Goal: Task Accomplishment & Management: Complete application form

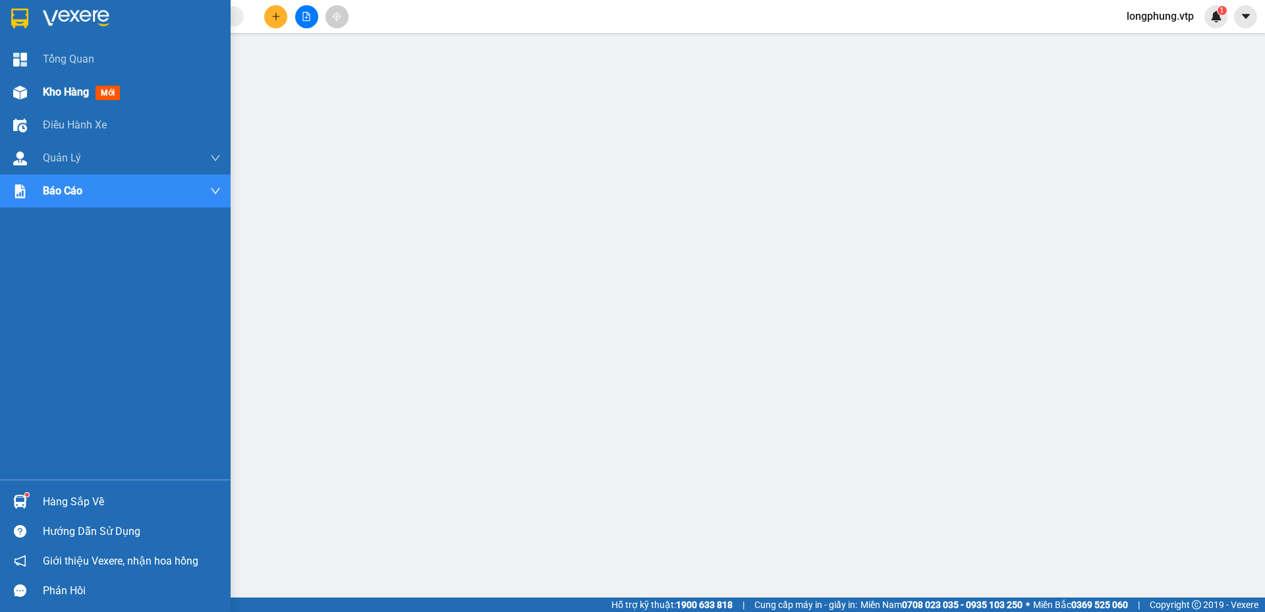
click at [22, 86] on img at bounding box center [20, 93] width 14 height 14
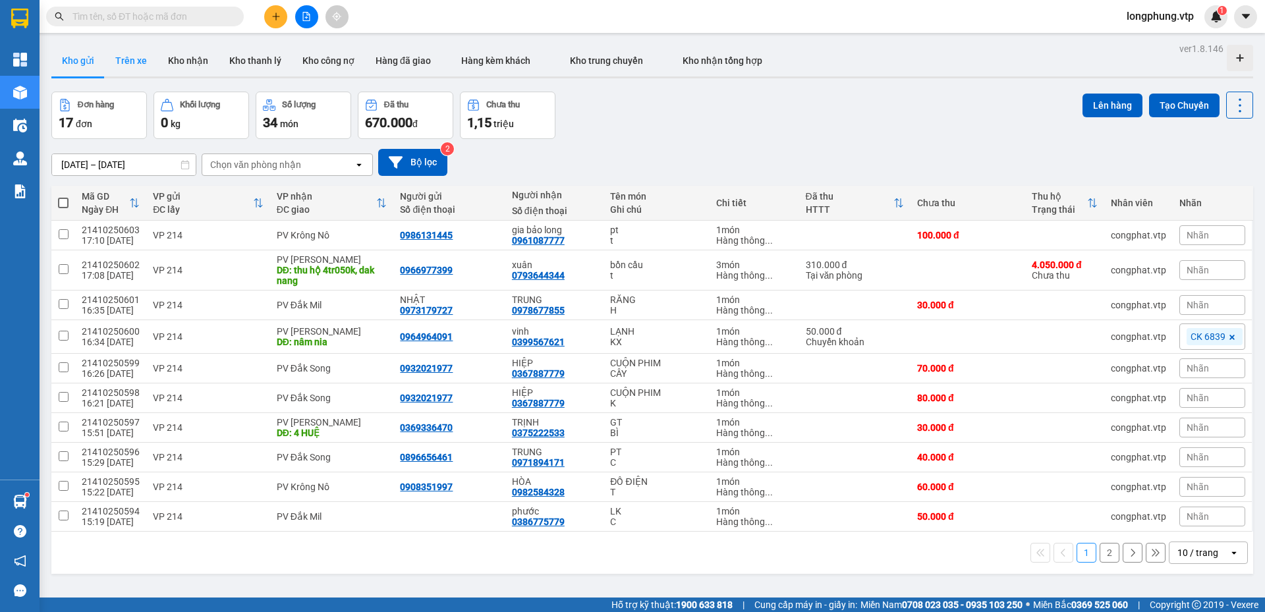
click at [132, 53] on button "Trên xe" at bounding box center [131, 61] width 53 height 32
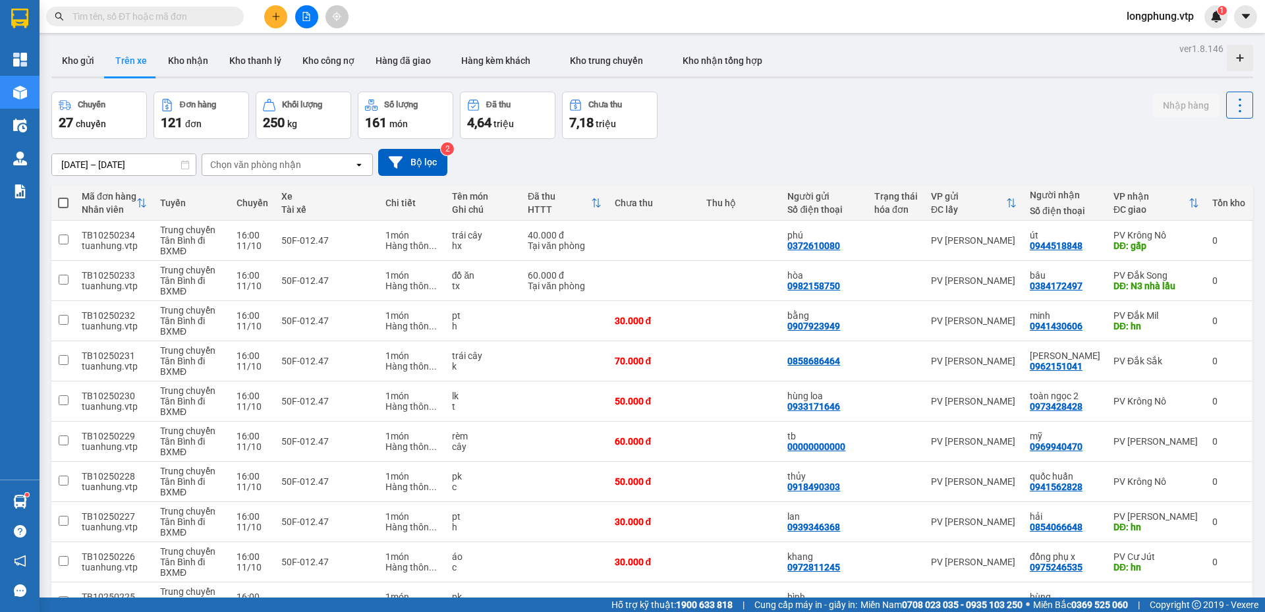
click at [140, 169] on input "[DATE] – [DATE]" at bounding box center [124, 164] width 144 height 21
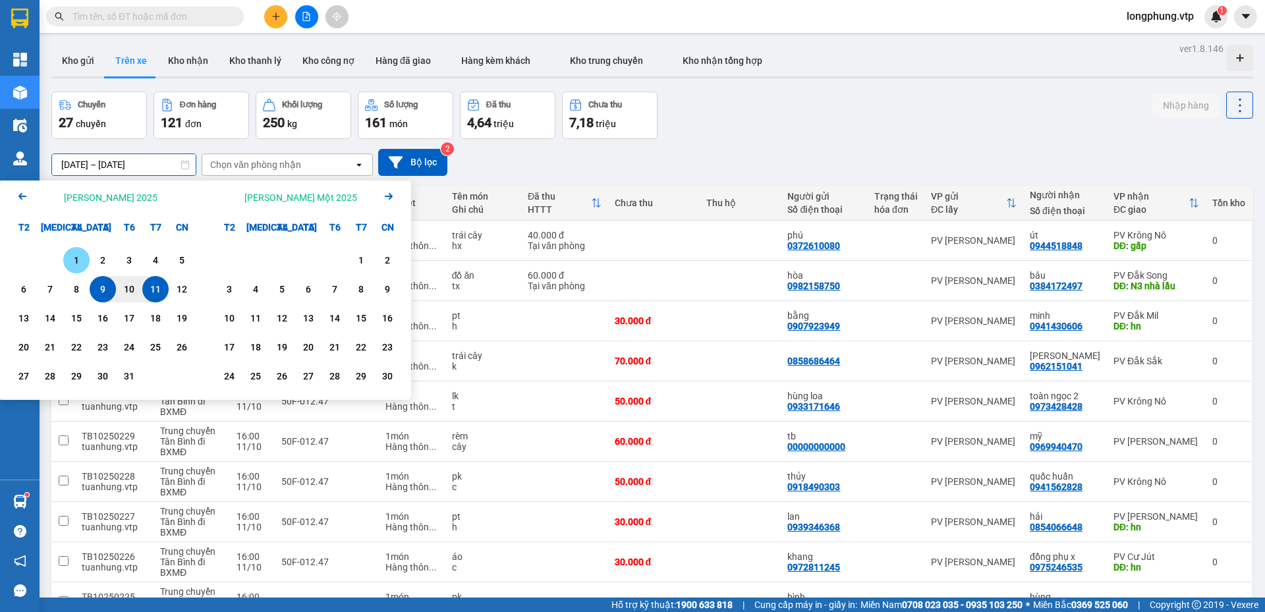
click at [74, 261] on div "1" at bounding box center [76, 260] width 18 height 16
click at [123, 293] on div "10" at bounding box center [129, 289] width 18 height 16
type input "[DATE] – [DATE]"
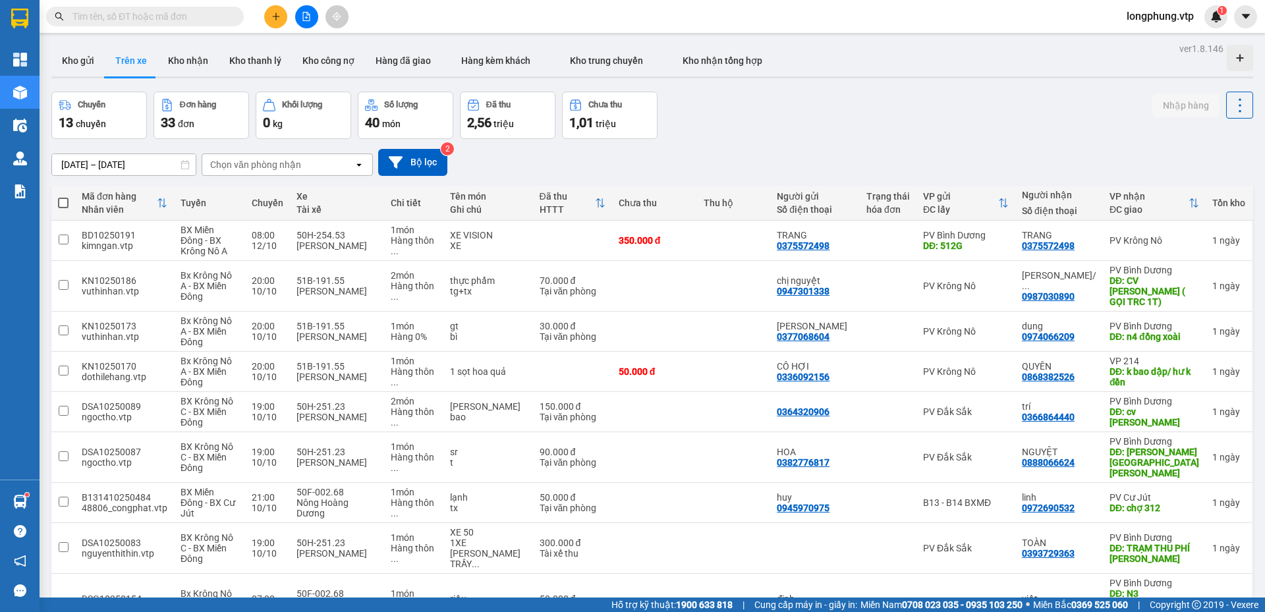
click at [264, 169] on div "Chọn văn phòng nhận" at bounding box center [255, 164] width 91 height 13
type input "BÌNH"
click at [278, 197] on span "PV Bình Dương" at bounding box center [245, 192] width 67 height 13
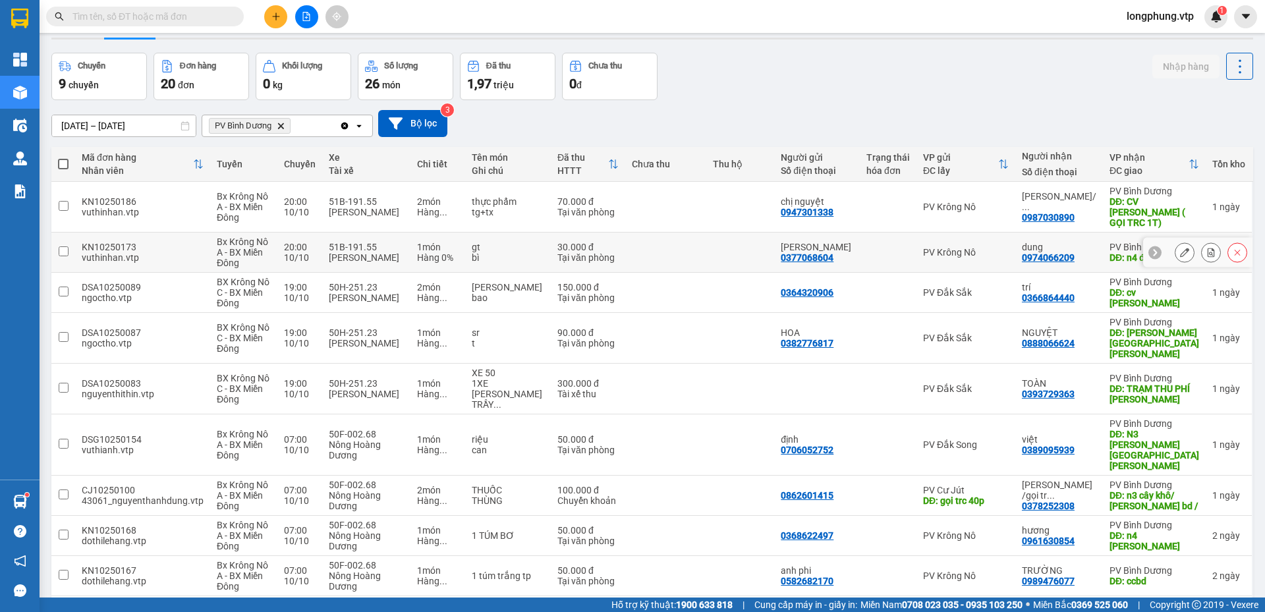
scroll to position [79, 0]
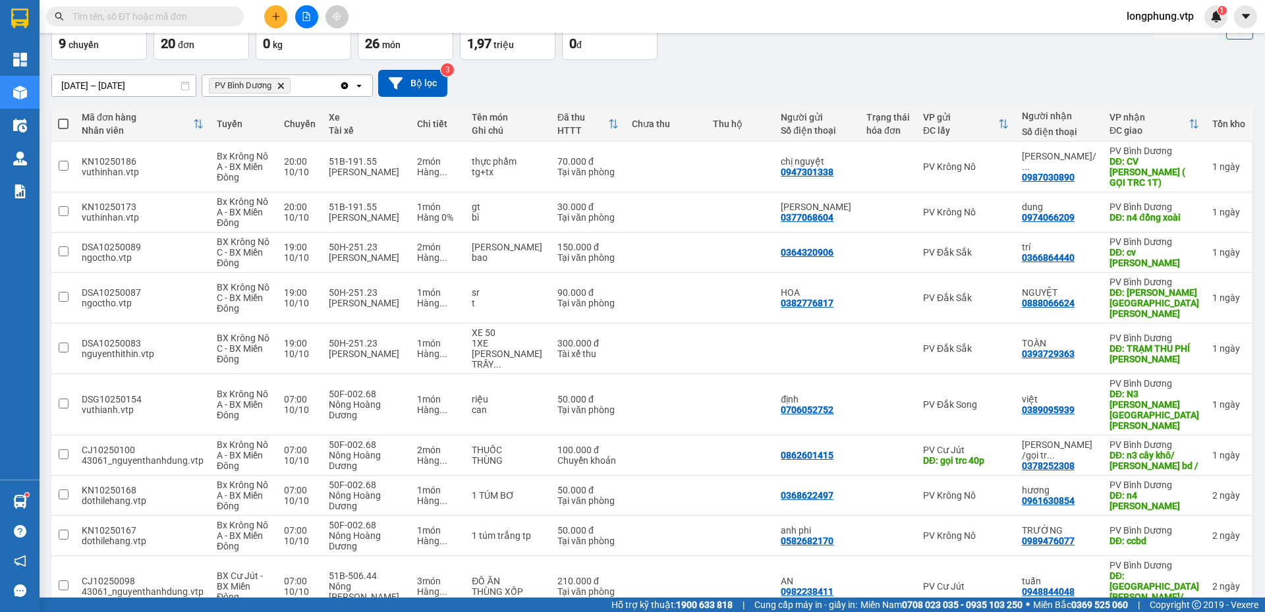
click at [1192, 536] on span "100 / trang" at bounding box center [1193, 535] width 47 height 13
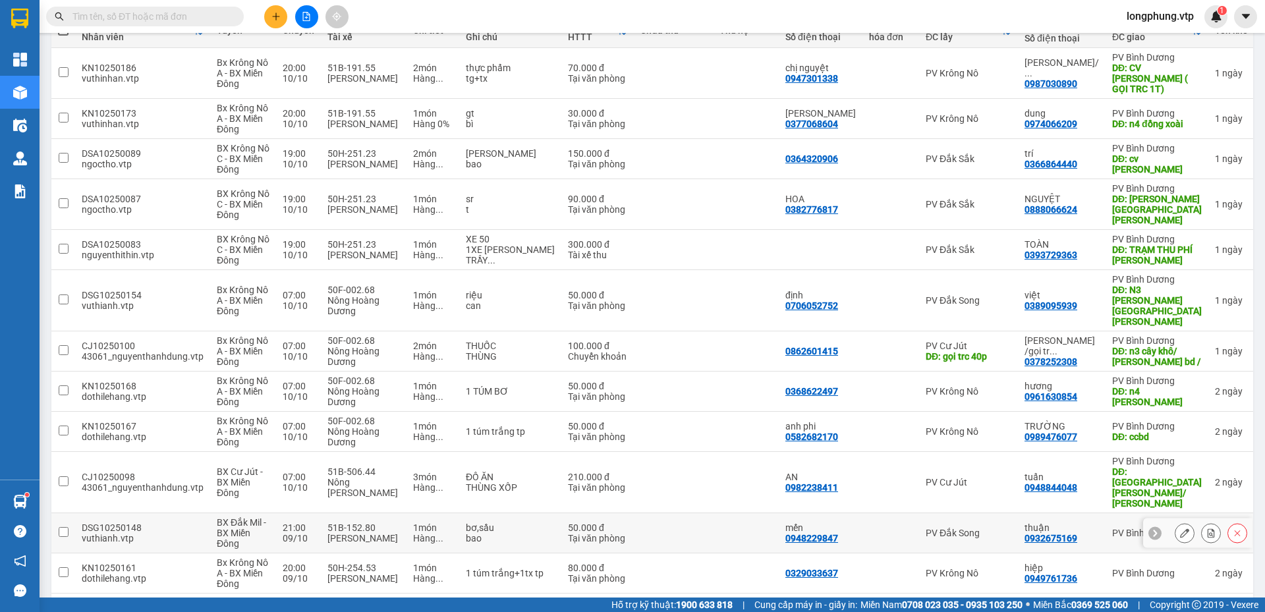
scroll to position [99, 0]
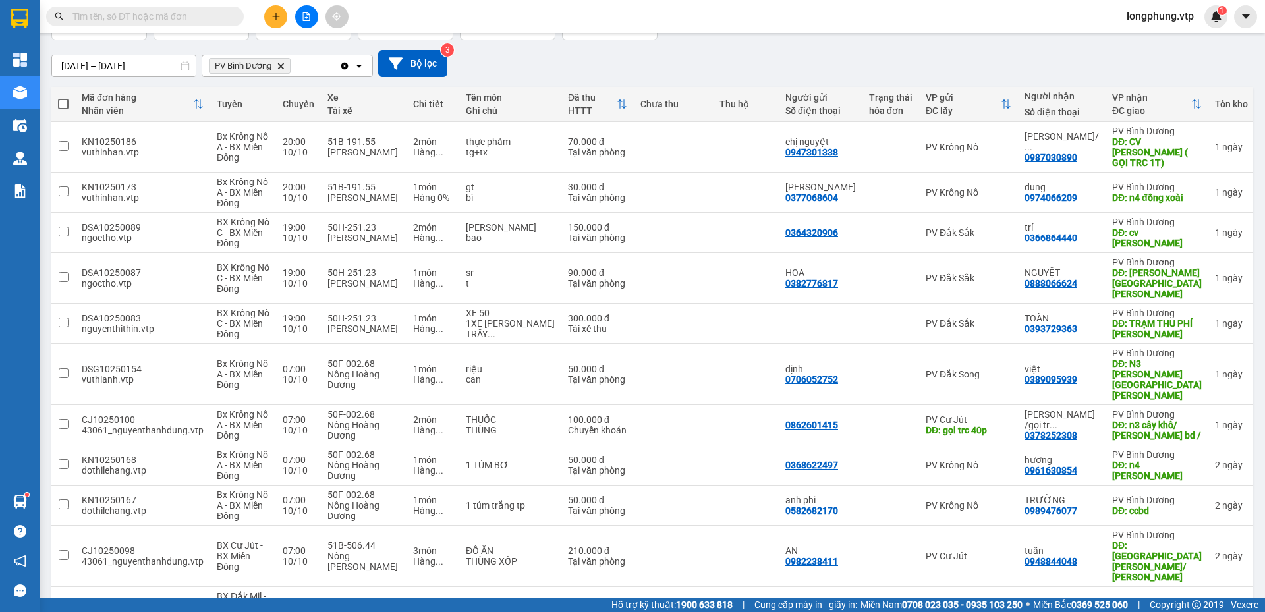
click at [64, 101] on span at bounding box center [63, 104] width 11 height 11
click at [63, 98] on input "checkbox" at bounding box center [63, 98] width 0 height 0
checkbox input "true"
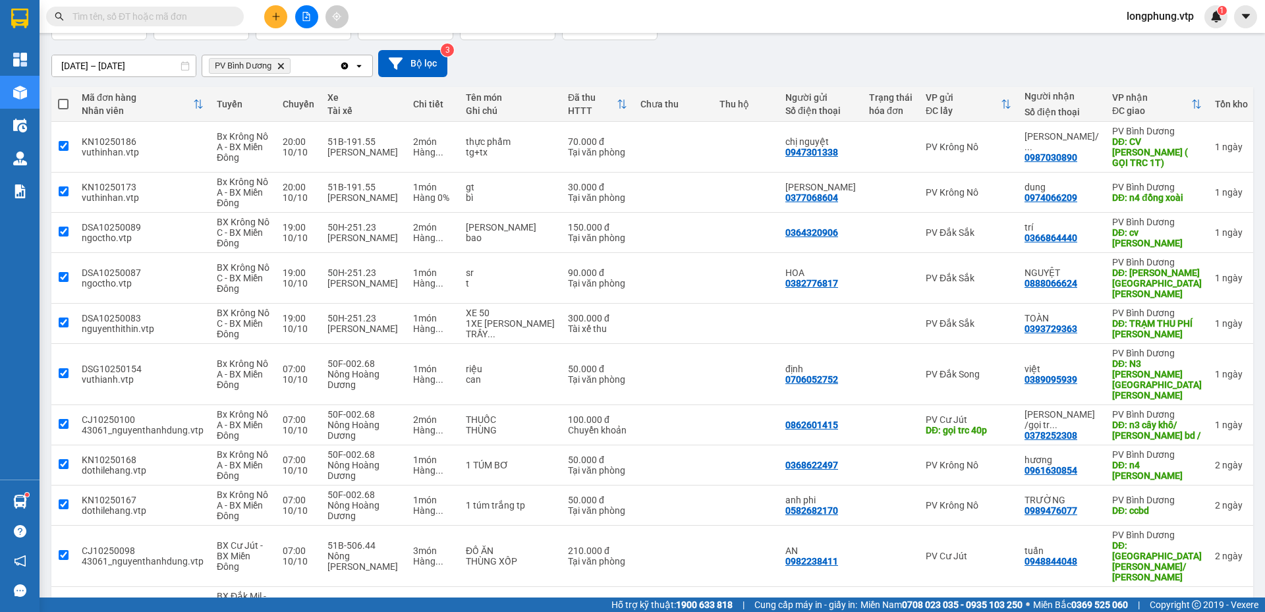
checkbox input "true"
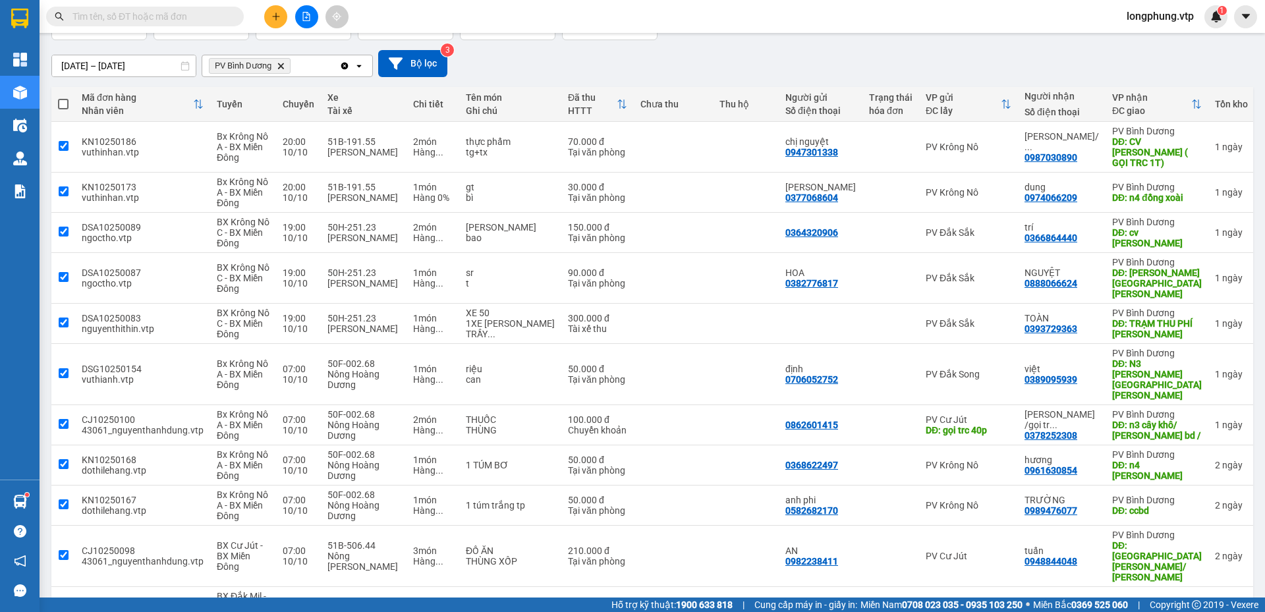
checkbox input "true"
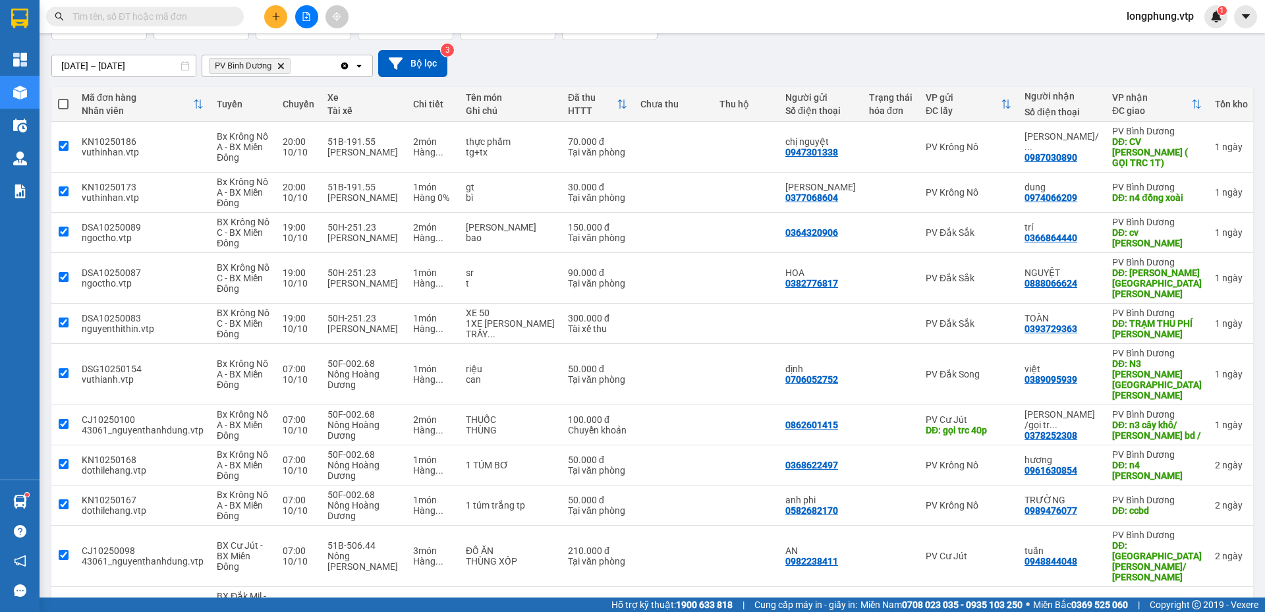
checkbox input "true"
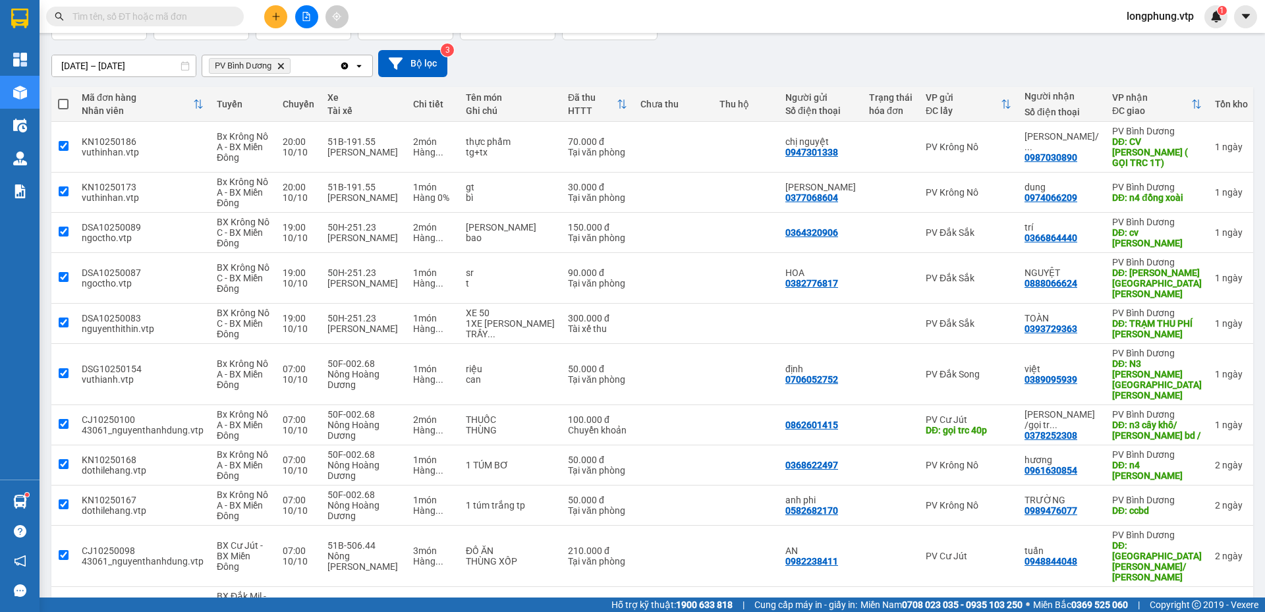
checkbox input "true"
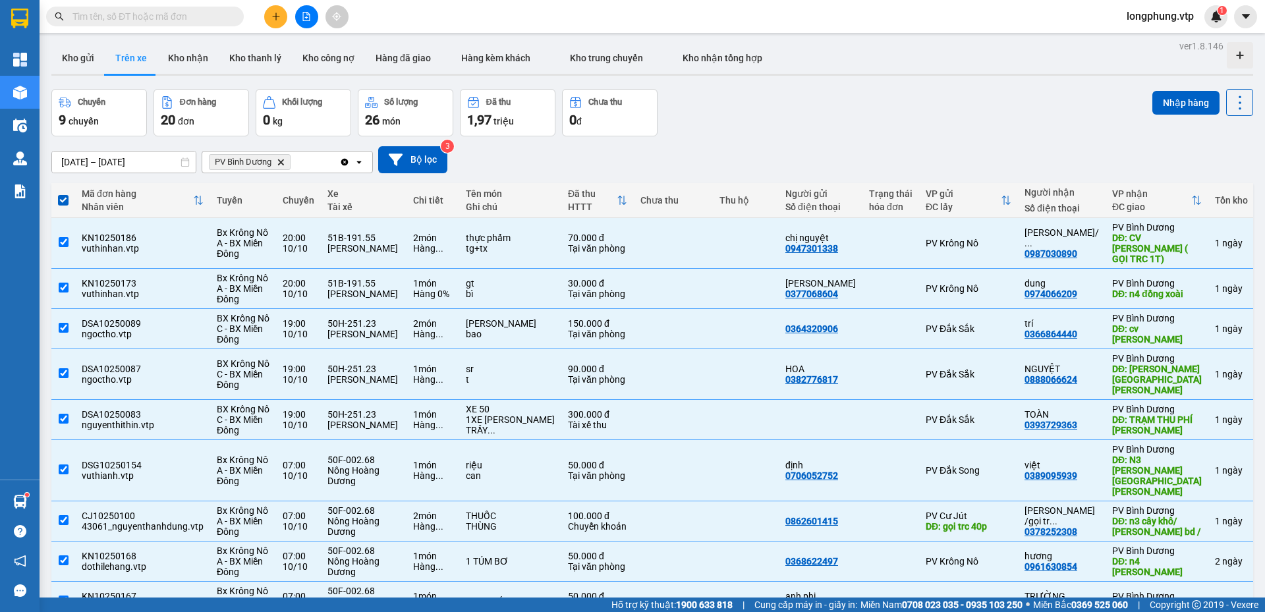
scroll to position [0, 0]
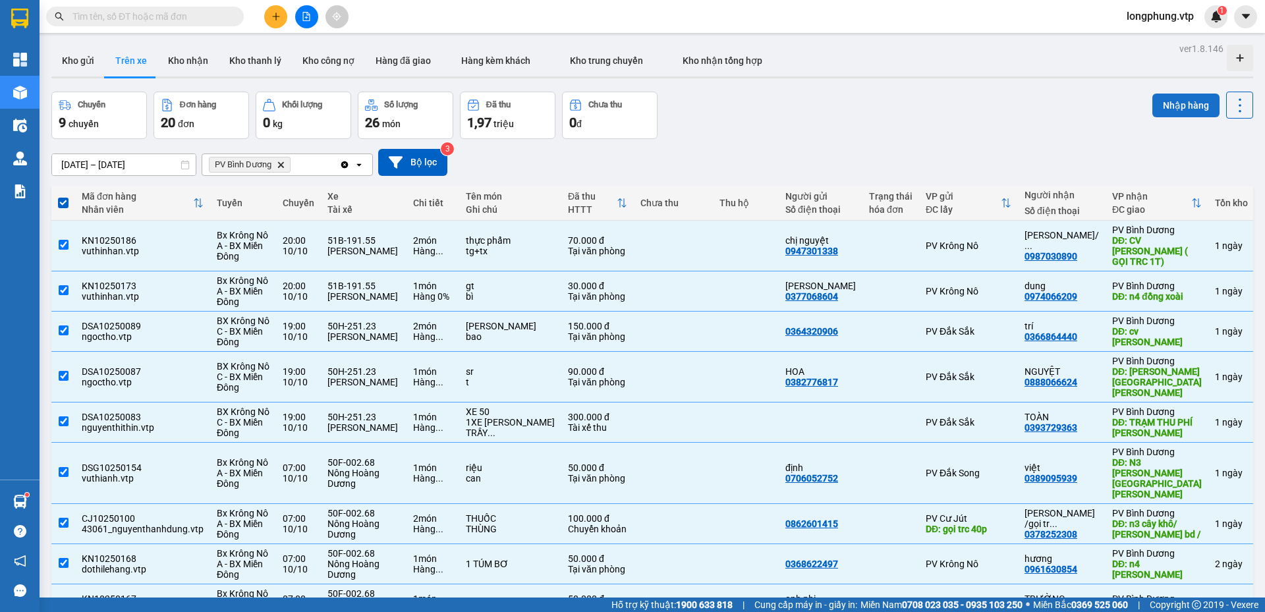
click at [1180, 106] on button "Nhập hàng" at bounding box center [1186, 106] width 67 height 24
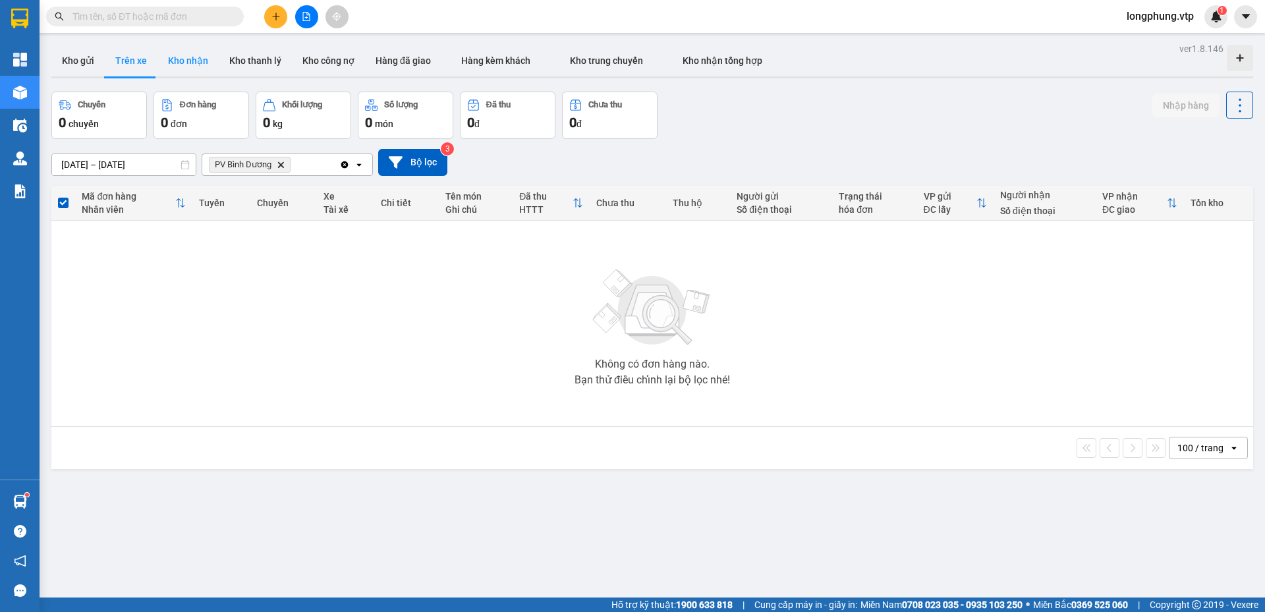
click at [194, 61] on button "Kho nhận" at bounding box center [188, 61] width 61 height 32
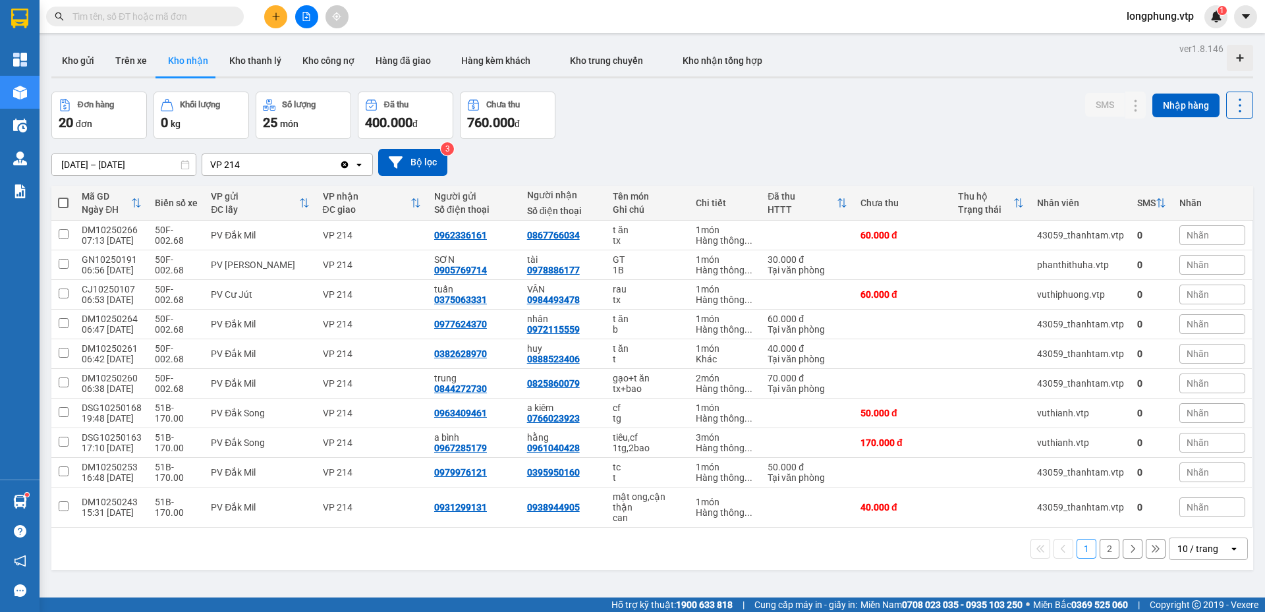
click at [256, 158] on div "VP 214" at bounding box center [270, 164] width 137 height 21
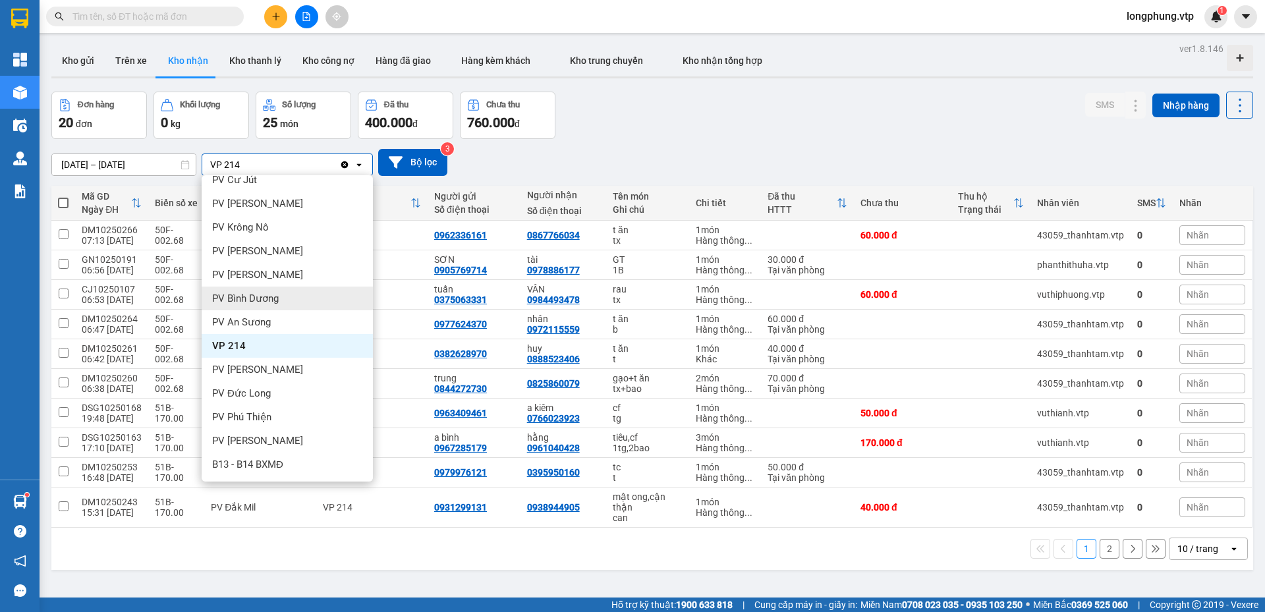
click at [294, 303] on div "PV Bình Dương" at bounding box center [287, 299] width 171 height 24
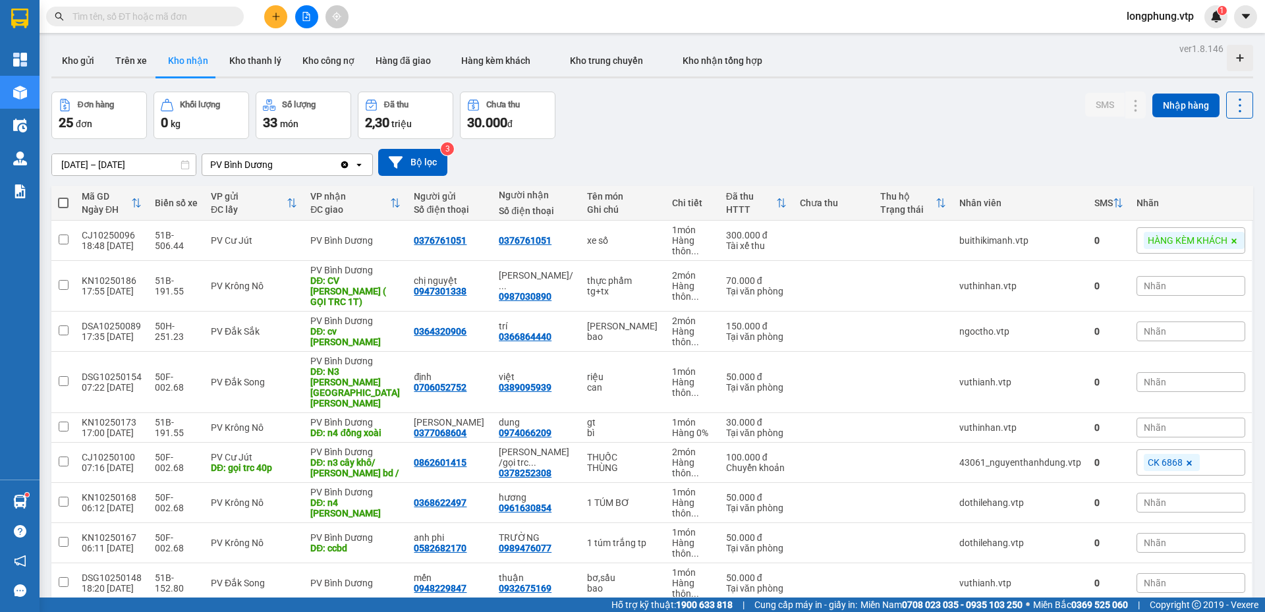
click at [112, 163] on input "[DATE] – [DATE]" at bounding box center [124, 164] width 144 height 21
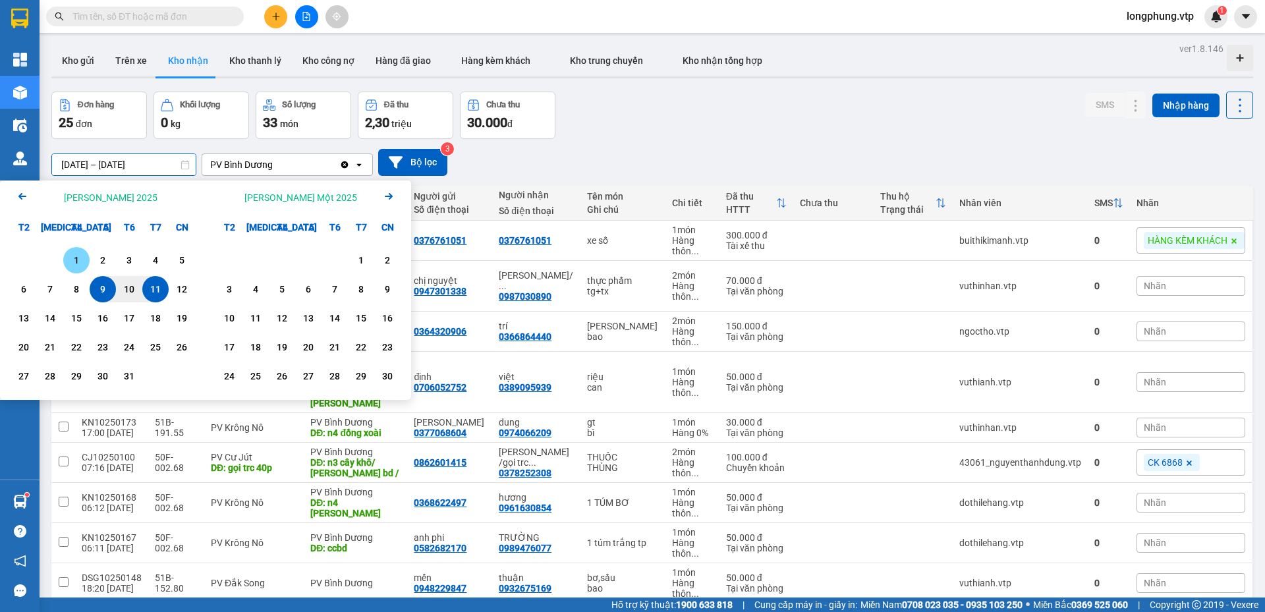
click at [69, 263] on div "1" at bounding box center [76, 260] width 18 height 16
click at [130, 287] on div "10" at bounding box center [129, 289] width 18 height 16
type input "[DATE] – [DATE]"
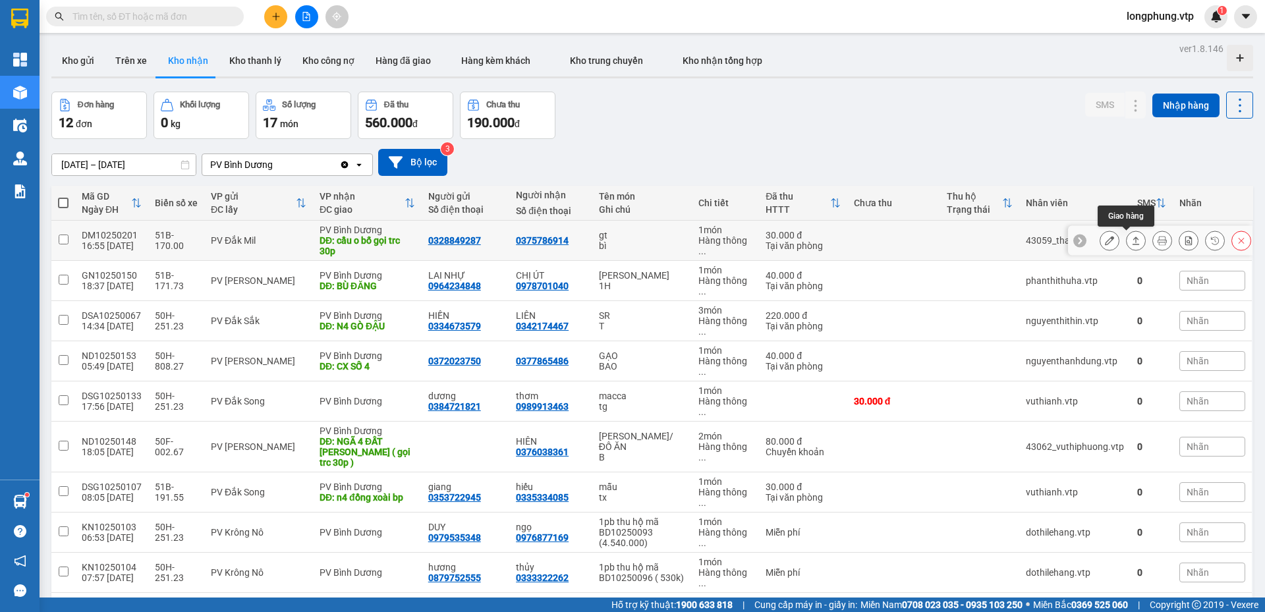
click at [1134, 240] on button at bounding box center [1136, 240] width 18 height 23
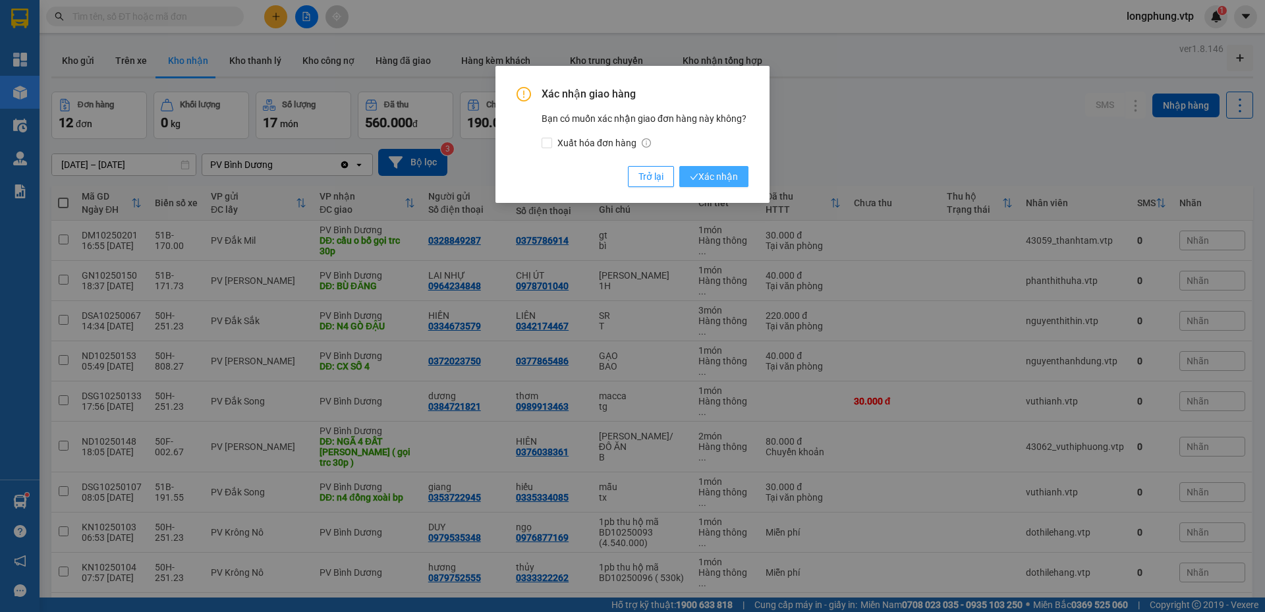
click at [699, 177] on span "Xác nhận" at bounding box center [714, 176] width 48 height 14
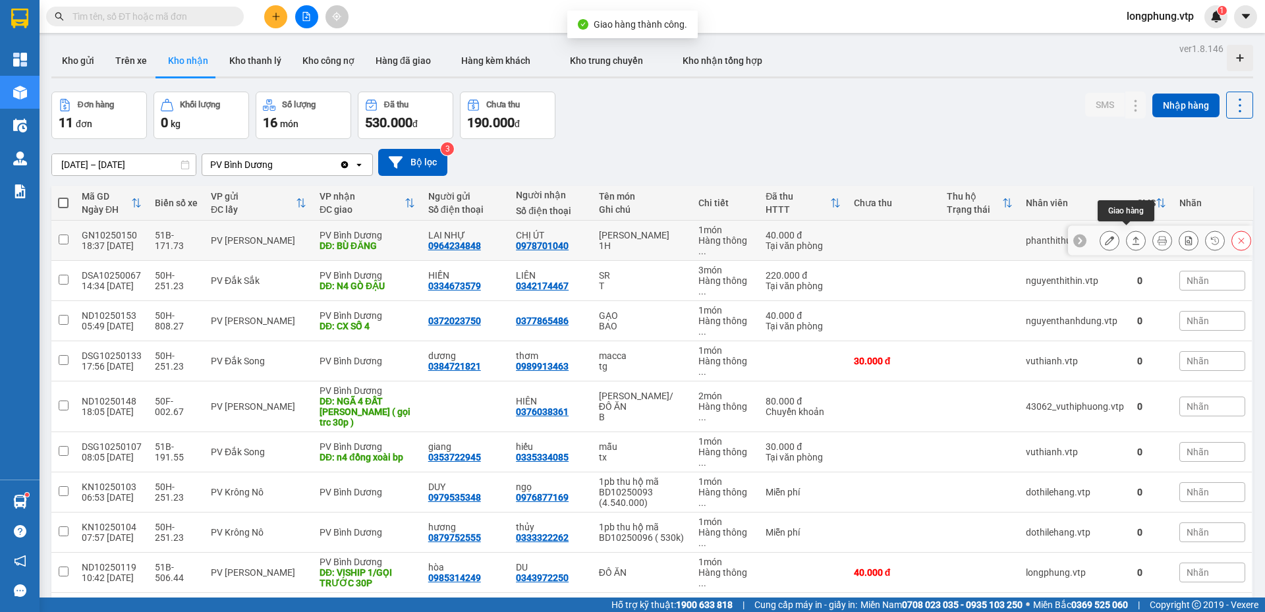
click at [1132, 232] on button at bounding box center [1136, 240] width 18 height 23
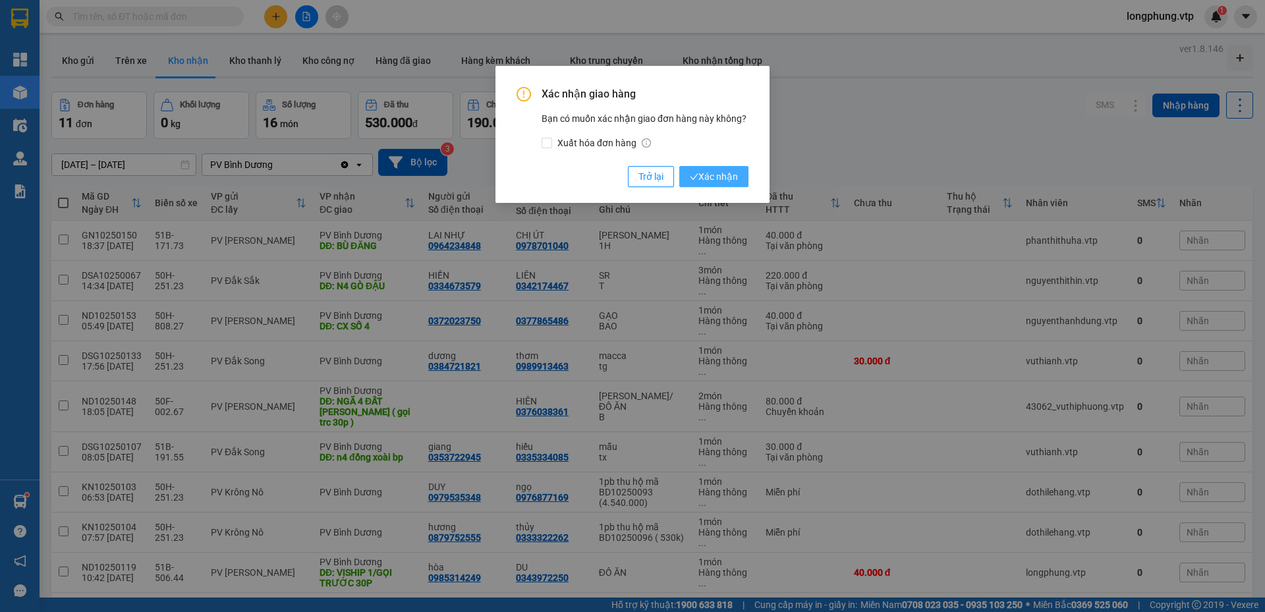
click at [726, 187] on button "Xác nhận" at bounding box center [713, 176] width 69 height 21
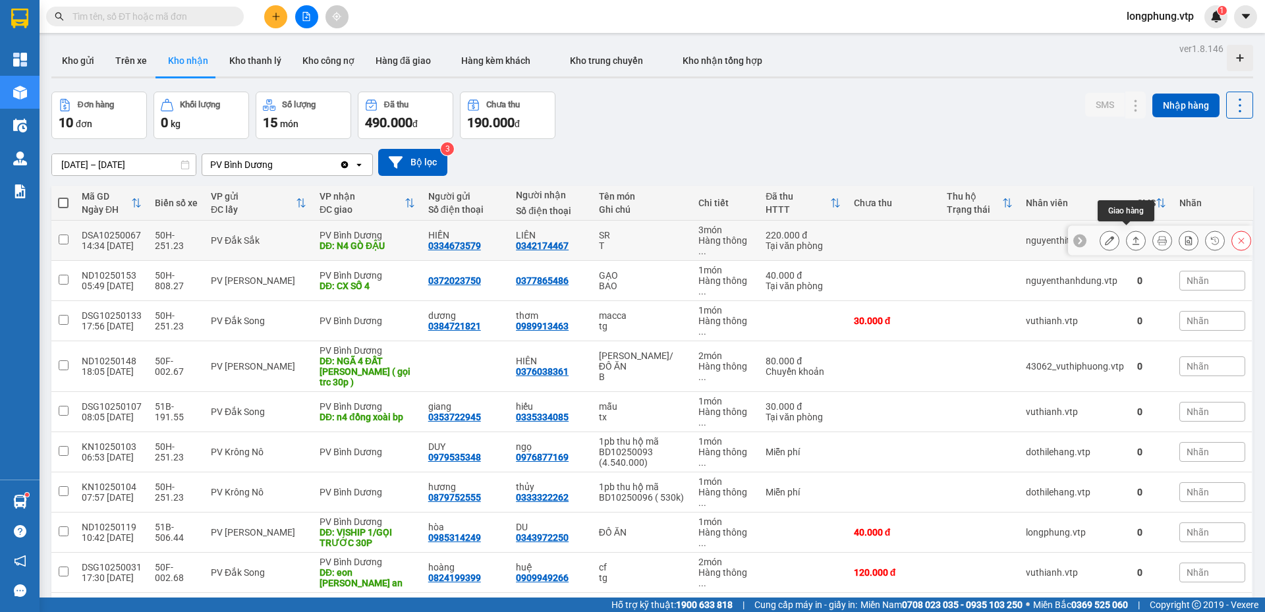
click at [1132, 236] on icon at bounding box center [1136, 240] width 9 height 9
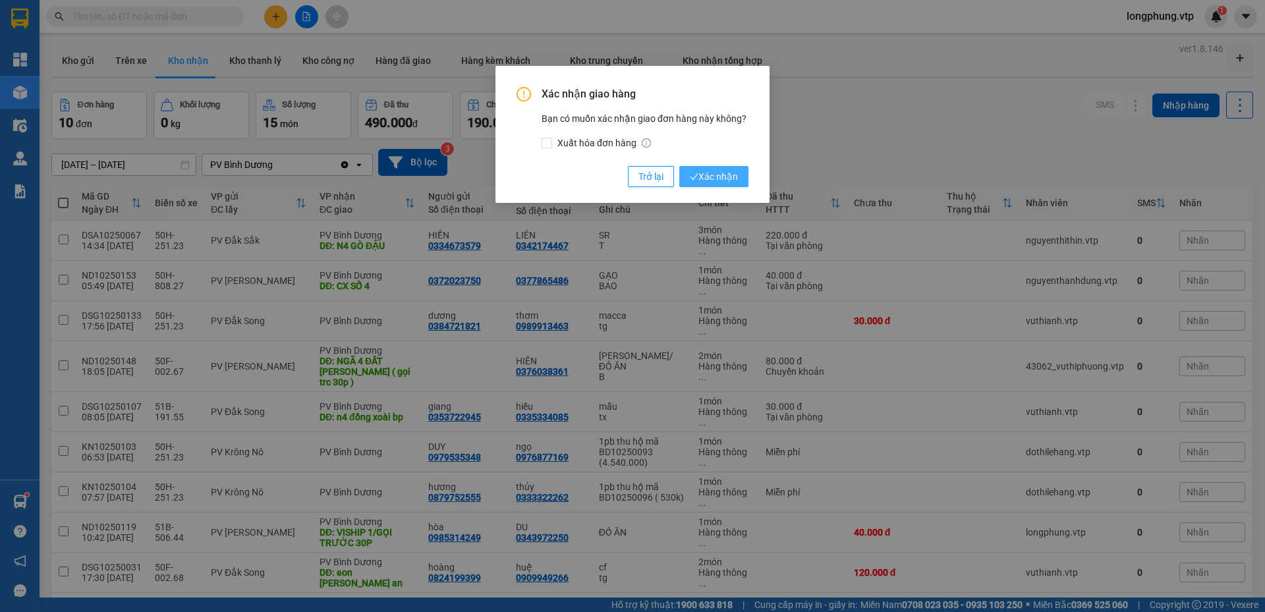
click at [722, 179] on span "Xác nhận" at bounding box center [714, 176] width 48 height 14
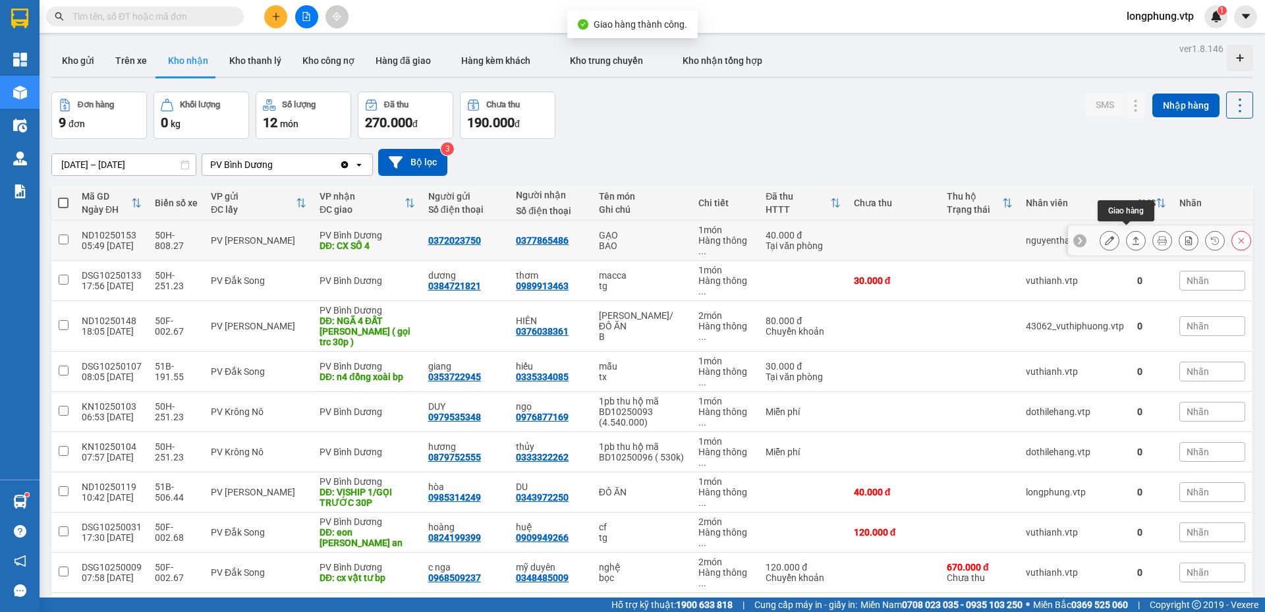
click at [1132, 236] on icon at bounding box center [1136, 240] width 9 height 9
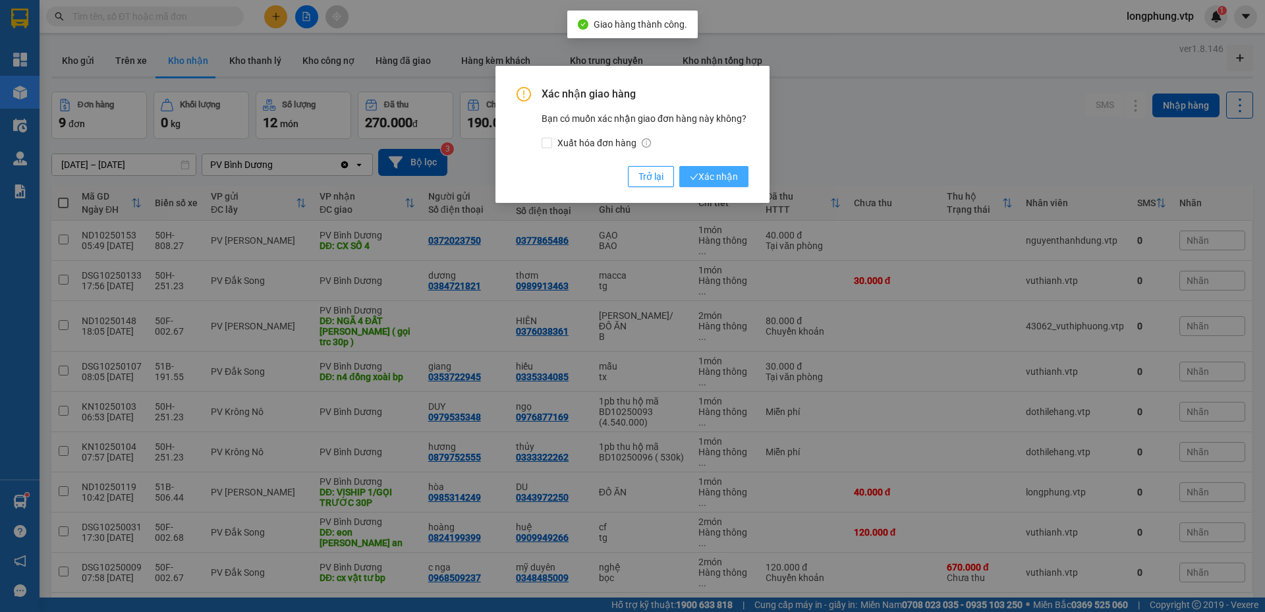
click at [715, 175] on span "Xác nhận" at bounding box center [714, 176] width 48 height 14
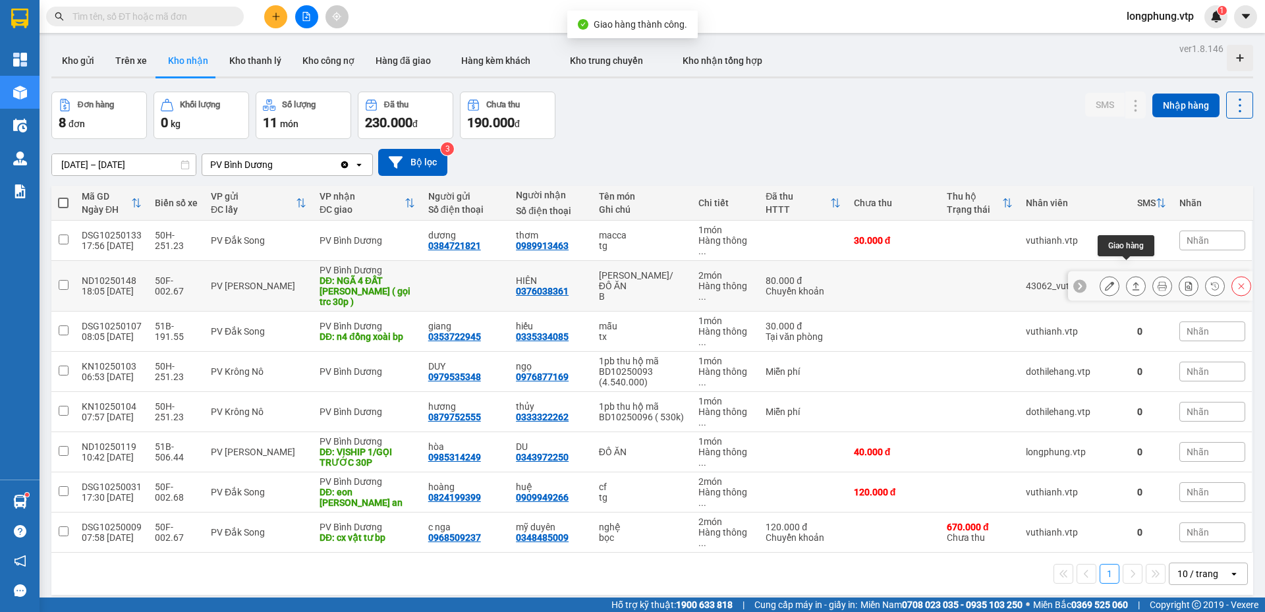
click at [1132, 275] on button at bounding box center [1136, 286] width 18 height 23
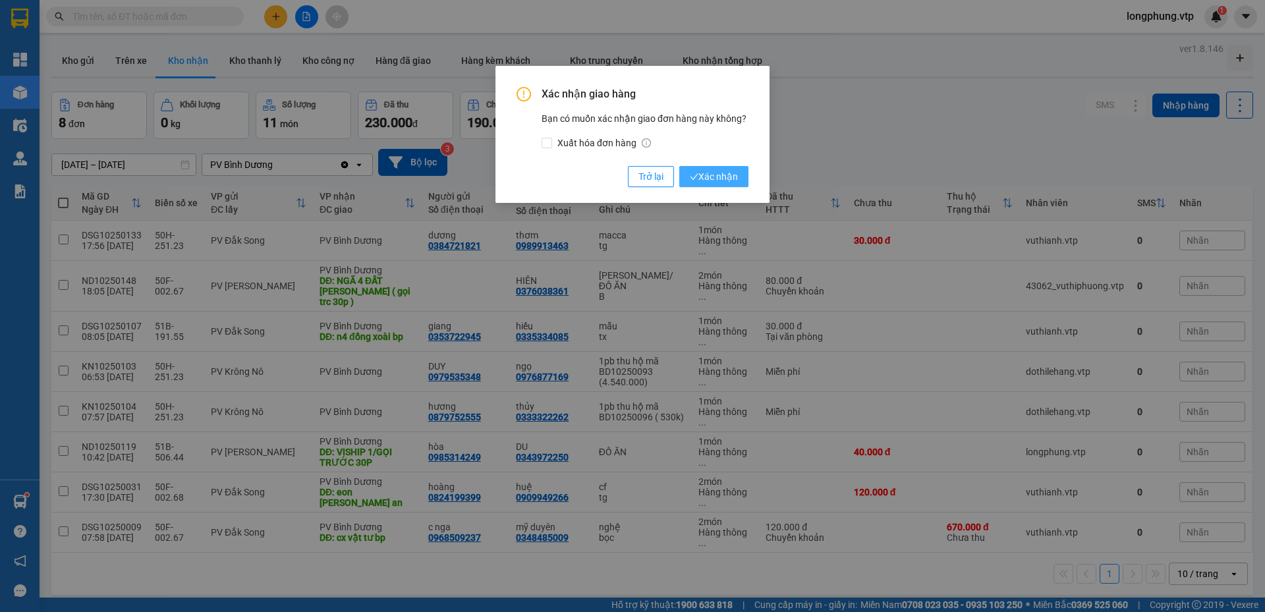
click at [728, 183] on span "Xác nhận" at bounding box center [714, 176] width 48 height 14
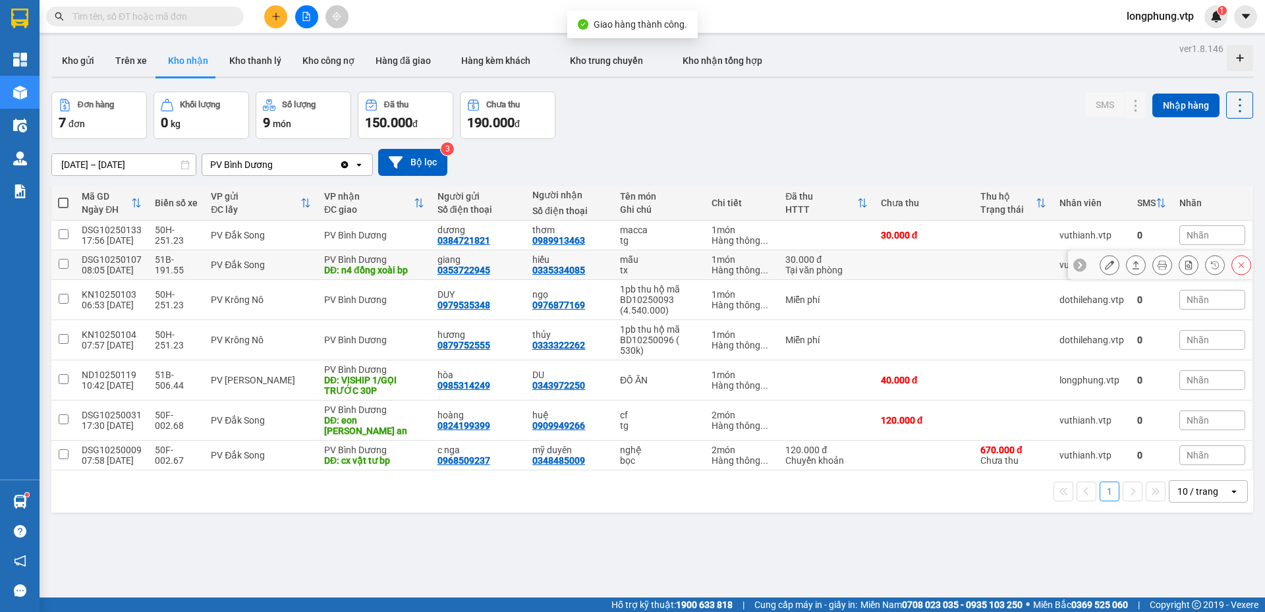
click at [1132, 268] on icon at bounding box center [1136, 264] width 9 height 9
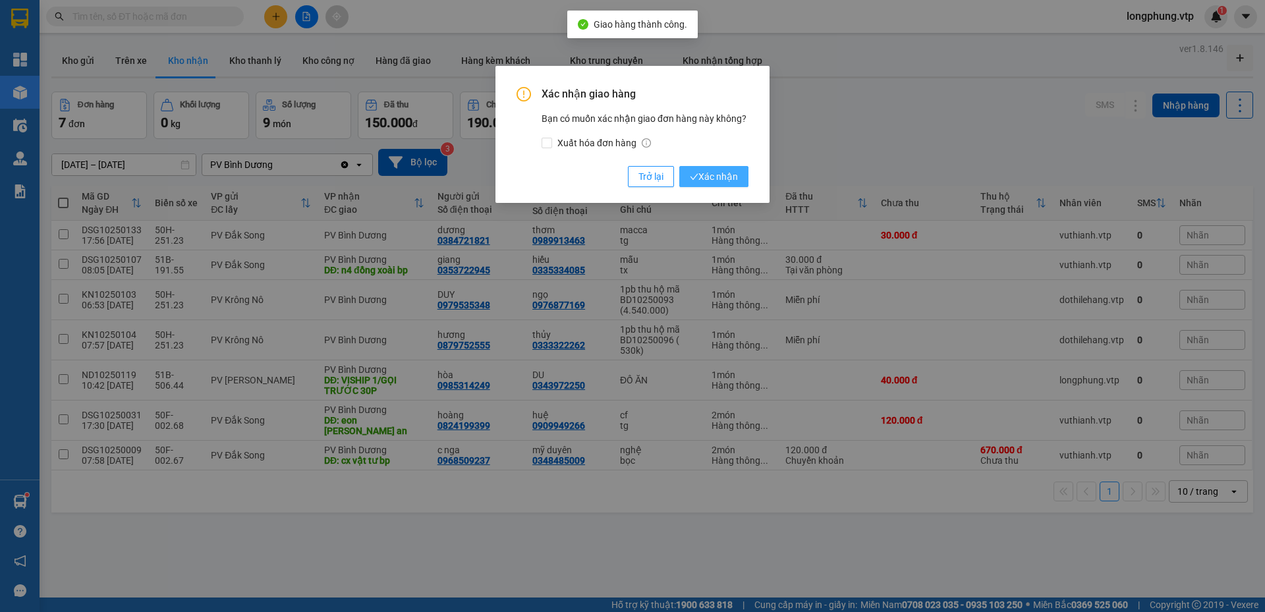
click at [736, 173] on span "Xác nhận" at bounding box center [714, 176] width 48 height 14
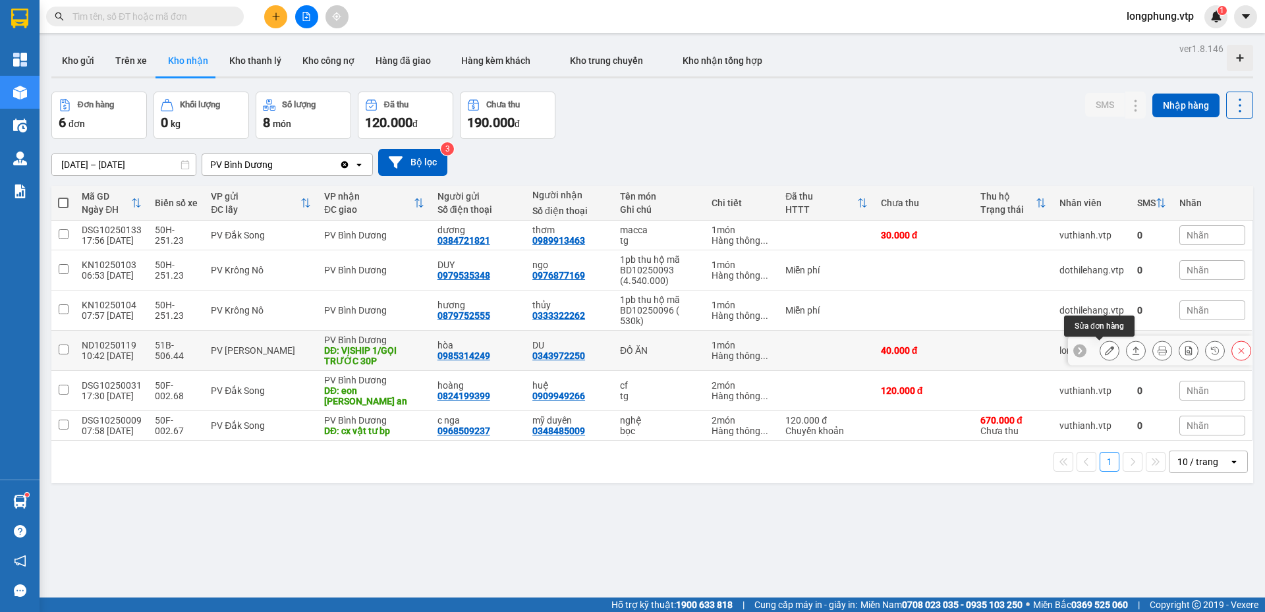
click at [1101, 357] on button at bounding box center [1110, 350] width 18 height 23
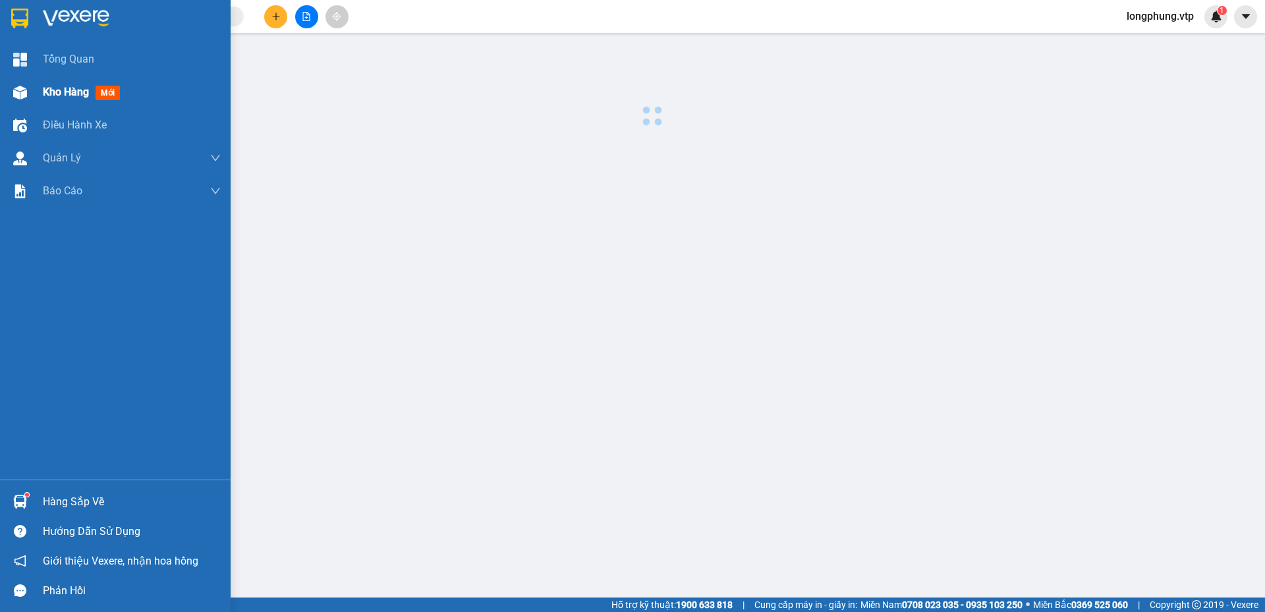
click at [80, 86] on span "Kho hàng" at bounding box center [66, 92] width 46 height 13
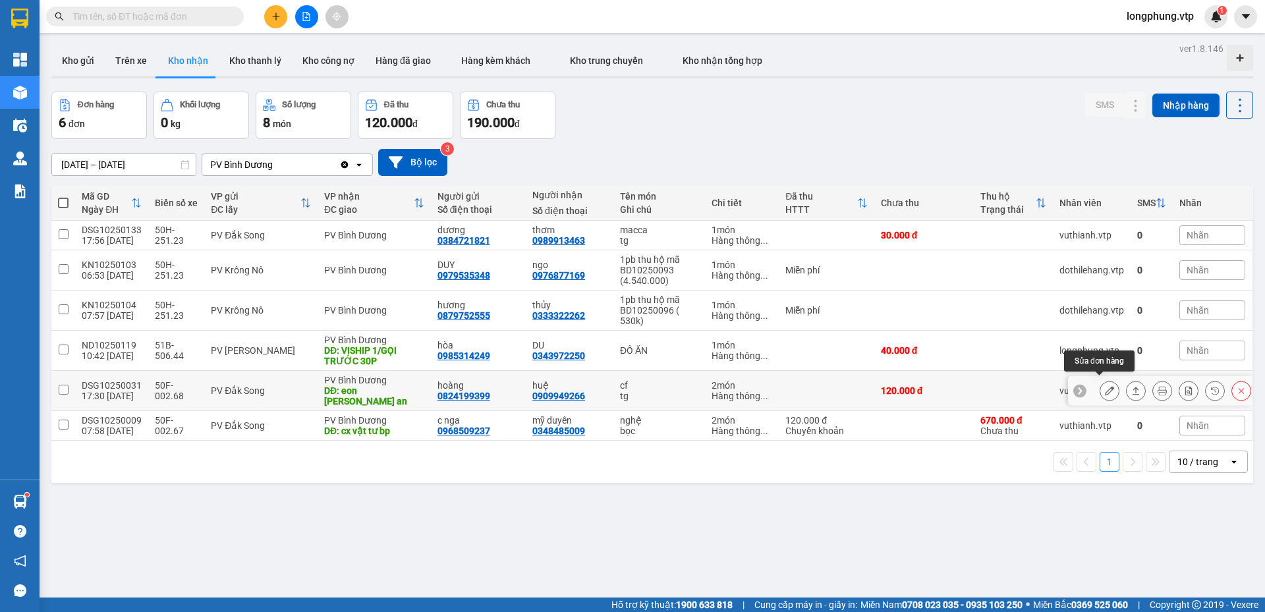
click at [1105, 389] on icon at bounding box center [1109, 390] width 9 height 9
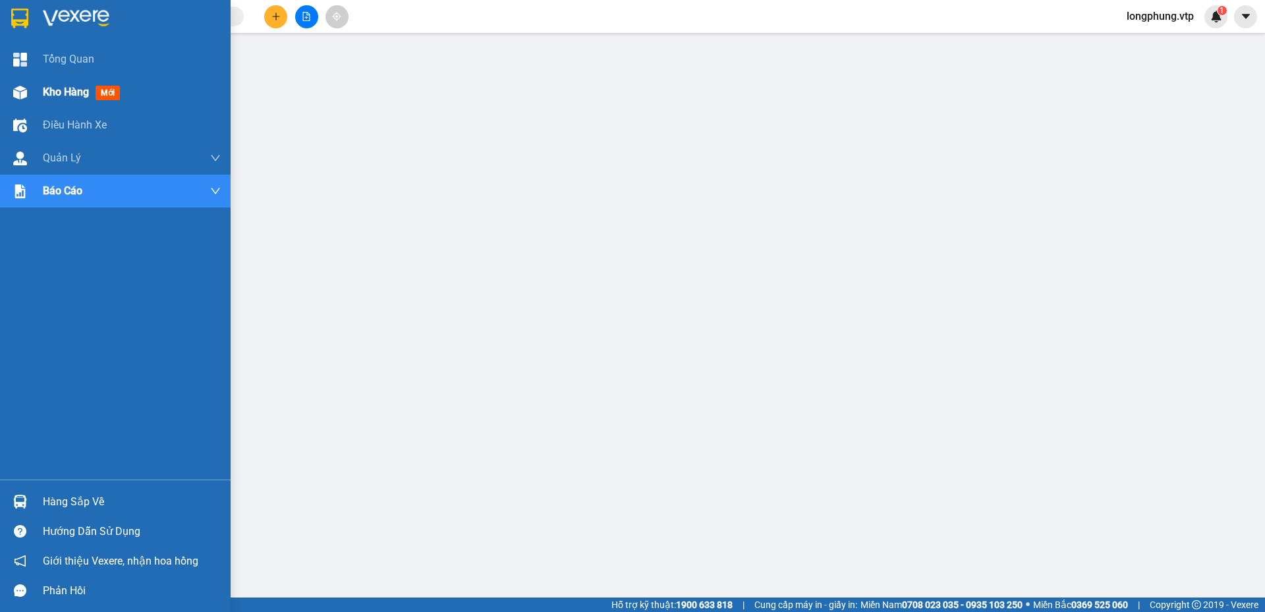
click at [38, 86] on div "Kho hàng mới" at bounding box center [115, 92] width 231 height 33
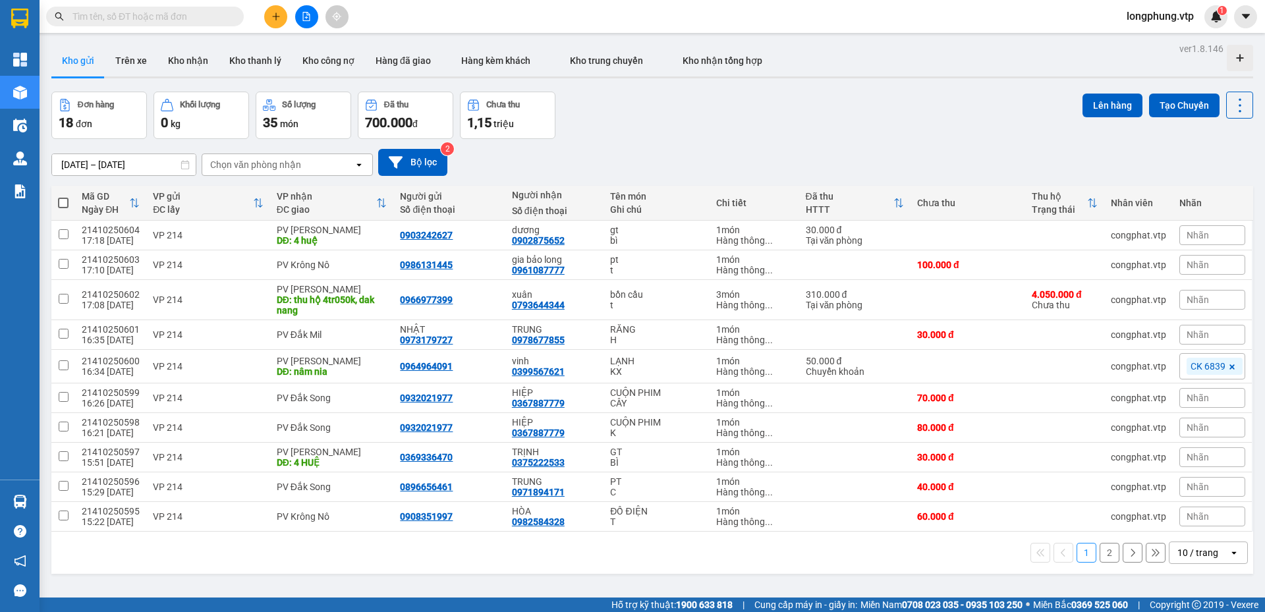
click at [109, 167] on input "[DATE] – [DATE]" at bounding box center [124, 164] width 144 height 21
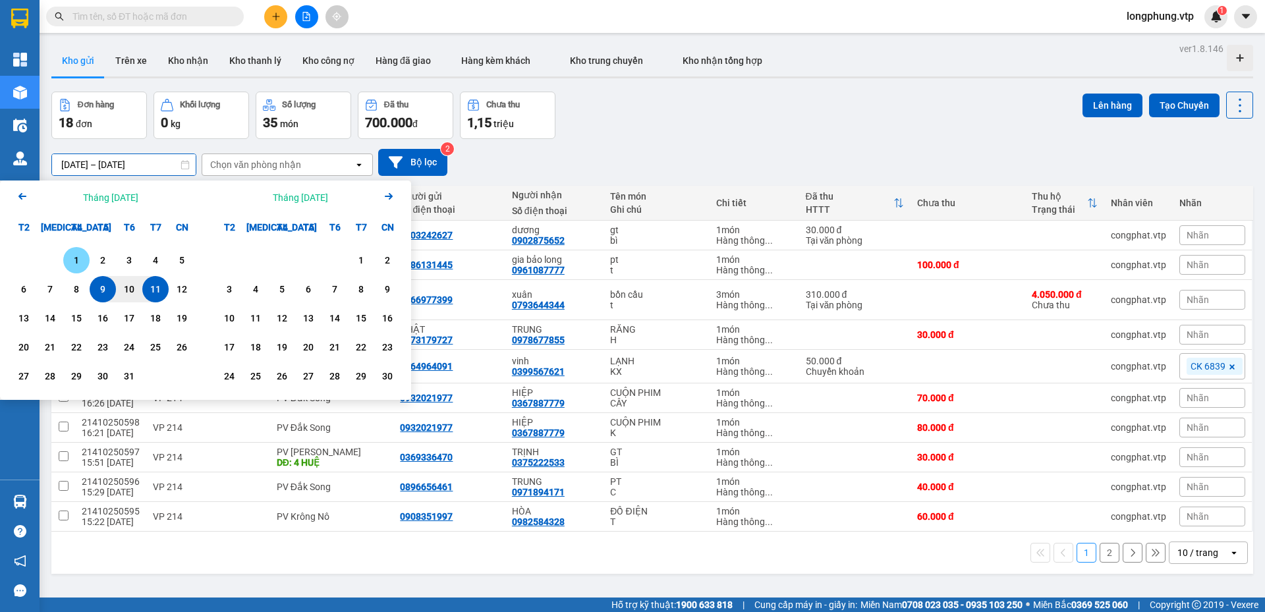
click at [72, 260] on div "1" at bounding box center [76, 260] width 18 height 16
click at [122, 291] on div "10" at bounding box center [129, 289] width 18 height 16
type input "[DATE] – [DATE]"
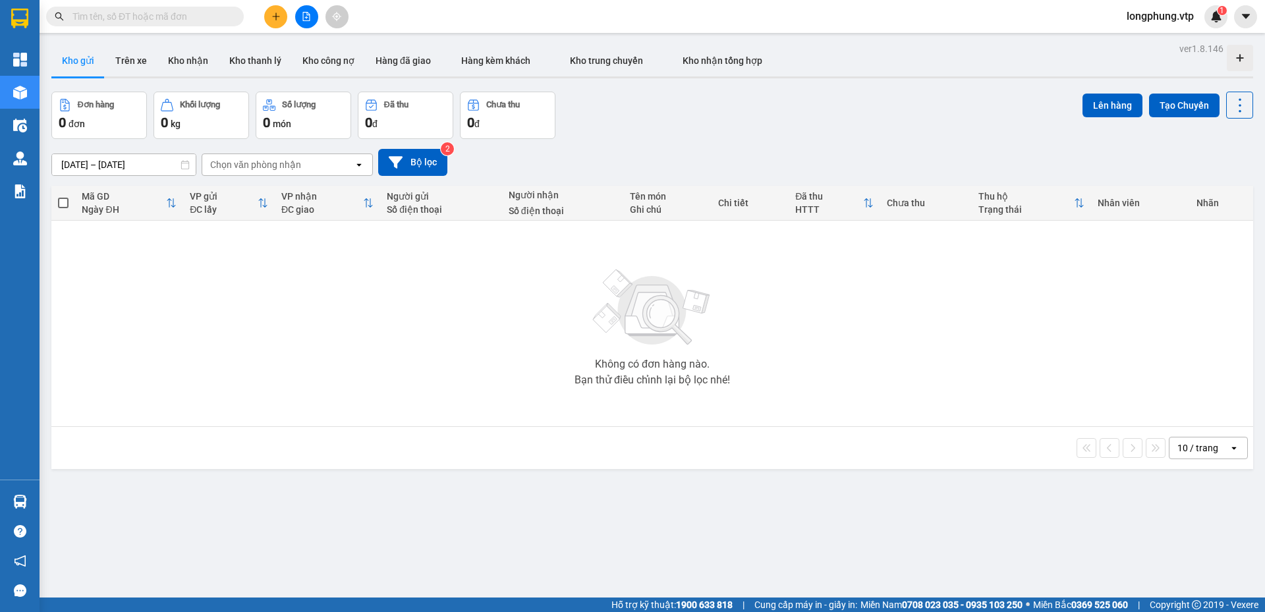
click at [274, 165] on div "Chọn văn phòng nhận" at bounding box center [255, 164] width 91 height 13
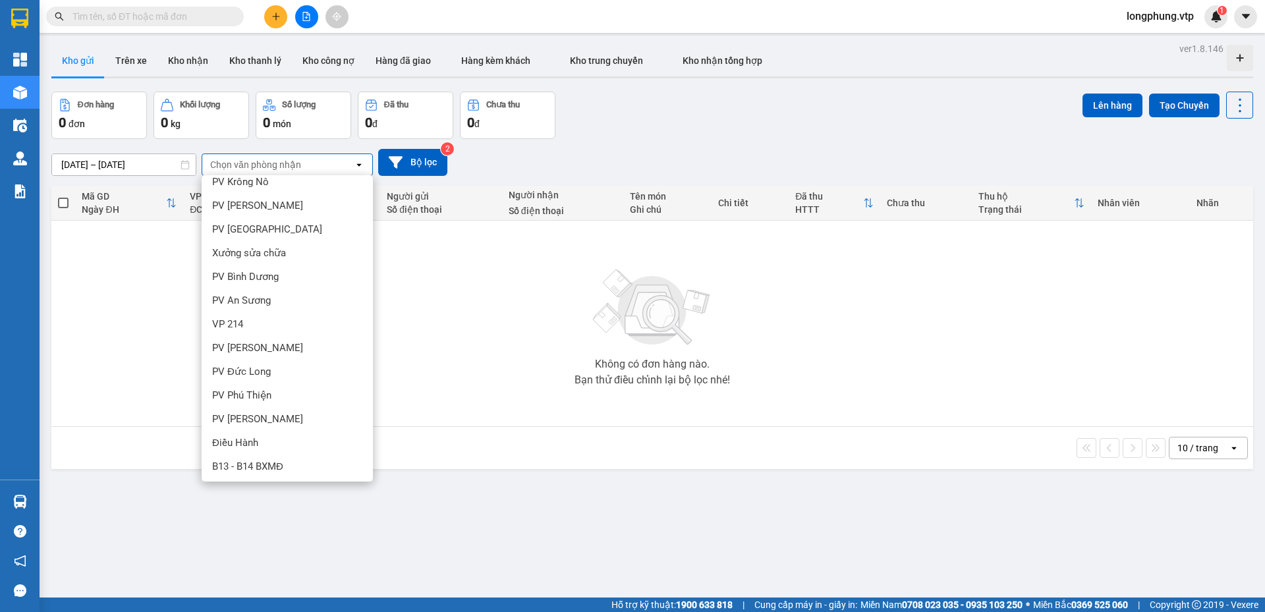
scroll to position [416, 0]
click at [266, 323] on div "VP 214" at bounding box center [287, 322] width 171 height 24
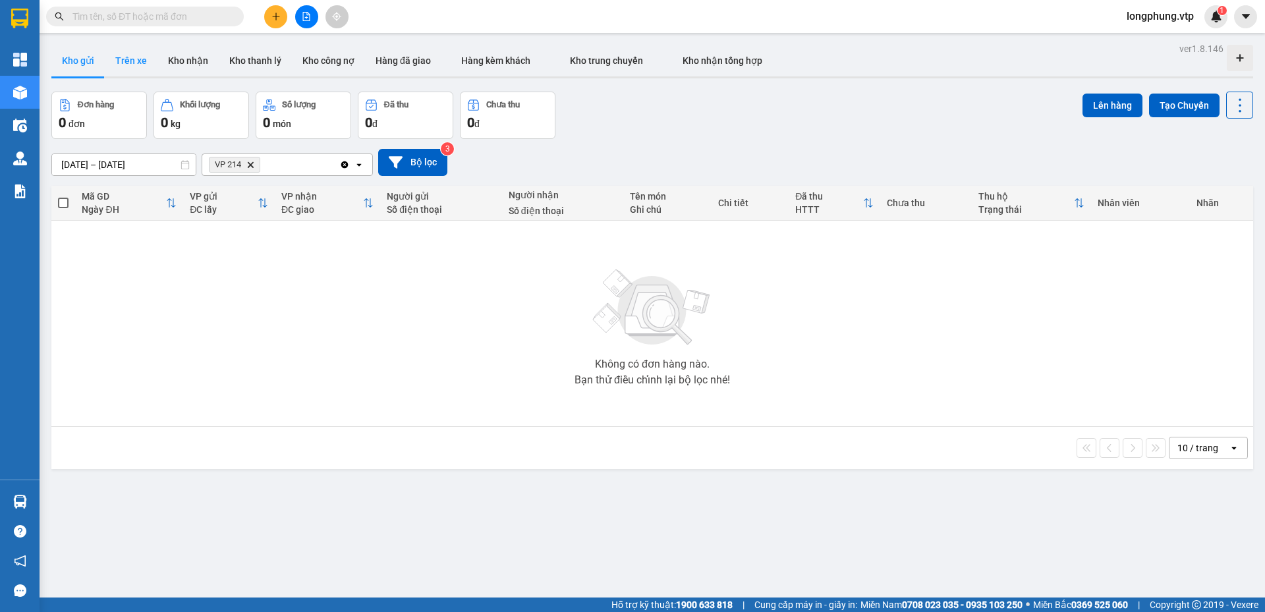
click at [145, 68] on button "Trên xe" at bounding box center [131, 61] width 53 height 32
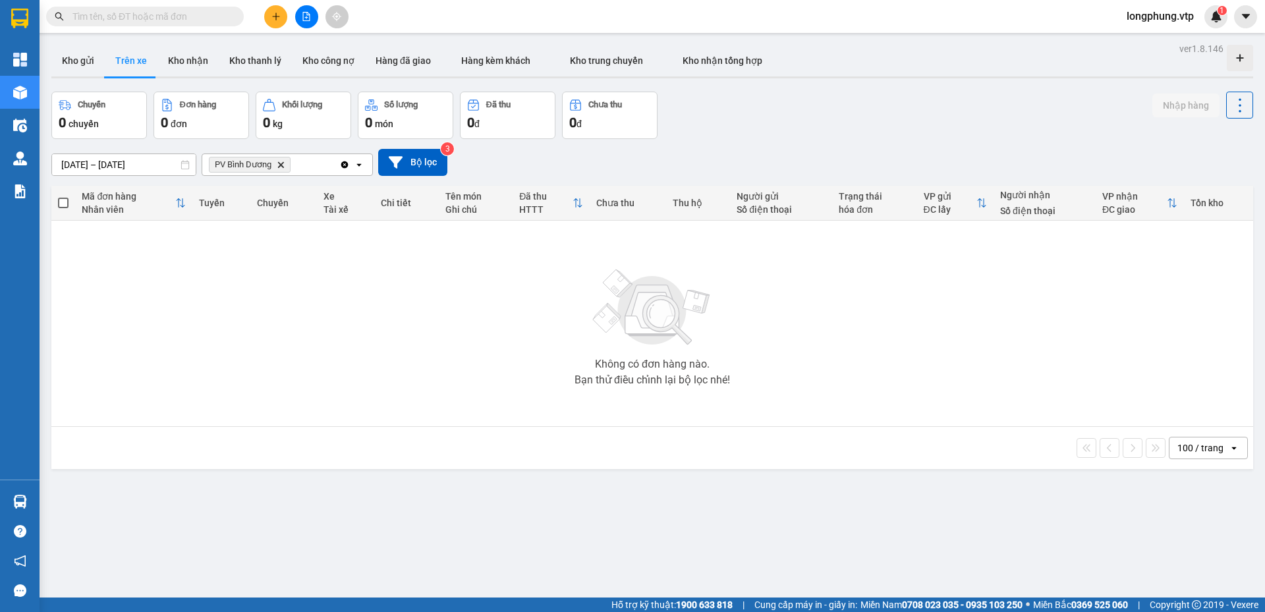
click at [279, 164] on icon "Delete" at bounding box center [281, 165] width 8 height 8
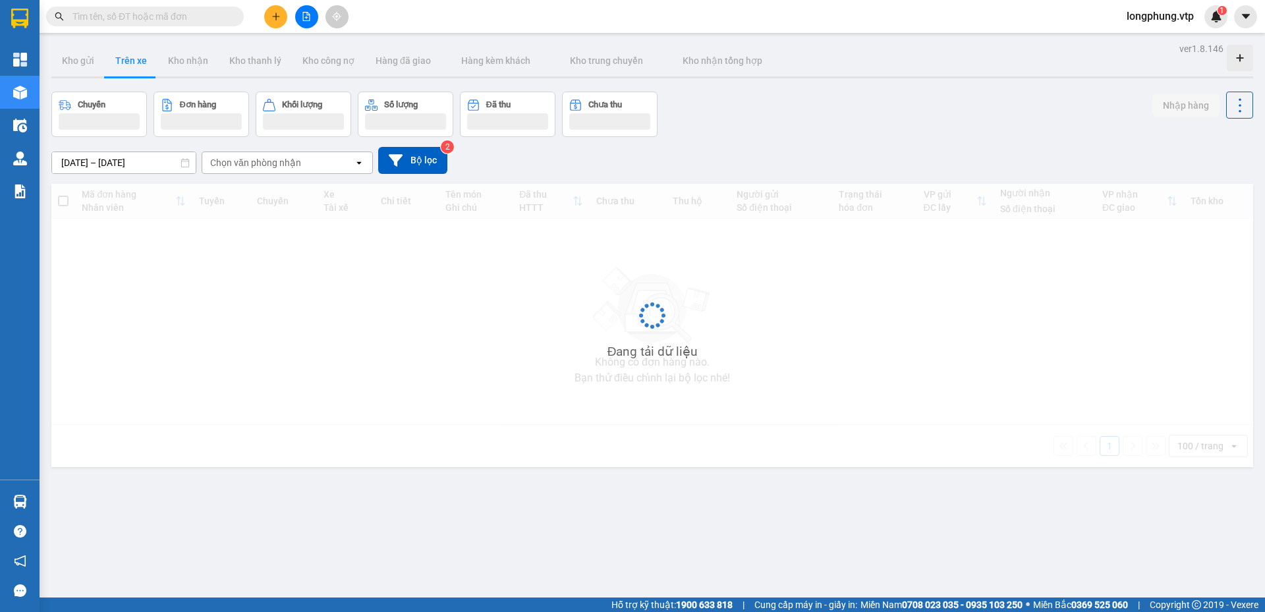
click at [262, 165] on div "Chọn văn phòng nhận" at bounding box center [255, 162] width 91 height 13
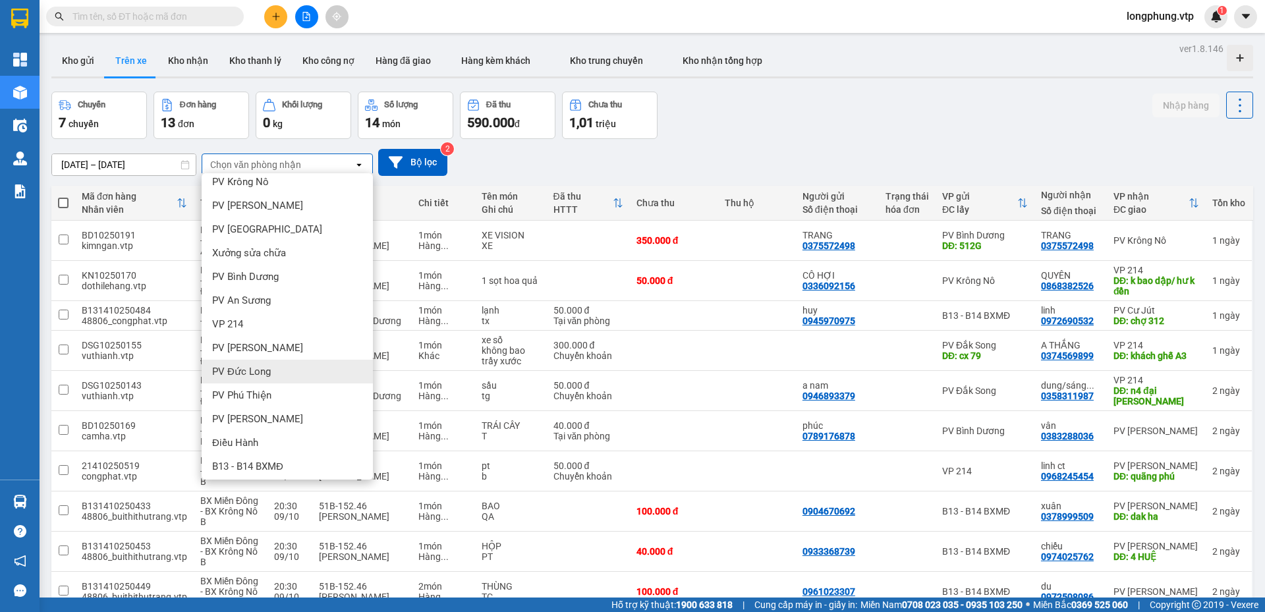
scroll to position [416, 0]
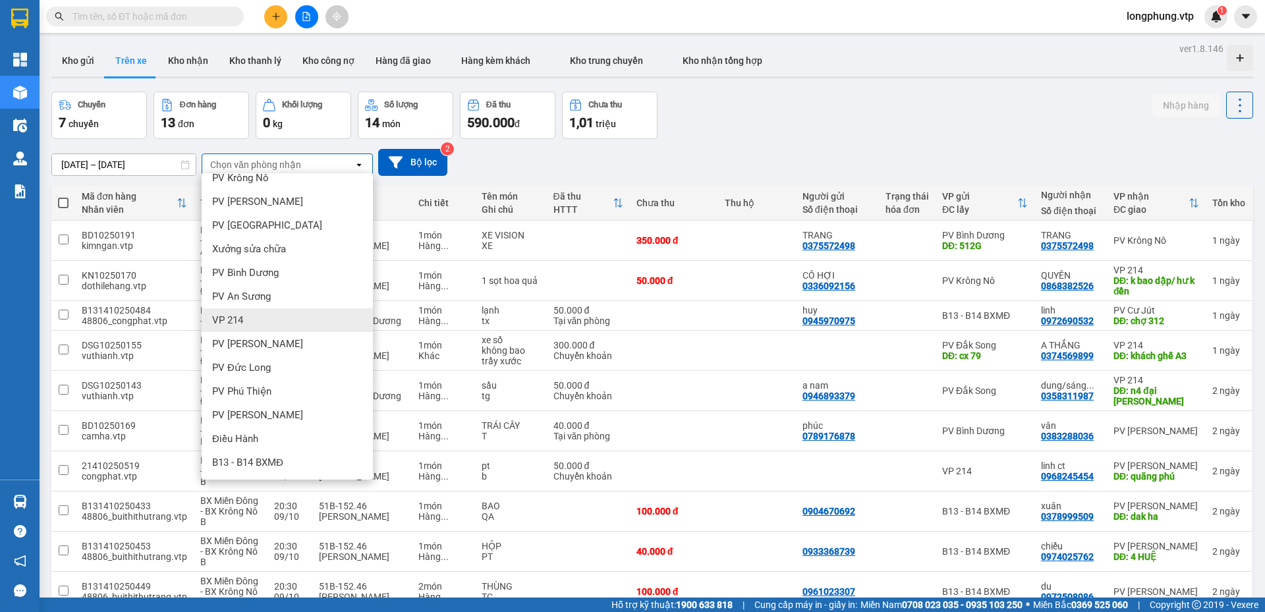
click at [270, 324] on div "VP 214" at bounding box center [287, 320] width 171 height 24
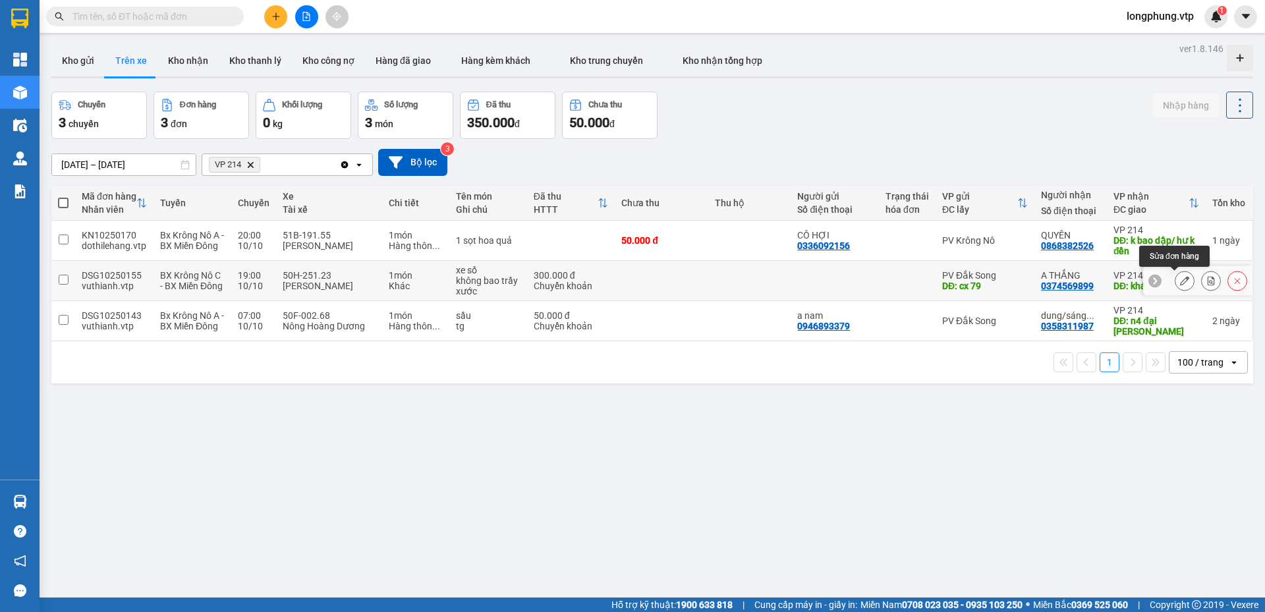
click at [1180, 278] on button at bounding box center [1185, 281] width 18 height 23
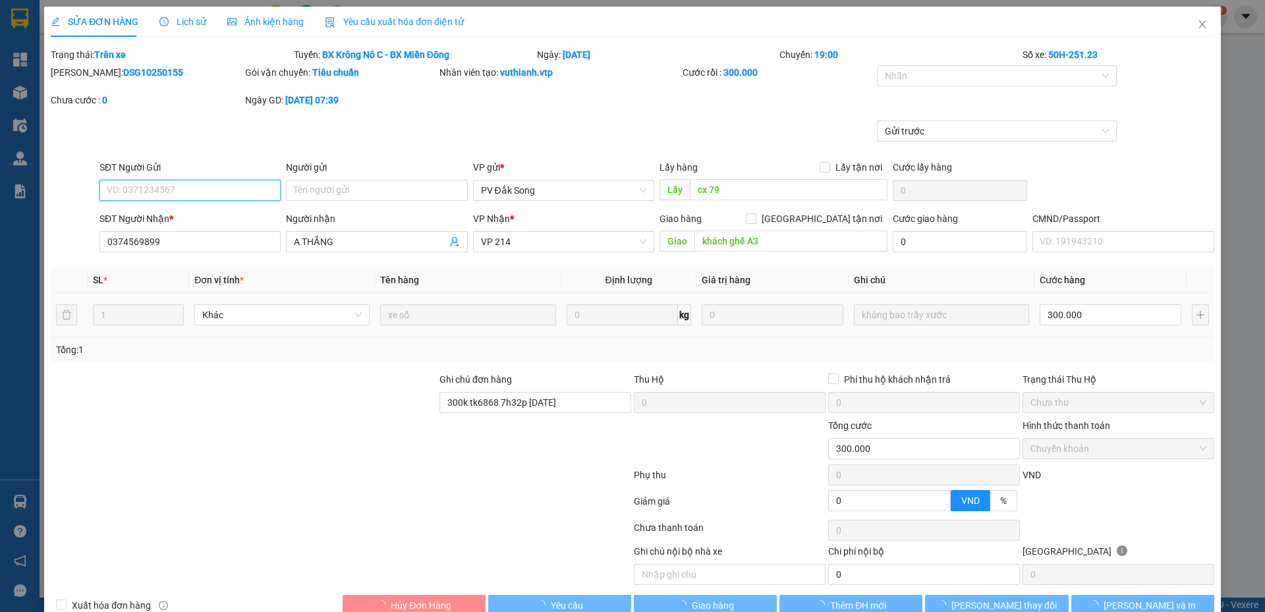
type input "cx 79"
type input "0374569899"
type input "A THẮNG"
type input "khách ghế A3"
type input "300k tk6868 7h32p [DATE]"
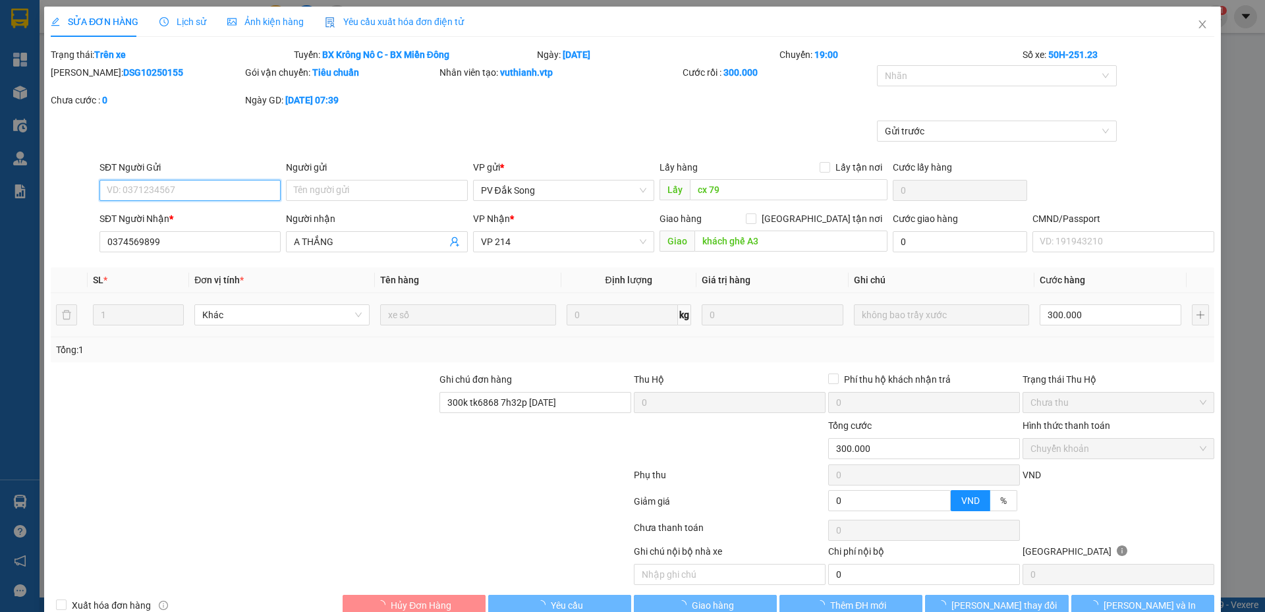
type input "0"
type input "300.000"
type input "15.000"
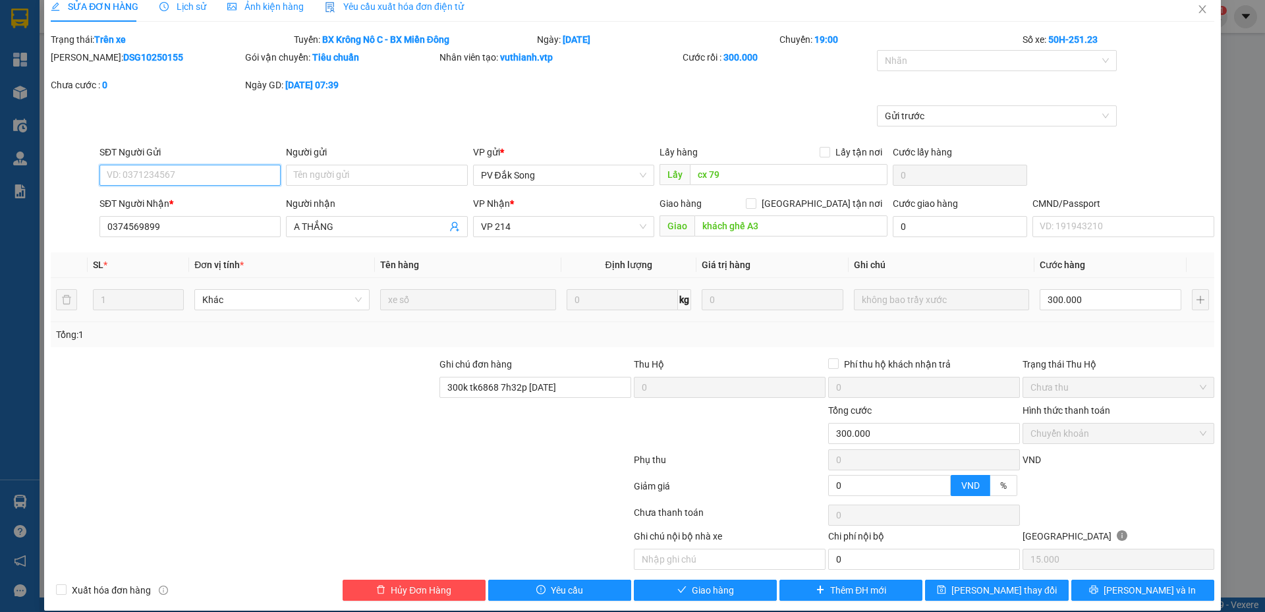
scroll to position [30, 0]
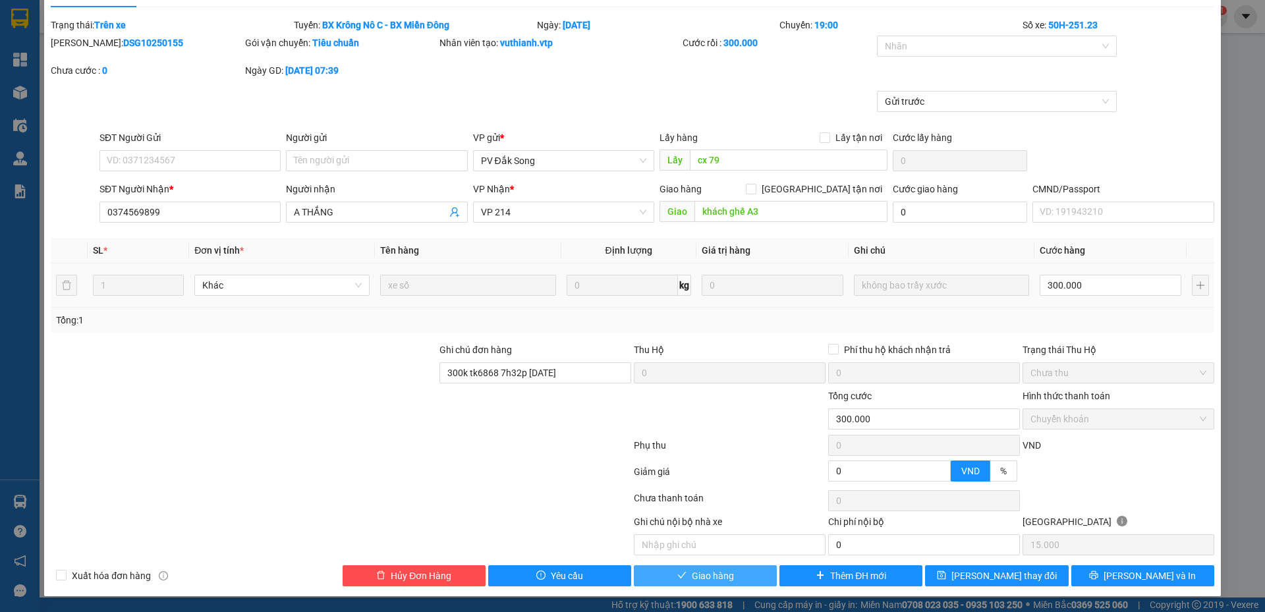
click at [727, 579] on span "Giao hàng" at bounding box center [713, 576] width 42 height 14
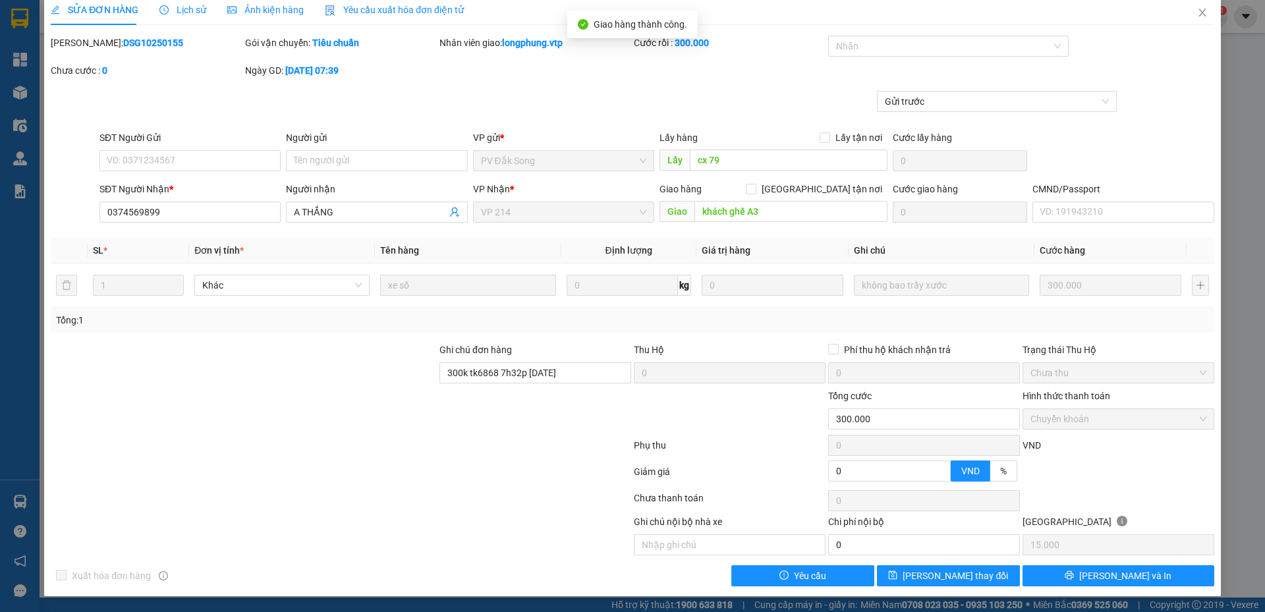
scroll to position [0, 0]
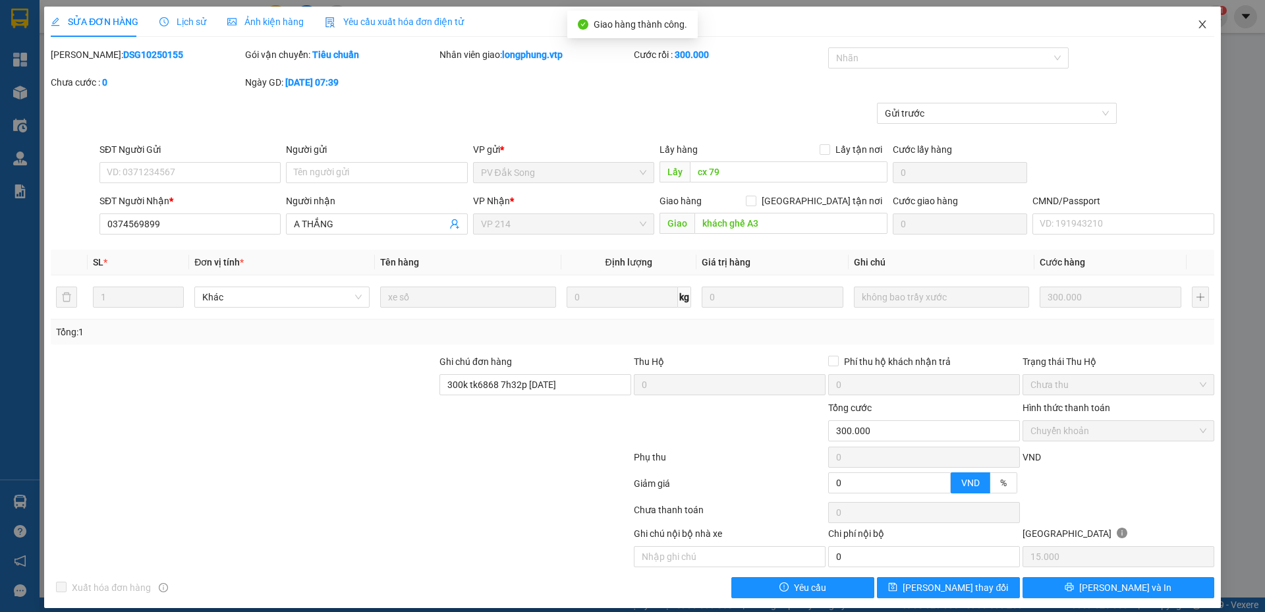
click at [1198, 30] on icon "close" at bounding box center [1203, 24] width 11 height 11
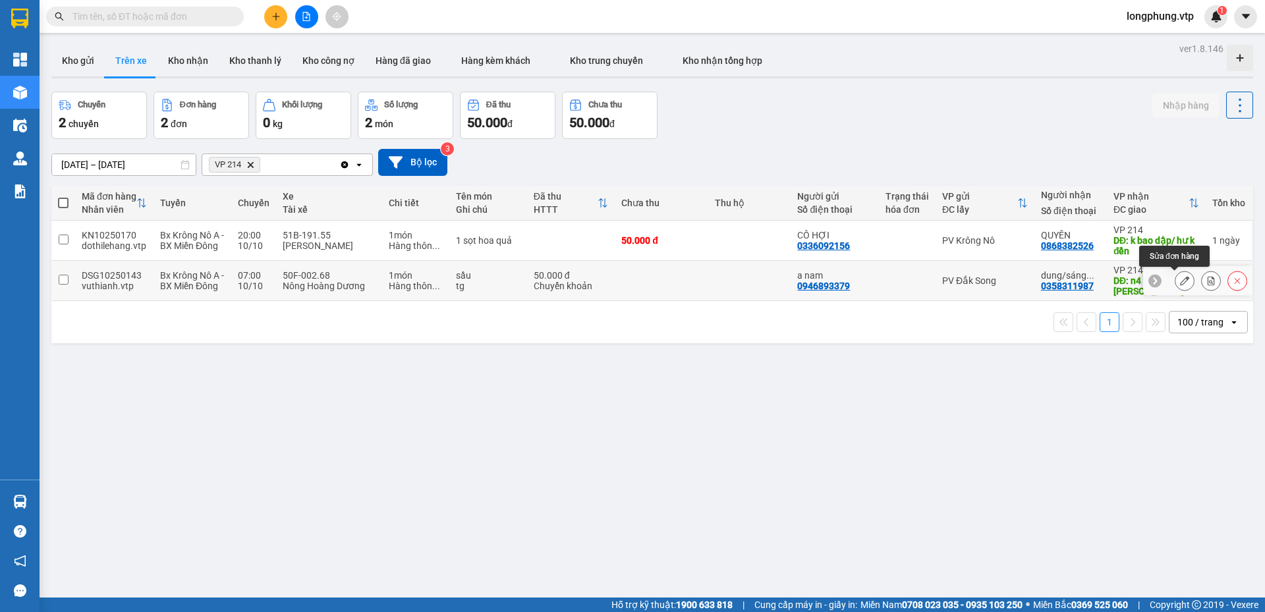
click at [1176, 281] on button at bounding box center [1185, 281] width 18 height 23
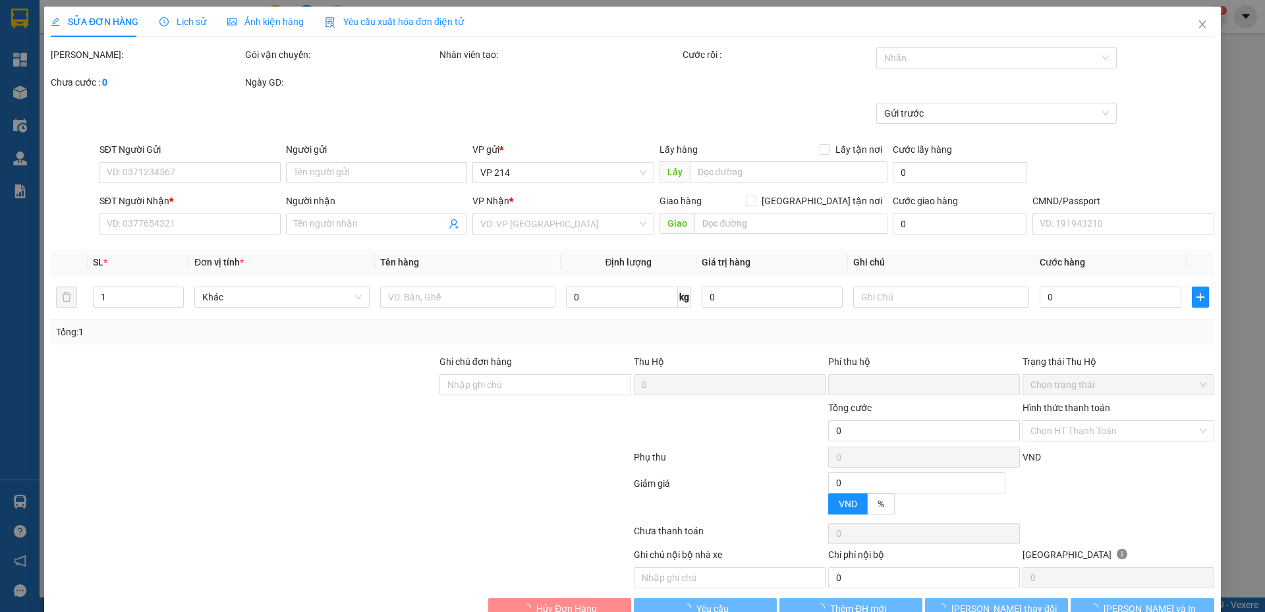
type input "2.500"
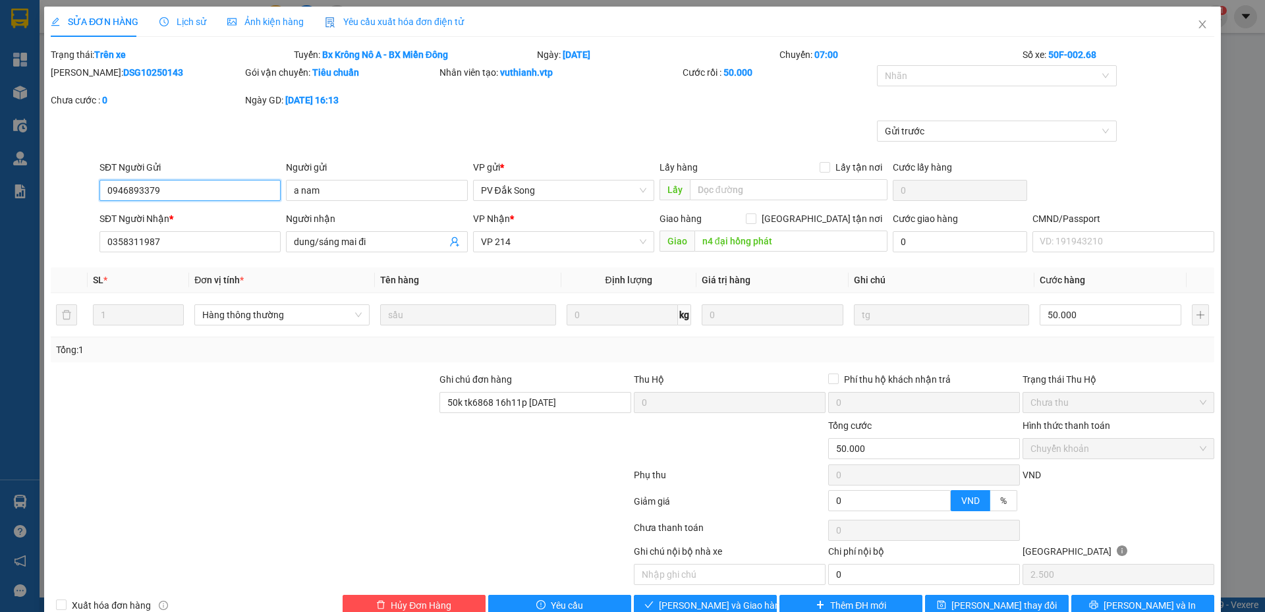
type input "0946893379"
type input "a nam"
type input "0358311987"
type input "dung/sáng mai đi"
type input "n4 đại hồng phát"
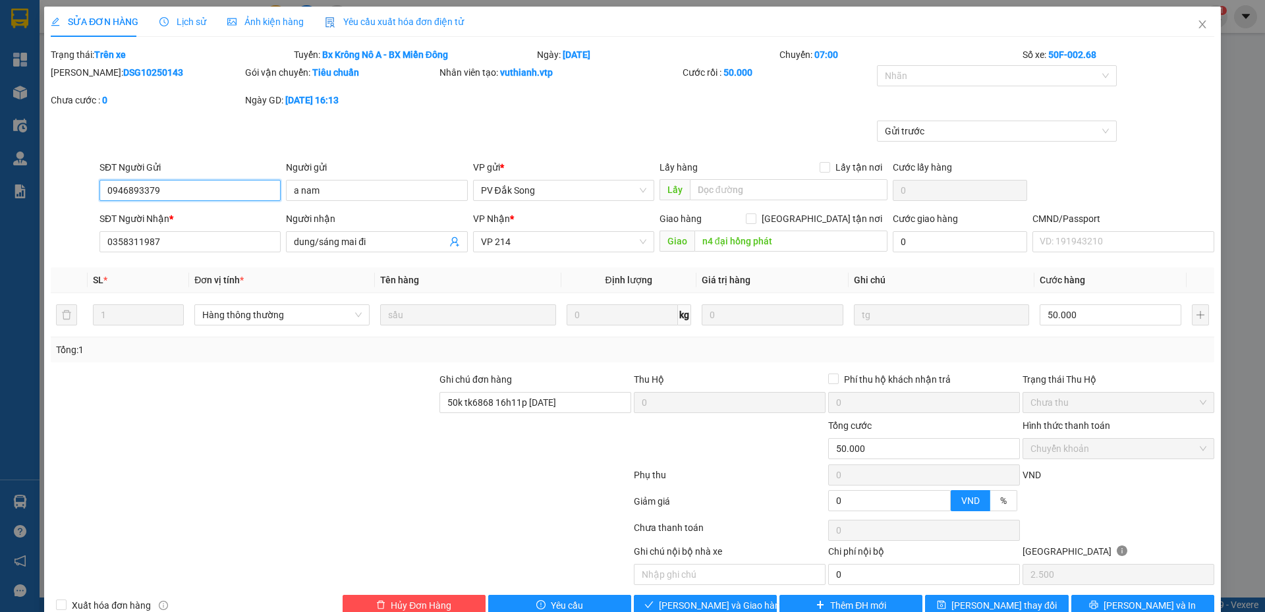
type input "50k tk6868 16h11p [DATE]"
type input "0"
type input "50.000"
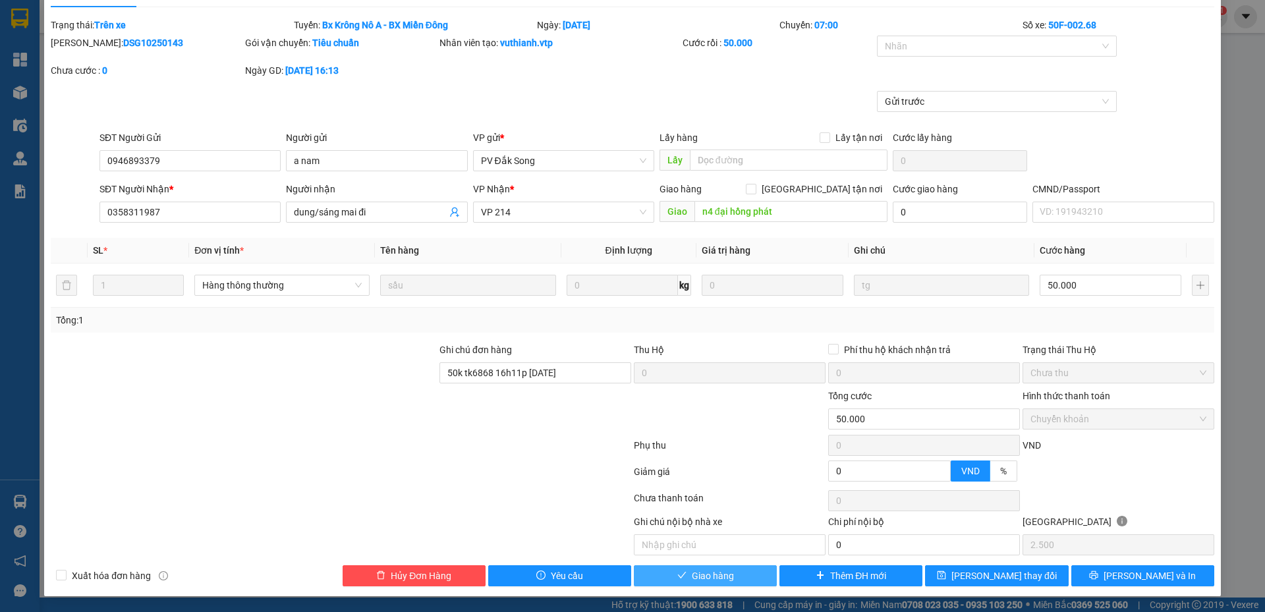
click at [709, 574] on span "Giao hàng" at bounding box center [713, 576] width 42 height 14
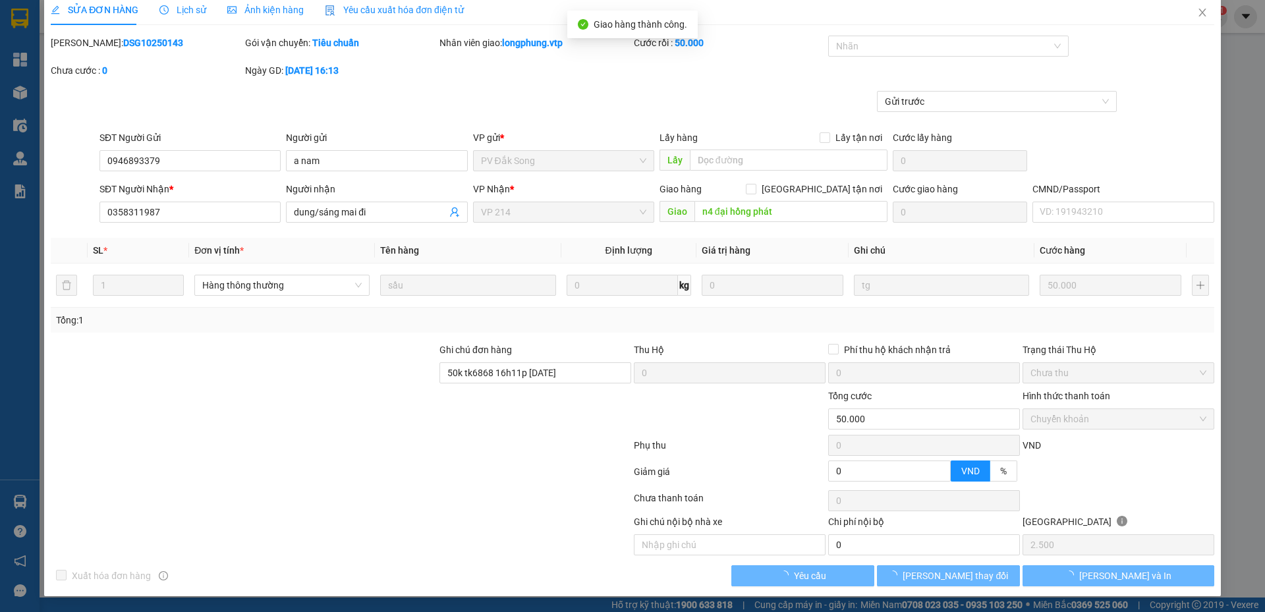
scroll to position [12, 0]
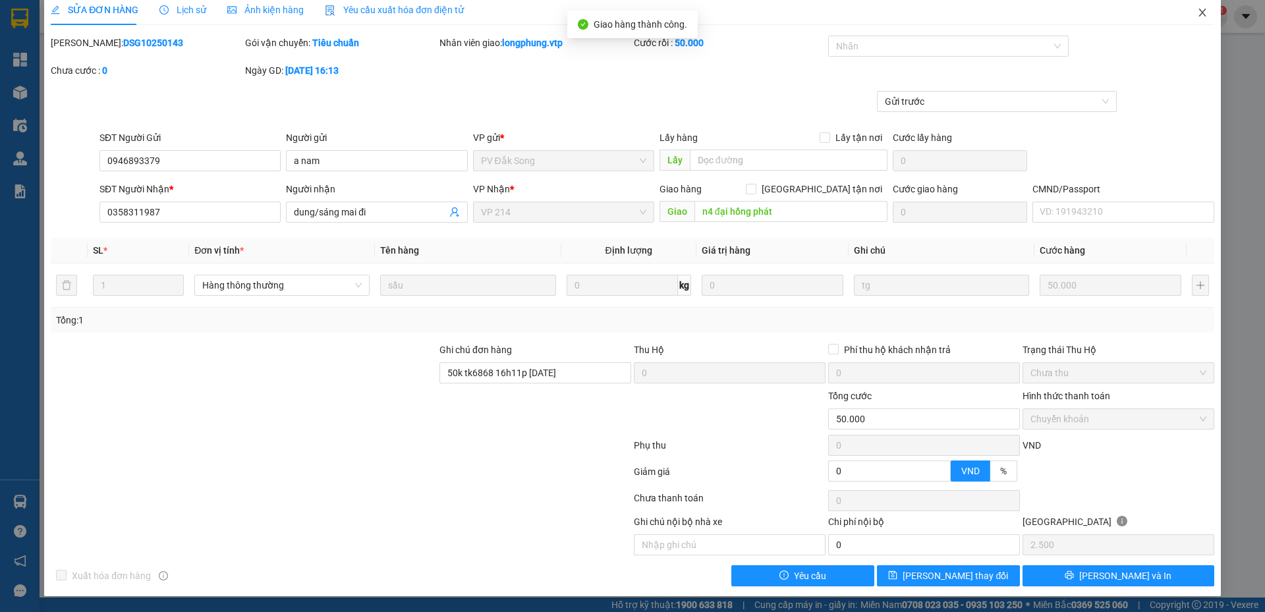
click at [1198, 12] on icon "close" at bounding box center [1203, 12] width 11 height 11
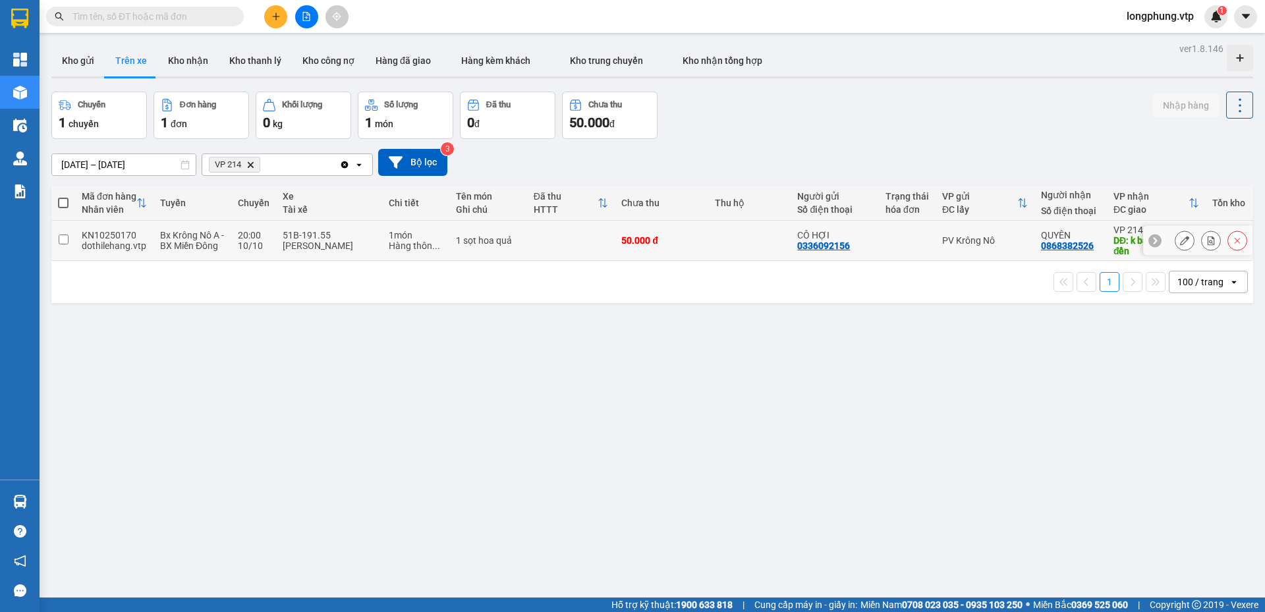
click at [67, 237] on input "checkbox" at bounding box center [64, 240] width 10 height 10
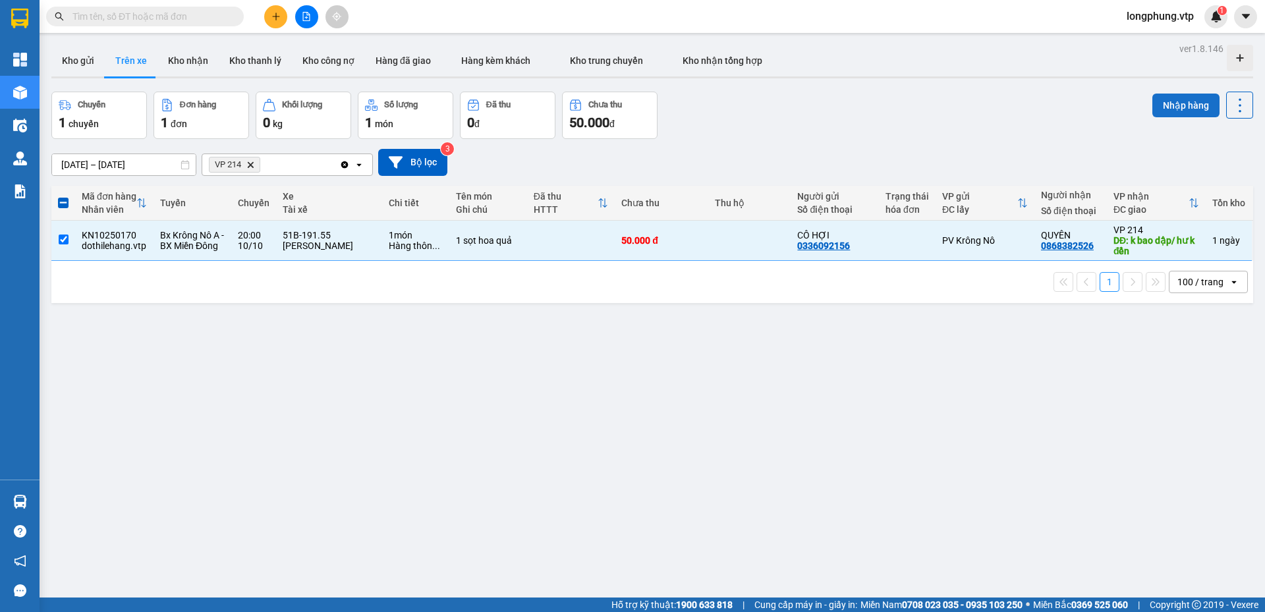
click at [1175, 105] on button "Nhập hàng" at bounding box center [1186, 106] width 67 height 24
checkbox input "false"
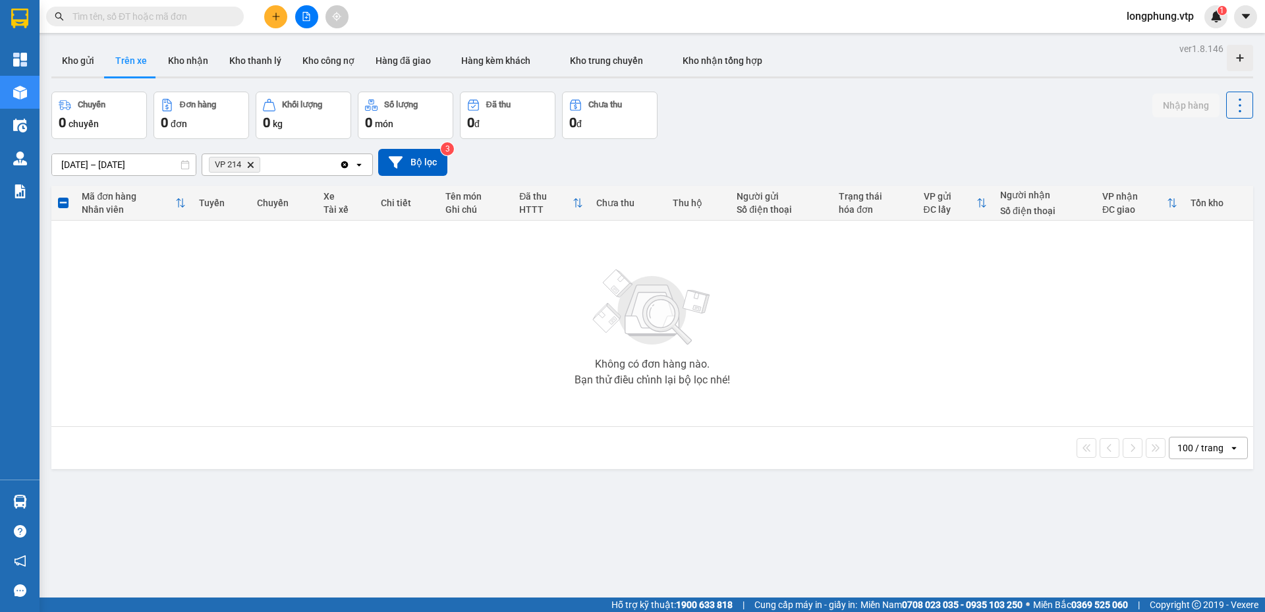
click at [343, 162] on icon "Clear all" at bounding box center [344, 164] width 7 height 7
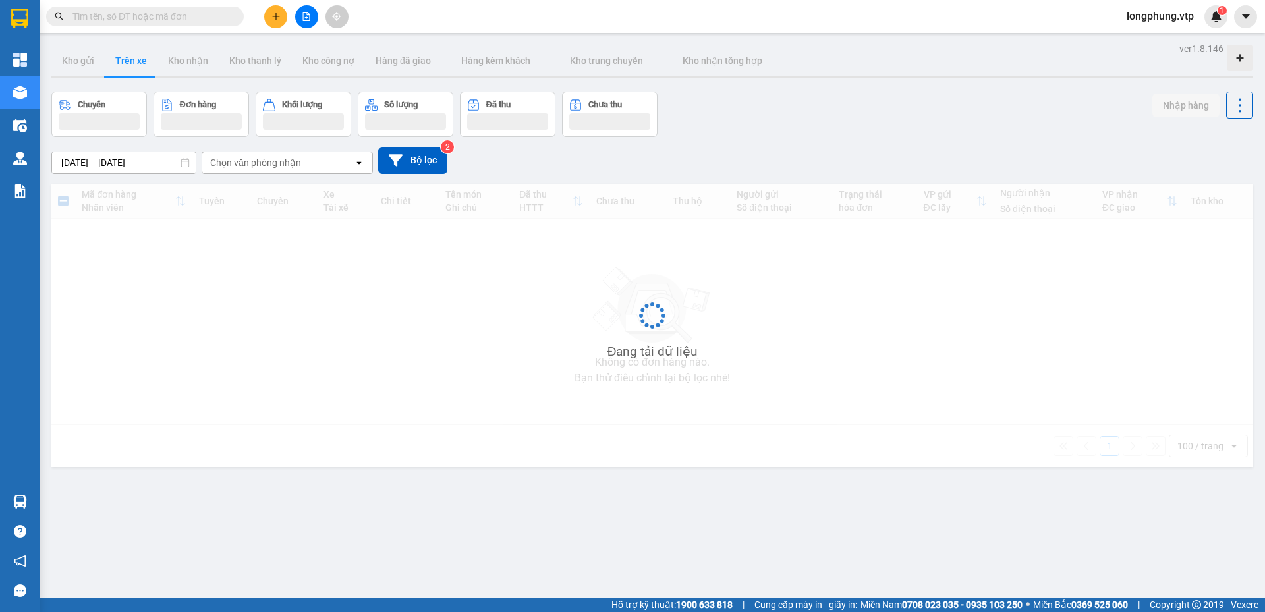
click at [289, 167] on div "Chọn văn phòng nhận" at bounding box center [255, 162] width 91 height 13
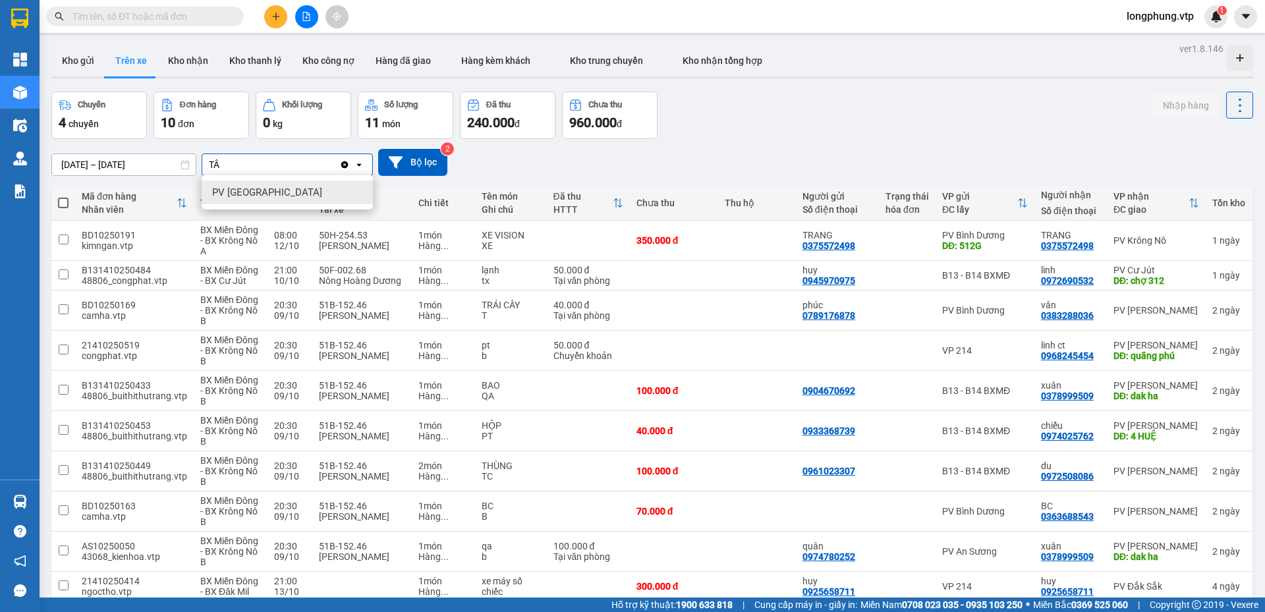
type input "TÂ"
click at [308, 200] on div "PV [GEOGRAPHIC_DATA]" at bounding box center [287, 193] width 171 height 24
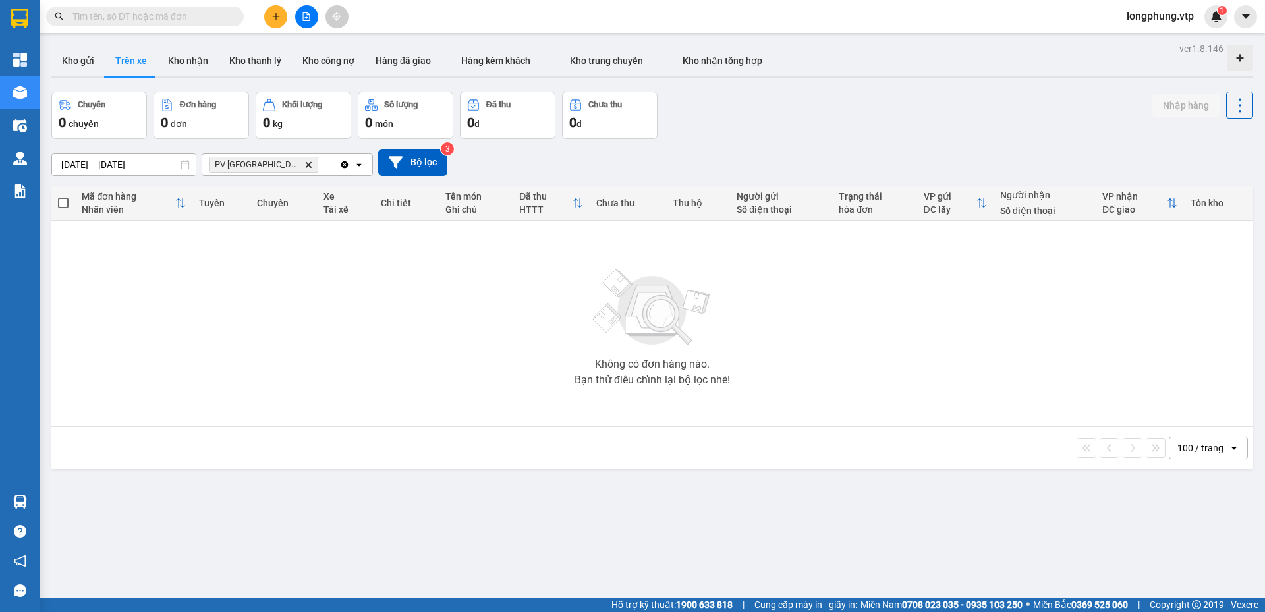
click at [339, 162] on icon "Clear all" at bounding box center [344, 164] width 11 height 11
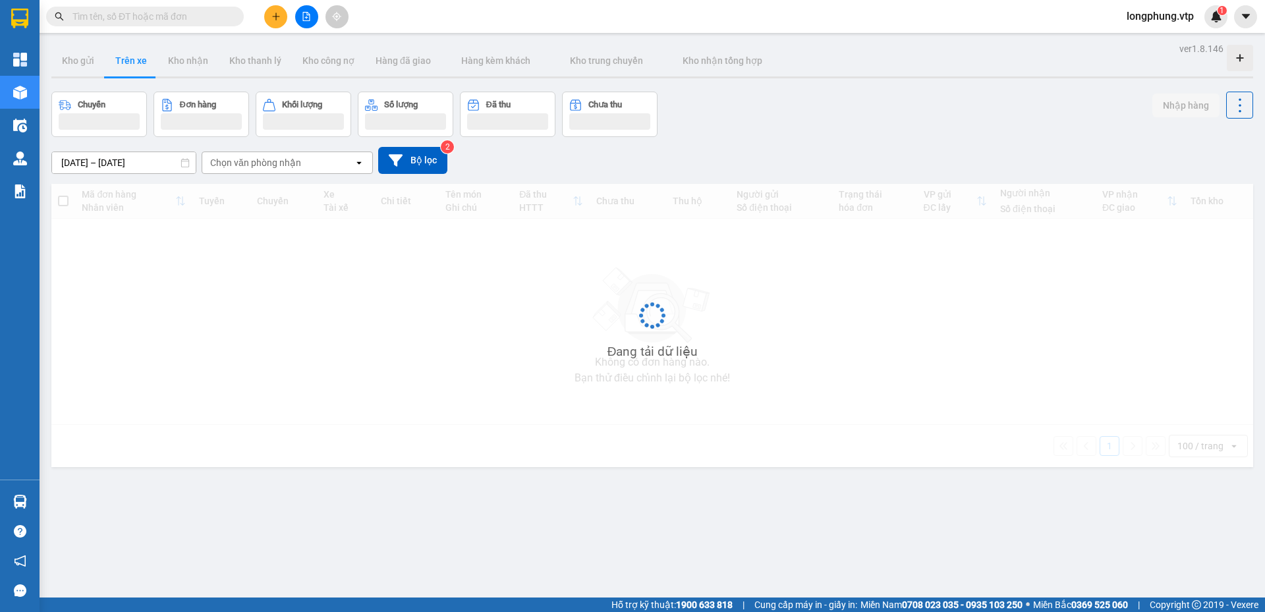
click at [341, 163] on div "Chọn văn phòng nhận" at bounding box center [278, 162] width 152 height 21
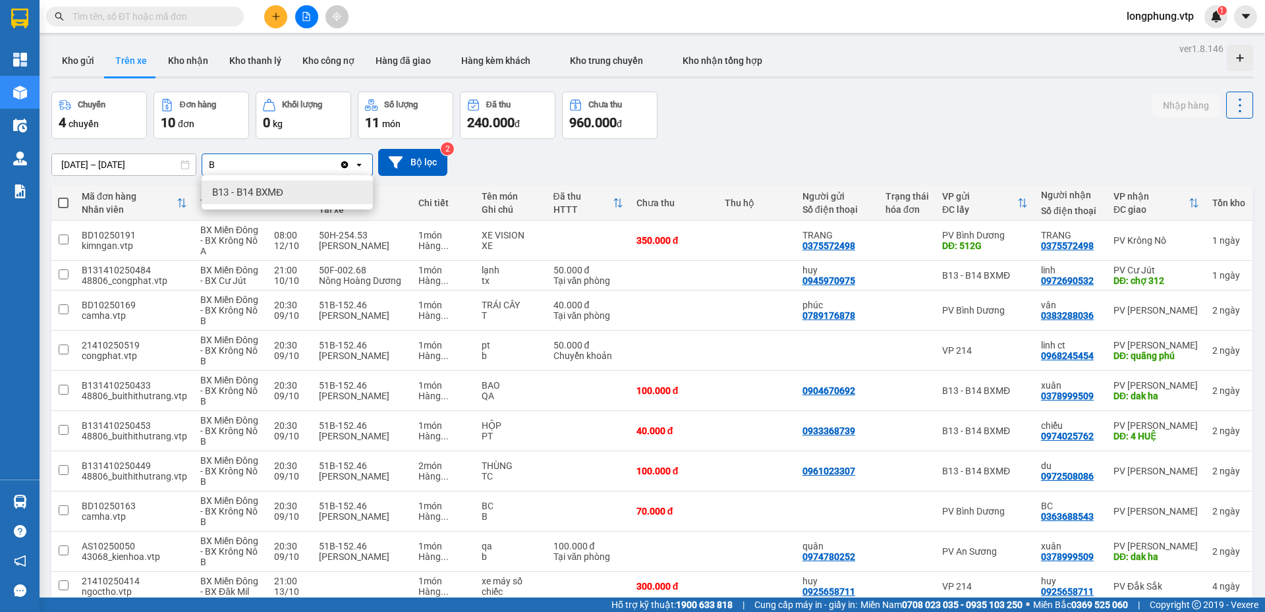
type input "B"
click at [332, 188] on div "B13 - B14 BXMĐ" at bounding box center [287, 193] width 171 height 24
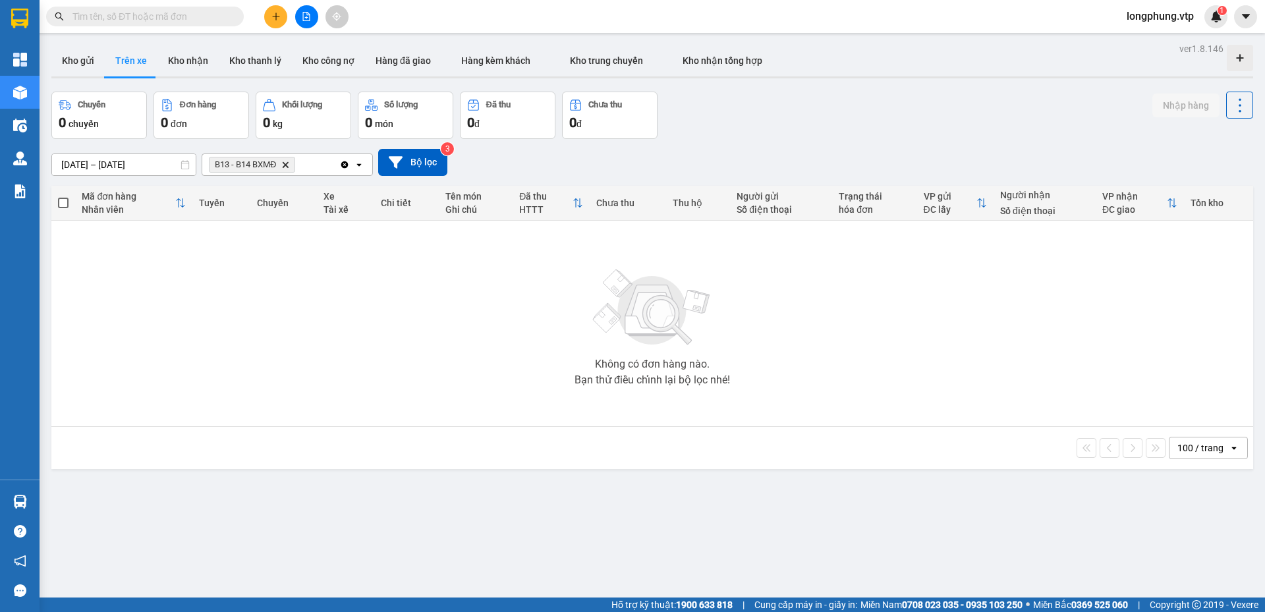
click at [346, 164] on icon "Clear all" at bounding box center [344, 164] width 7 height 7
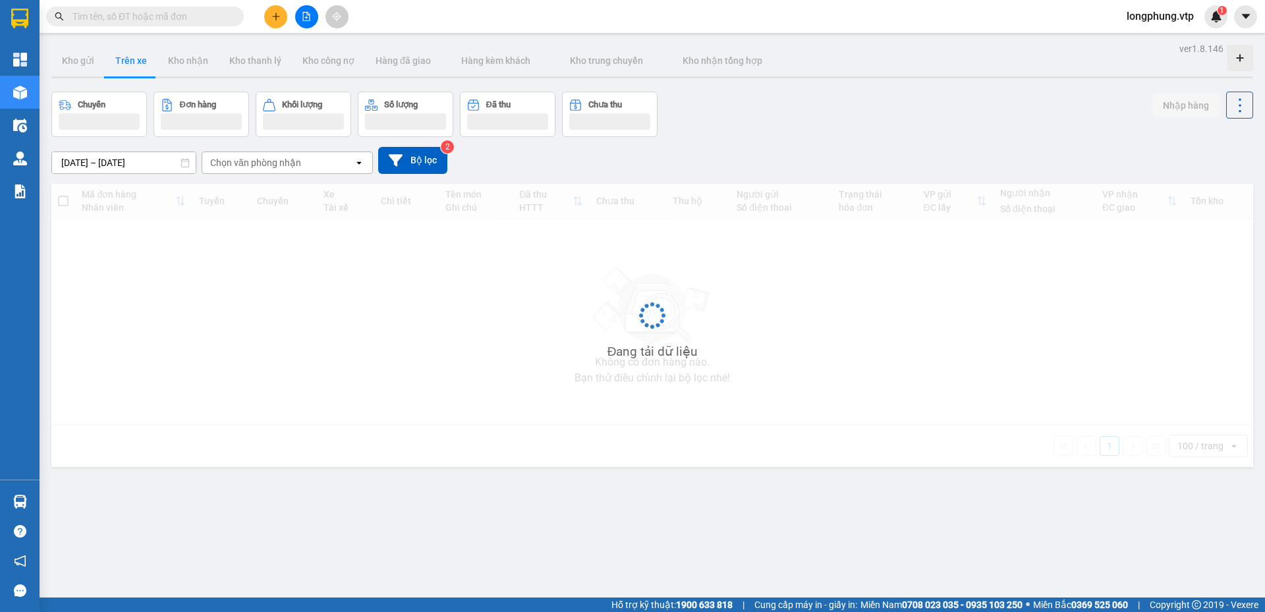
click at [318, 165] on div "Chọn văn phòng nhận" at bounding box center [278, 162] width 152 height 21
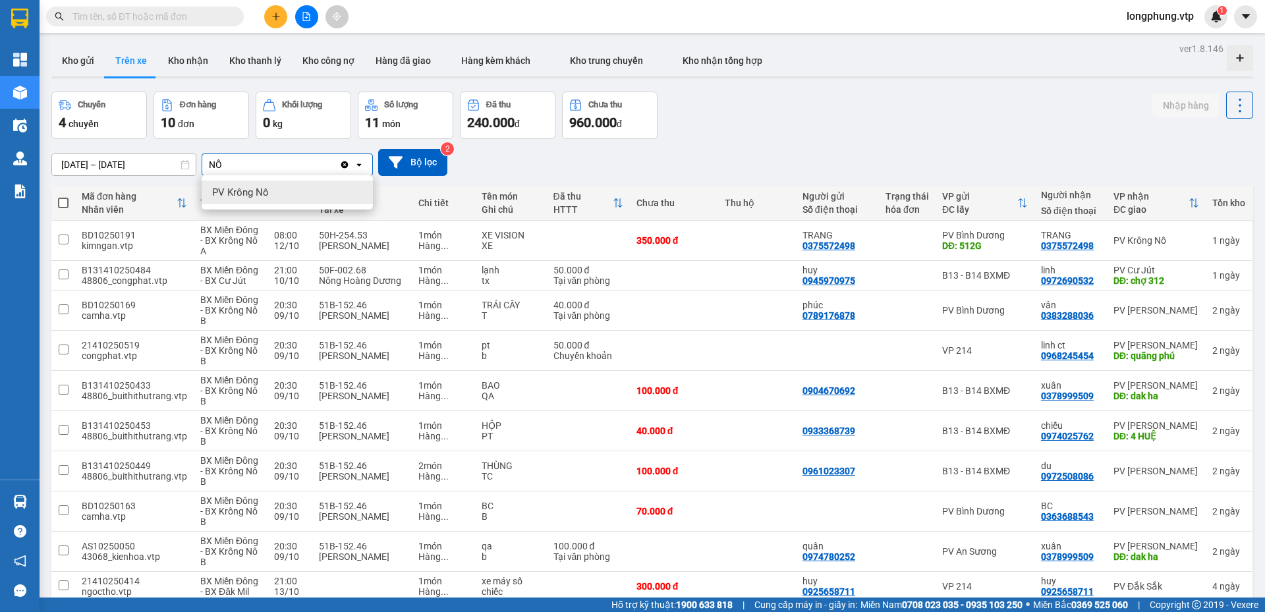
type input "NÔ"
click at [303, 181] on div "PV Krông Nô" at bounding box center [287, 193] width 171 height 24
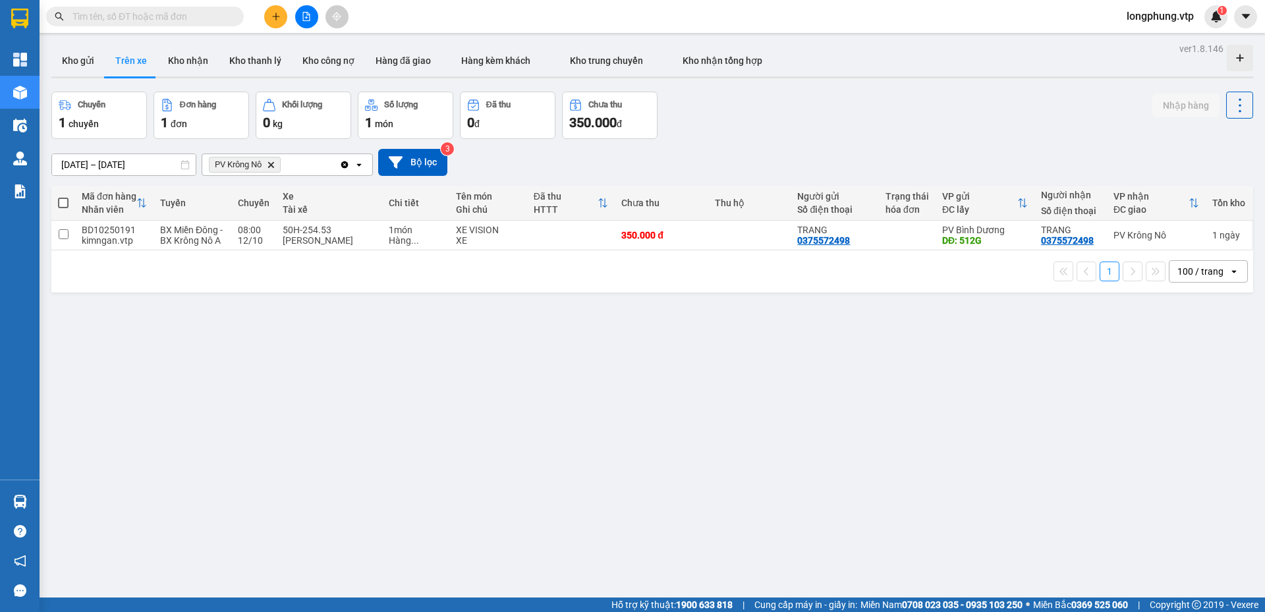
click at [341, 166] on icon "Clear all" at bounding box center [344, 164] width 11 height 11
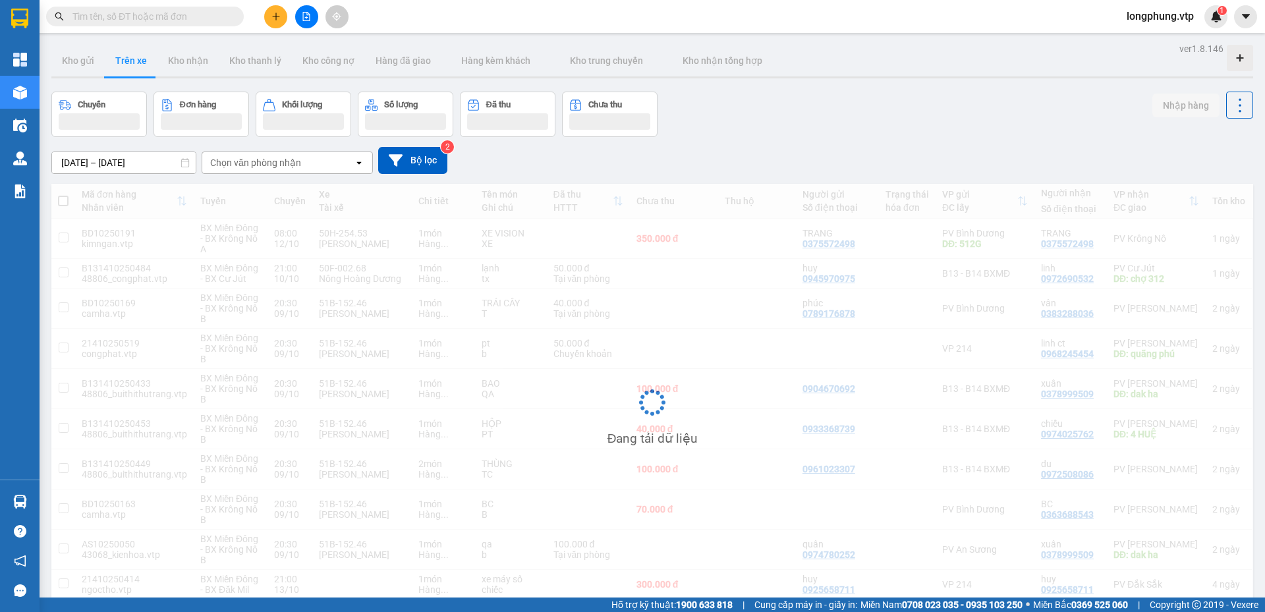
click at [289, 167] on div "Chọn văn phòng nhận" at bounding box center [255, 162] width 91 height 13
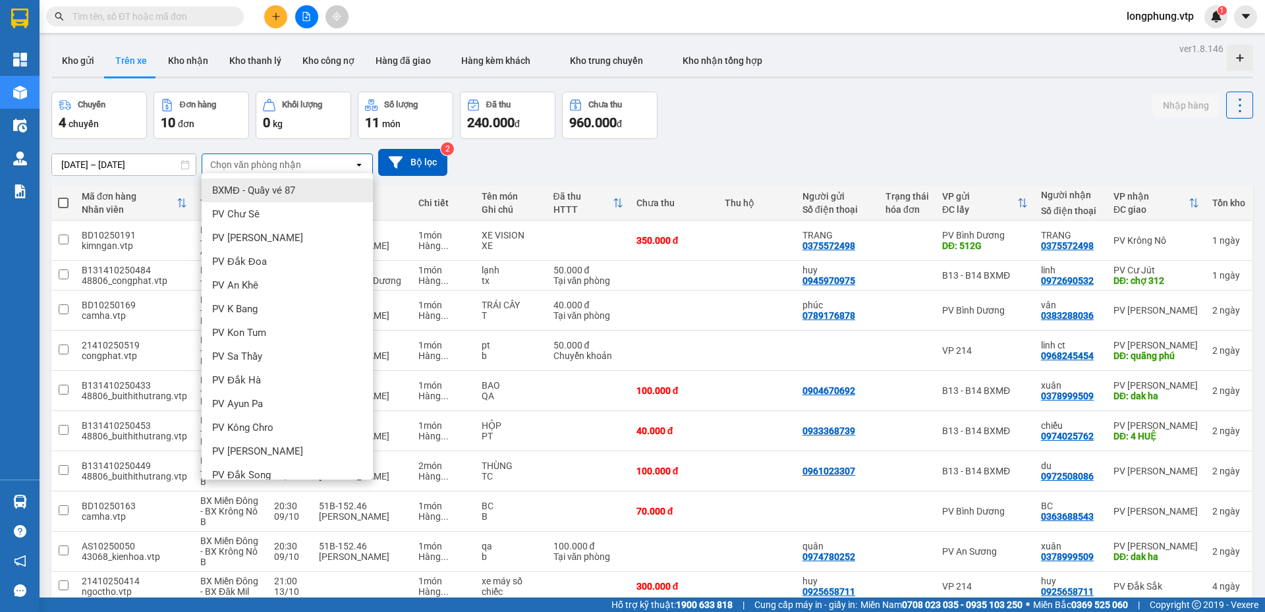
type input "D"
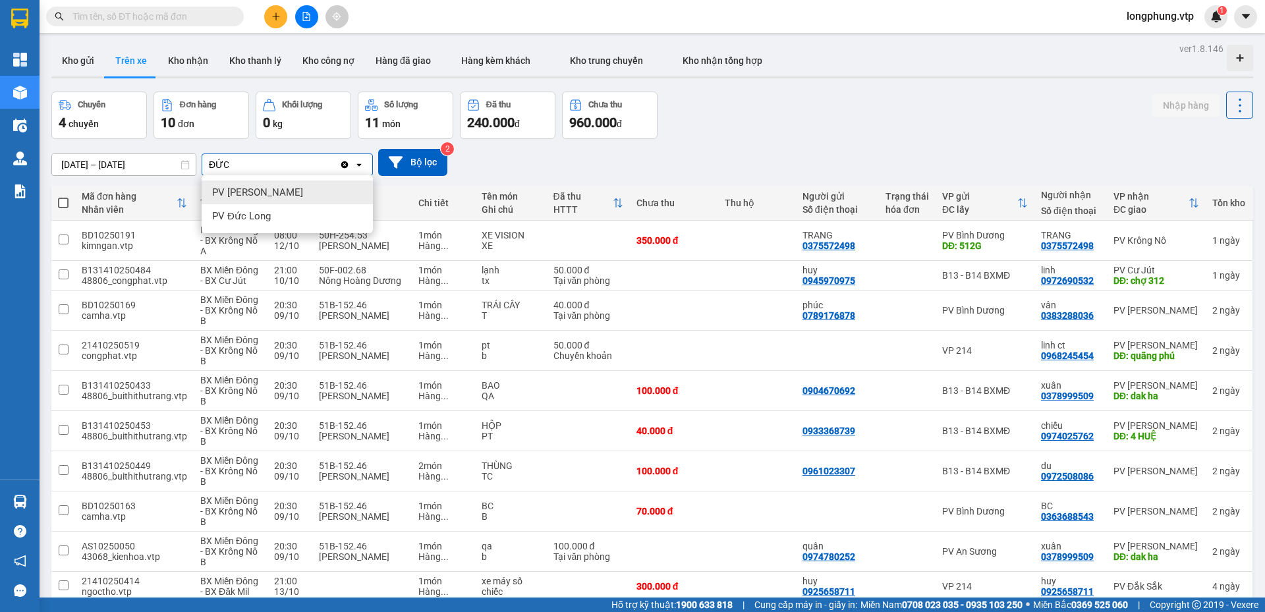
type input "ĐỨC"
click at [295, 195] on div "PV [PERSON_NAME]" at bounding box center [287, 193] width 171 height 24
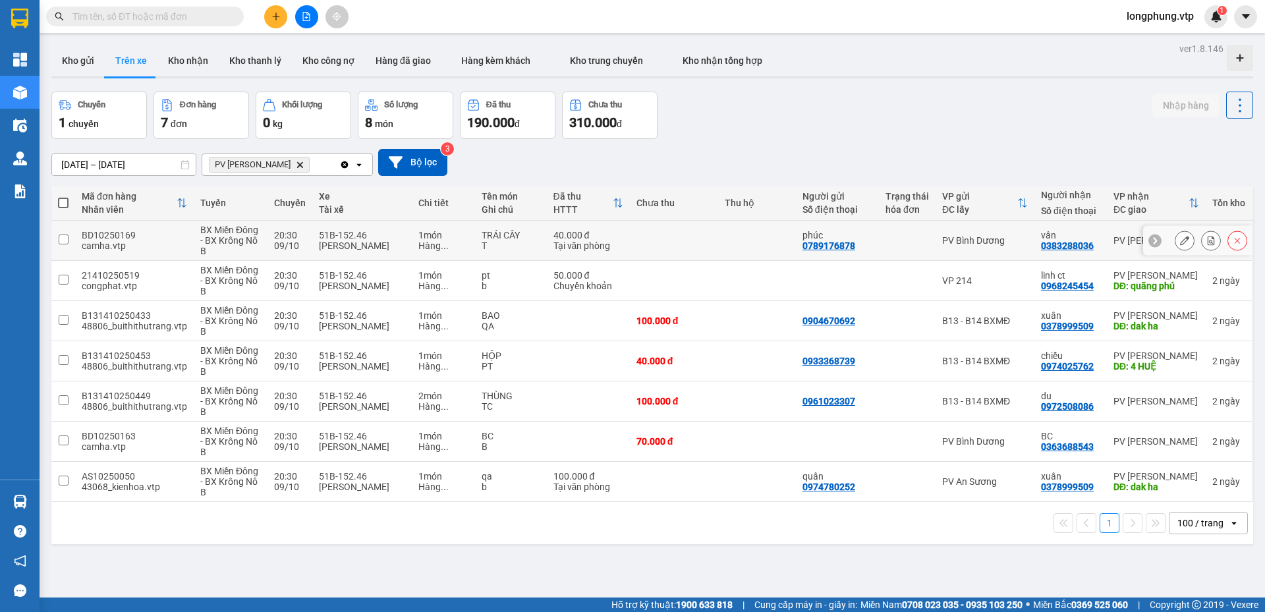
click at [1180, 241] on icon at bounding box center [1184, 240] width 9 height 9
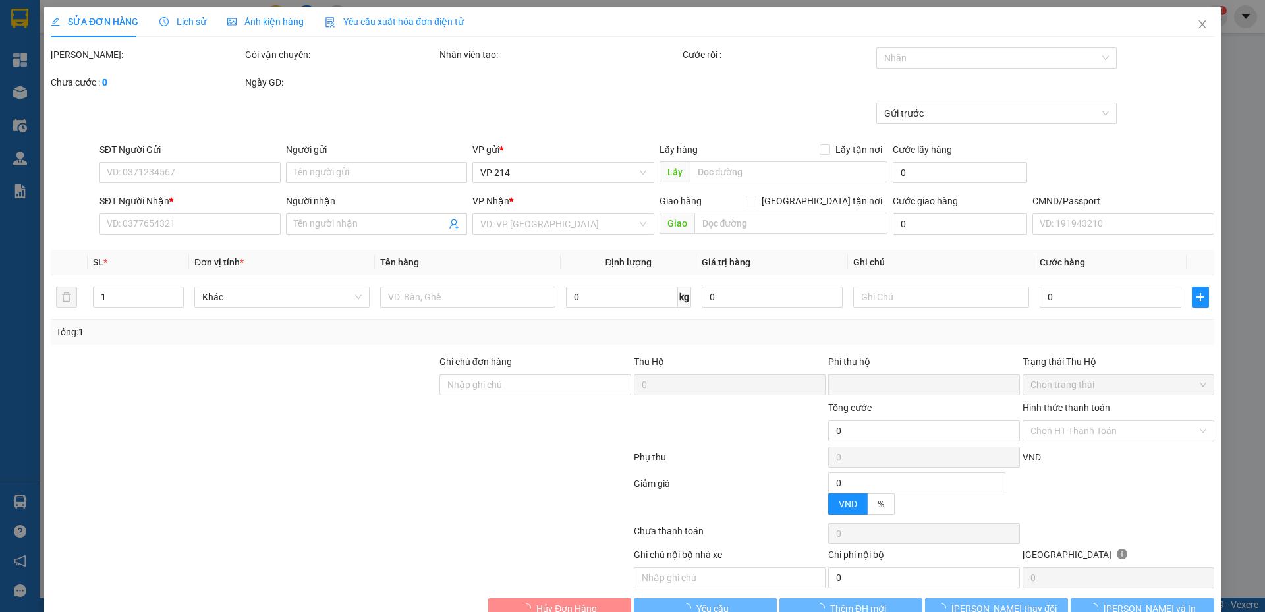
type input "0789176878"
type input "phúc"
type input "0383288036"
type input "vân"
type input "0"
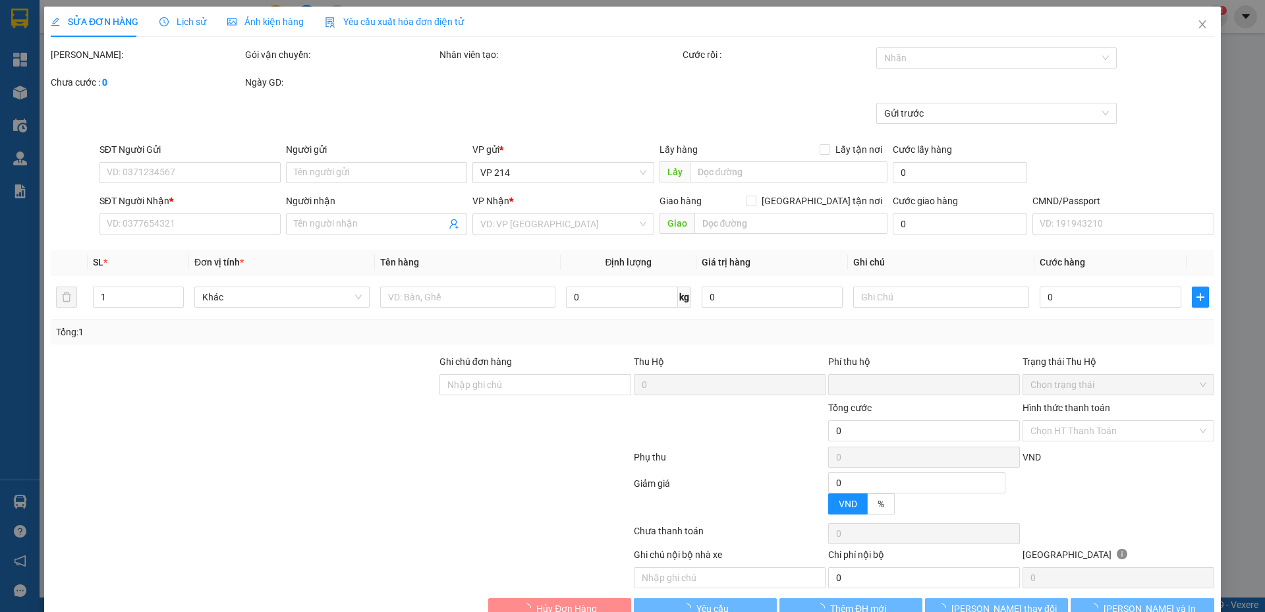
type input "40.000"
type input "2.000"
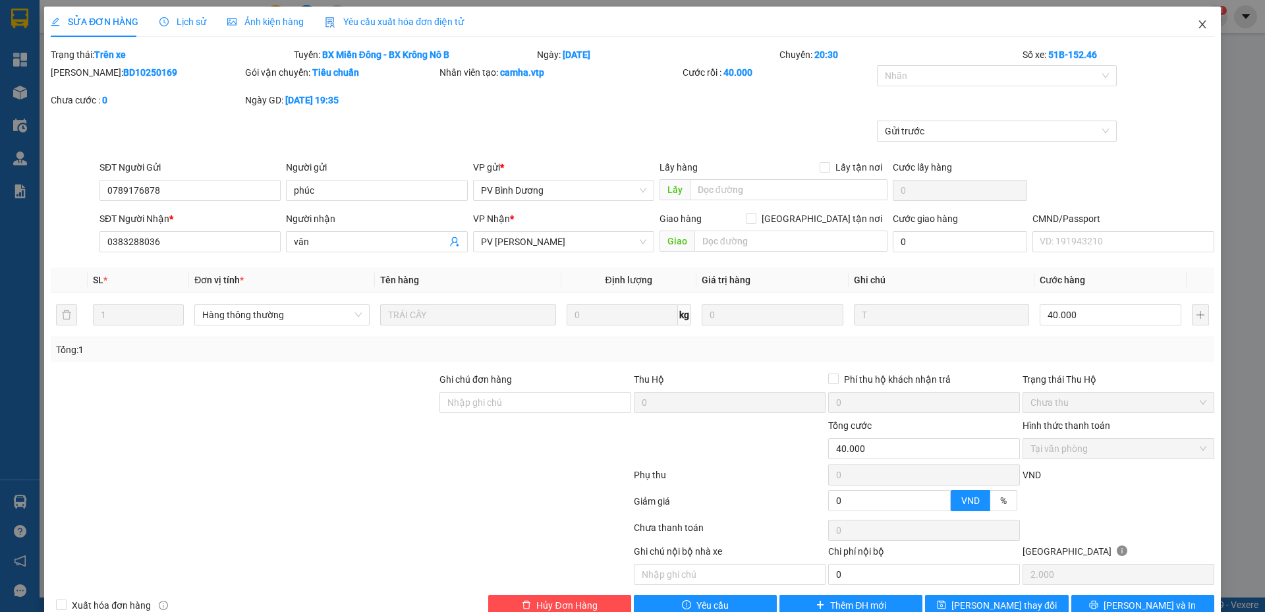
click at [1193, 31] on span "Close" at bounding box center [1202, 25] width 37 height 37
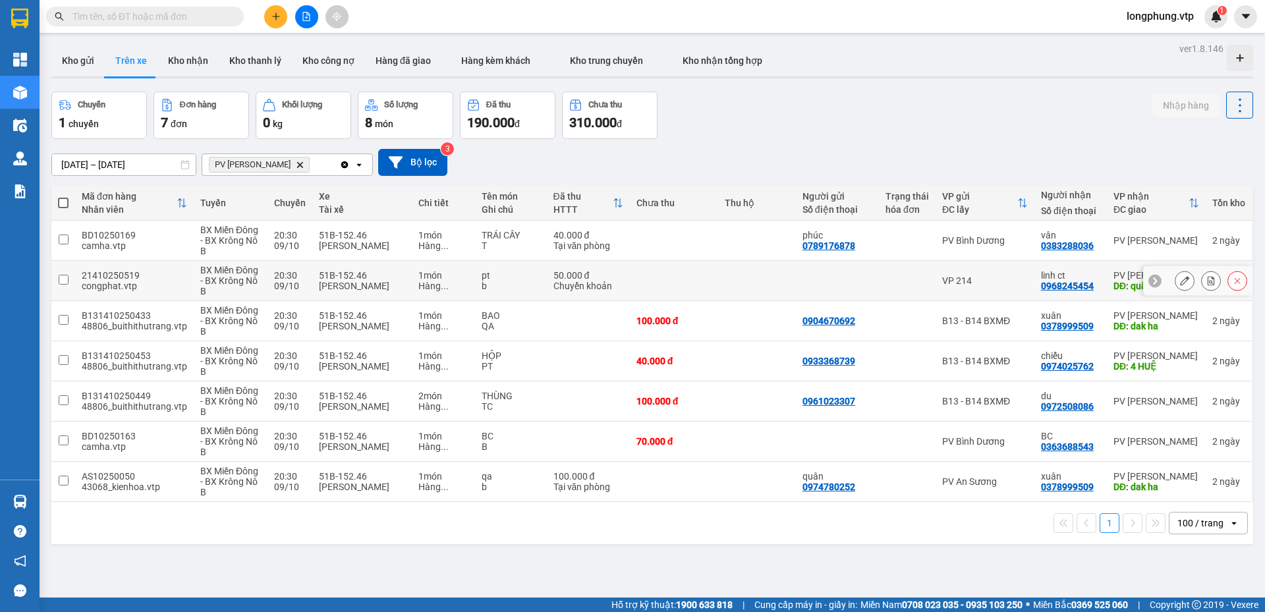
click at [1176, 286] on button at bounding box center [1185, 281] width 18 height 23
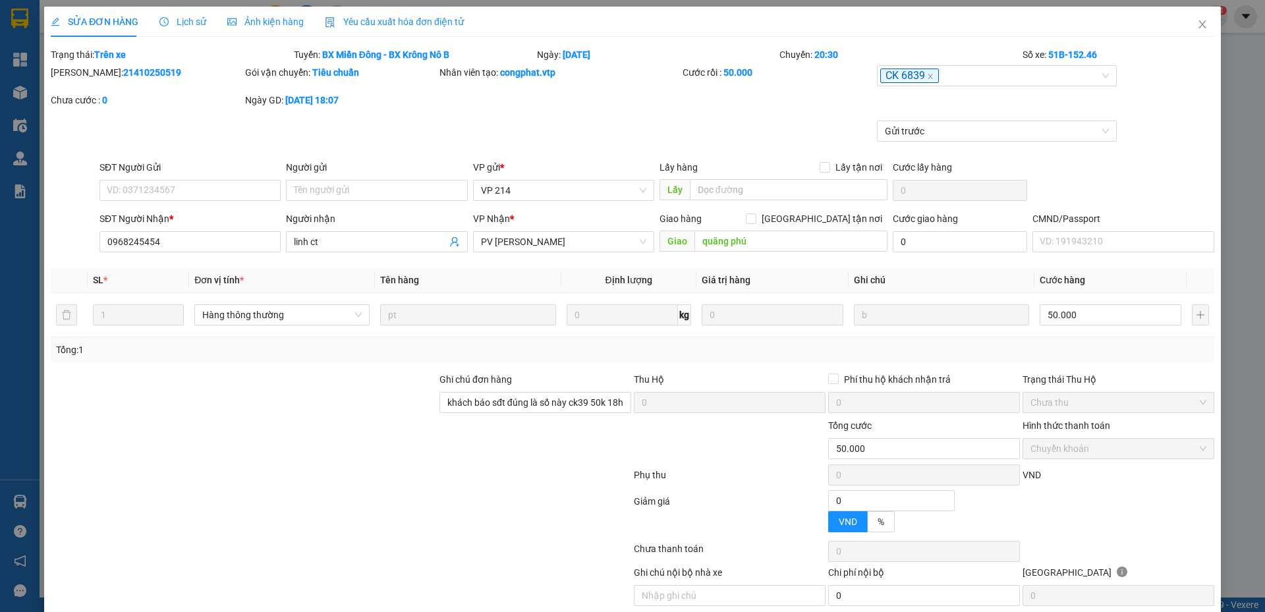
type input "0968245454"
type input "linh ct"
type input "quãng phú"
type input "khách báo sđt đúng là số này ck39 50k 18h01 [DATE]"
type input "0"
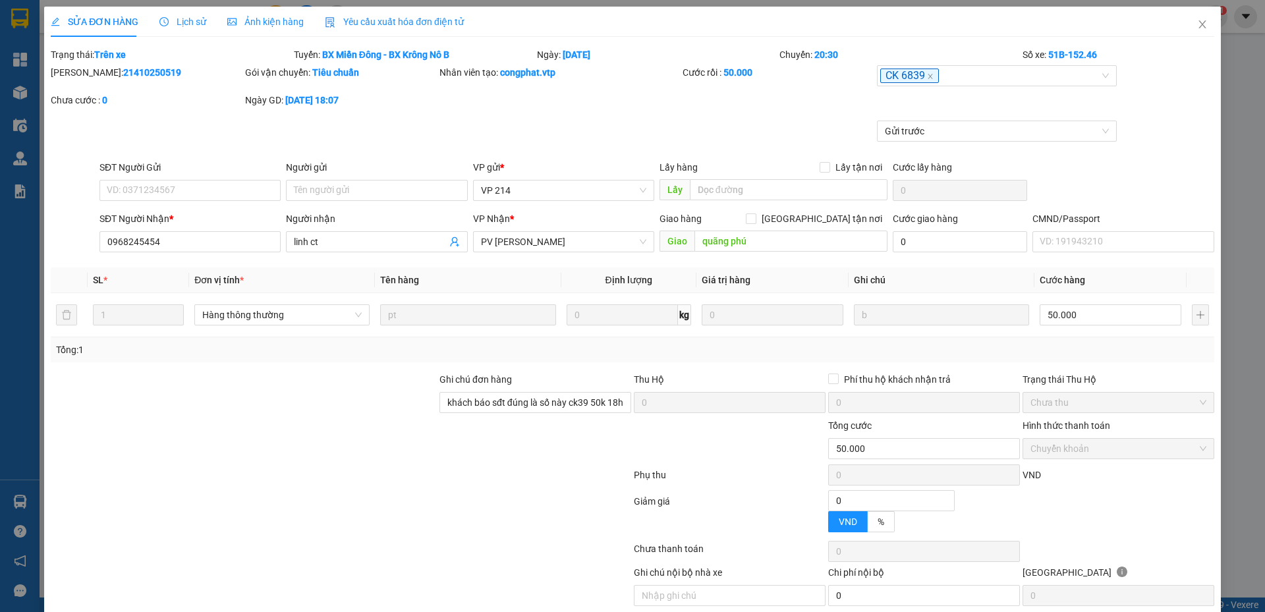
type input "50.000"
type input "2.500"
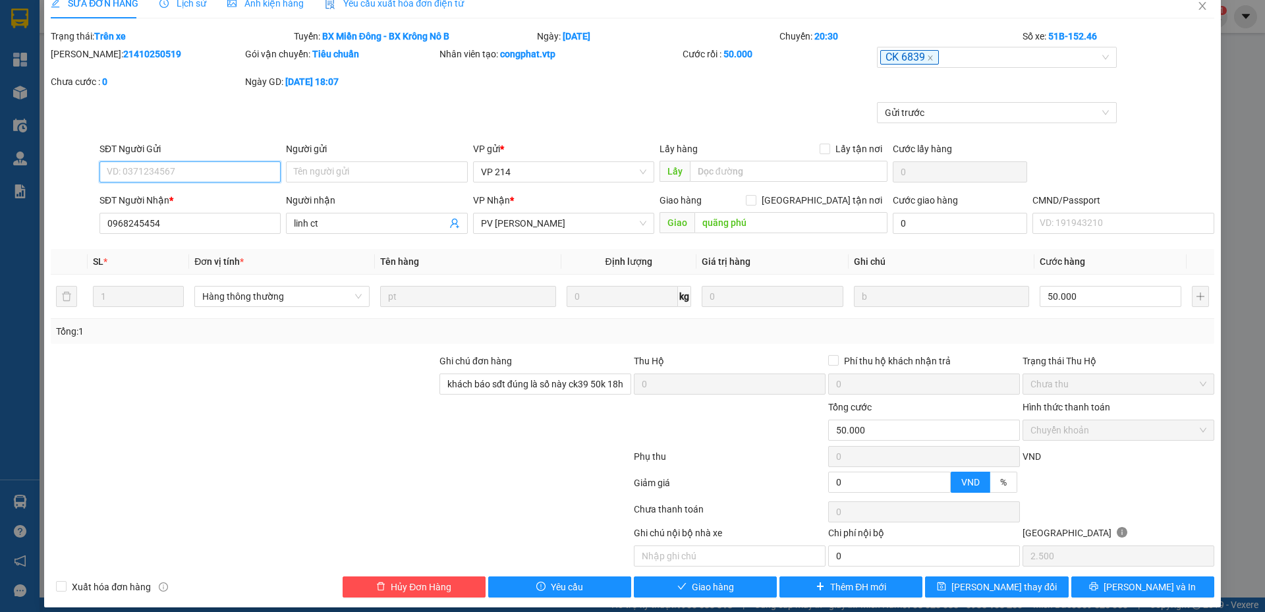
scroll to position [30, 0]
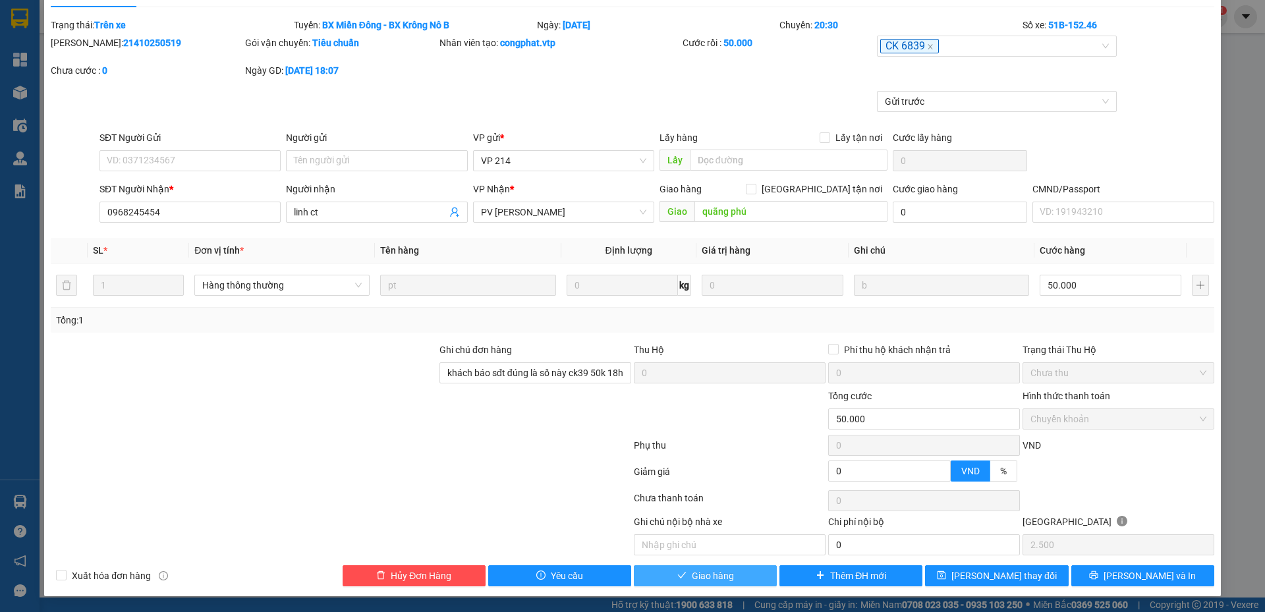
click at [698, 577] on span "Giao hàng" at bounding box center [713, 576] width 42 height 14
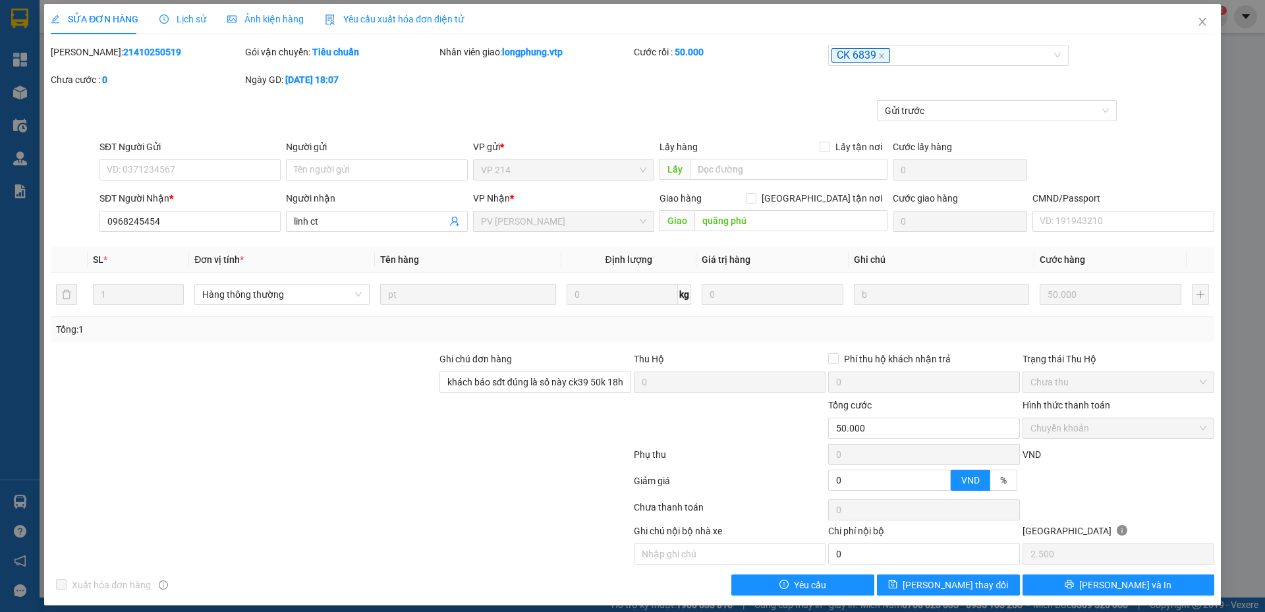
scroll to position [0, 0]
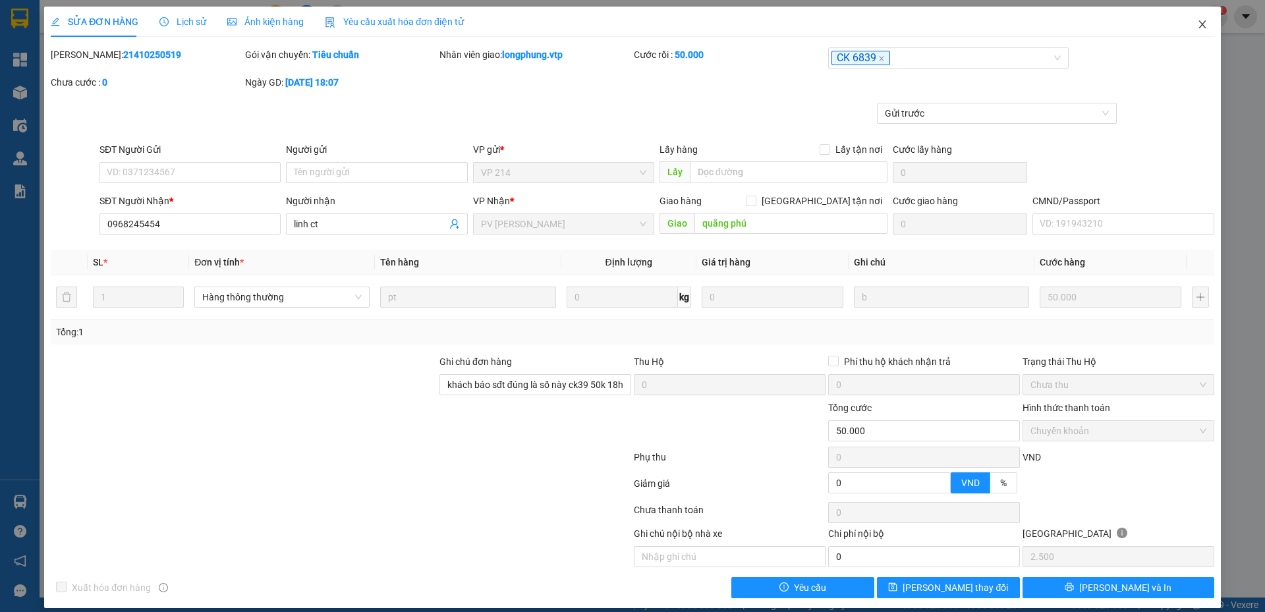
click at [1198, 29] on icon "close" at bounding box center [1203, 24] width 11 height 11
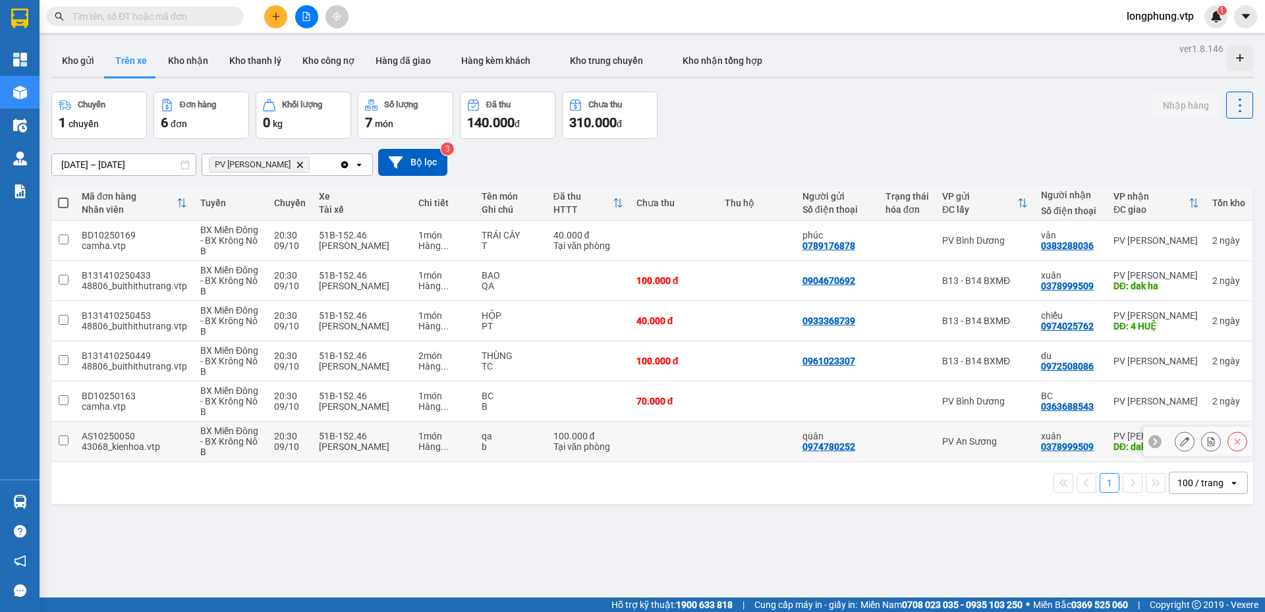
click at [1180, 440] on icon at bounding box center [1184, 441] width 9 height 9
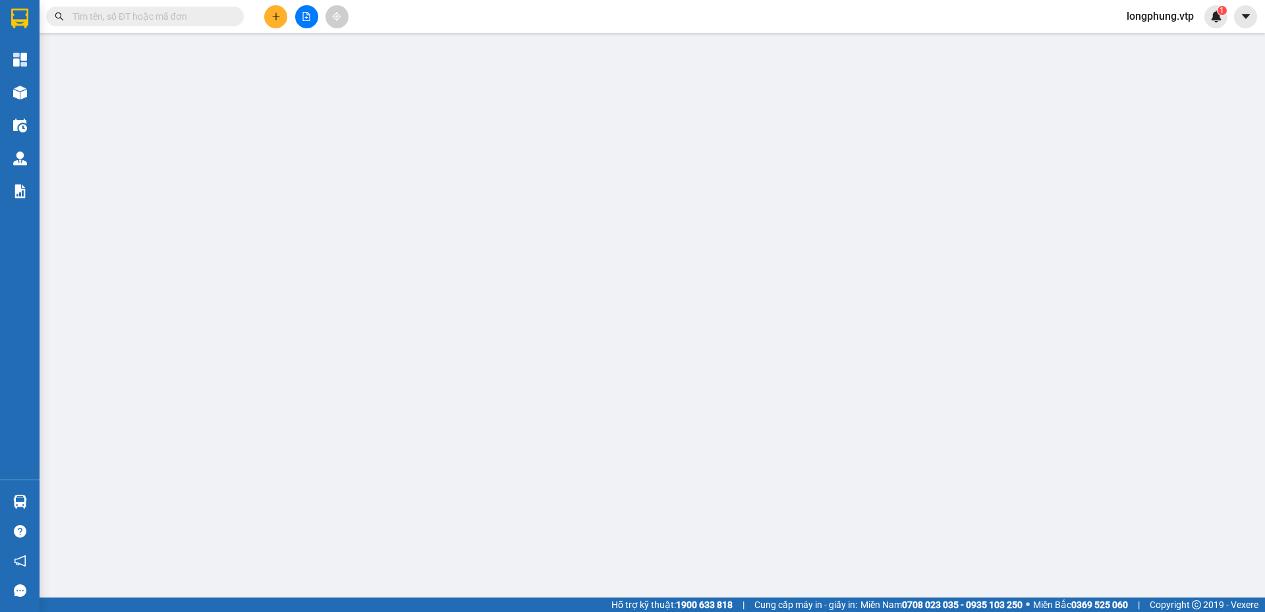
type input "5.000"
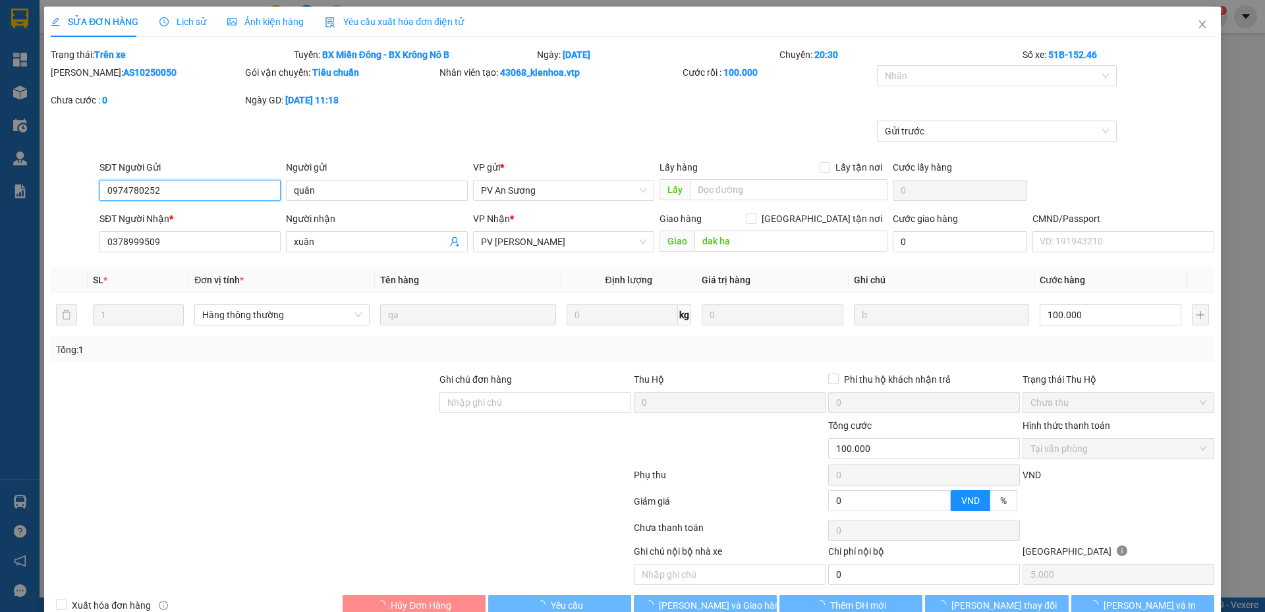
type input "0974780252"
type input "quân"
type input "0378999509"
type input "xuân"
type input "dak ha"
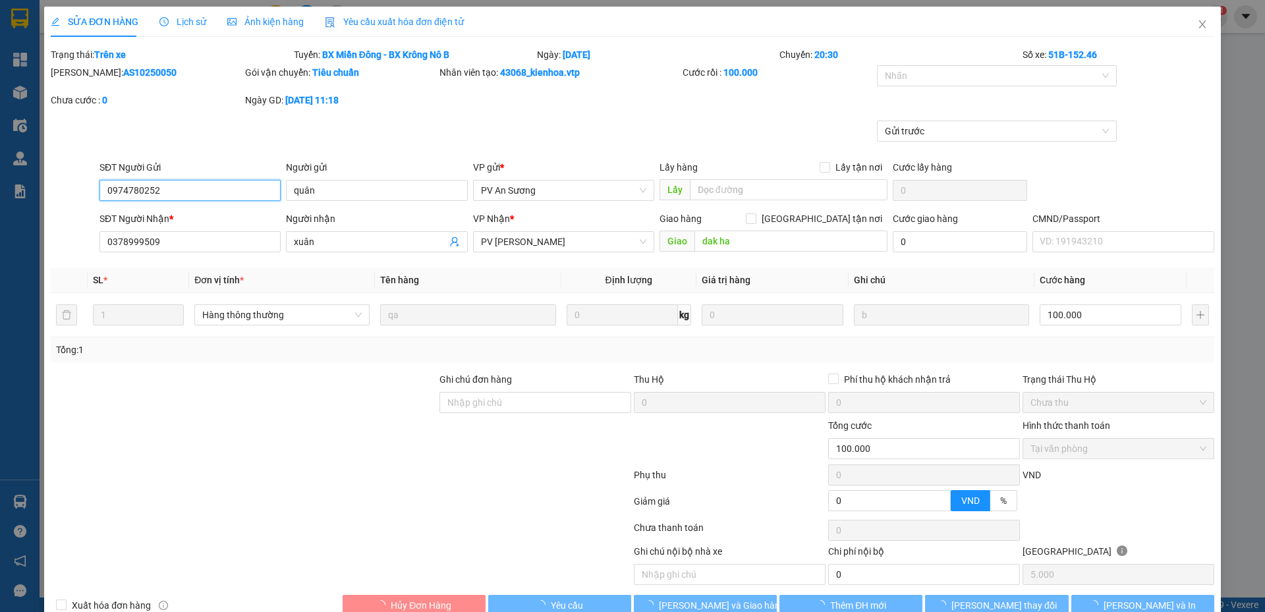
type input "0"
type input "100.000"
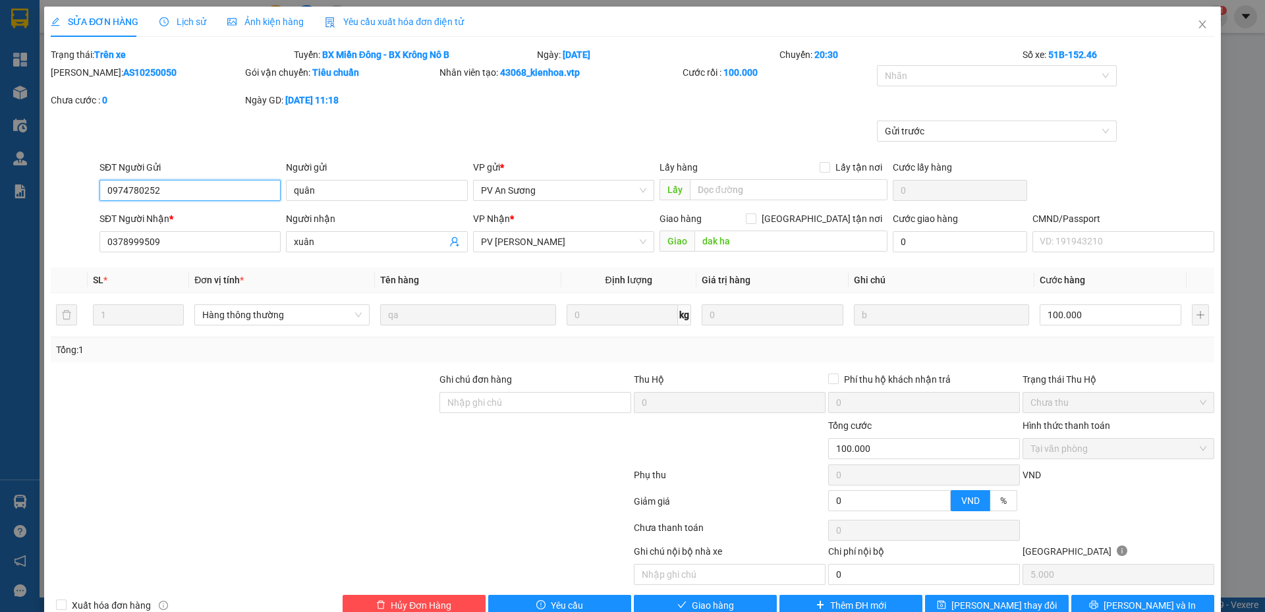
scroll to position [30, 0]
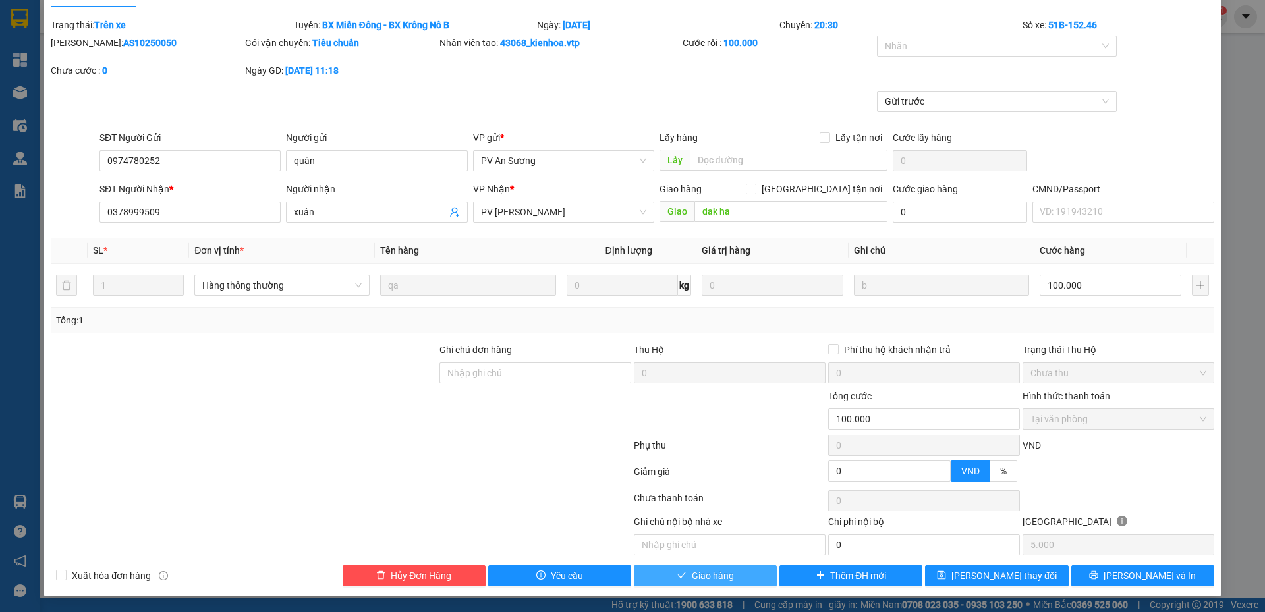
click at [694, 570] on span "Giao hàng" at bounding box center [713, 576] width 42 height 14
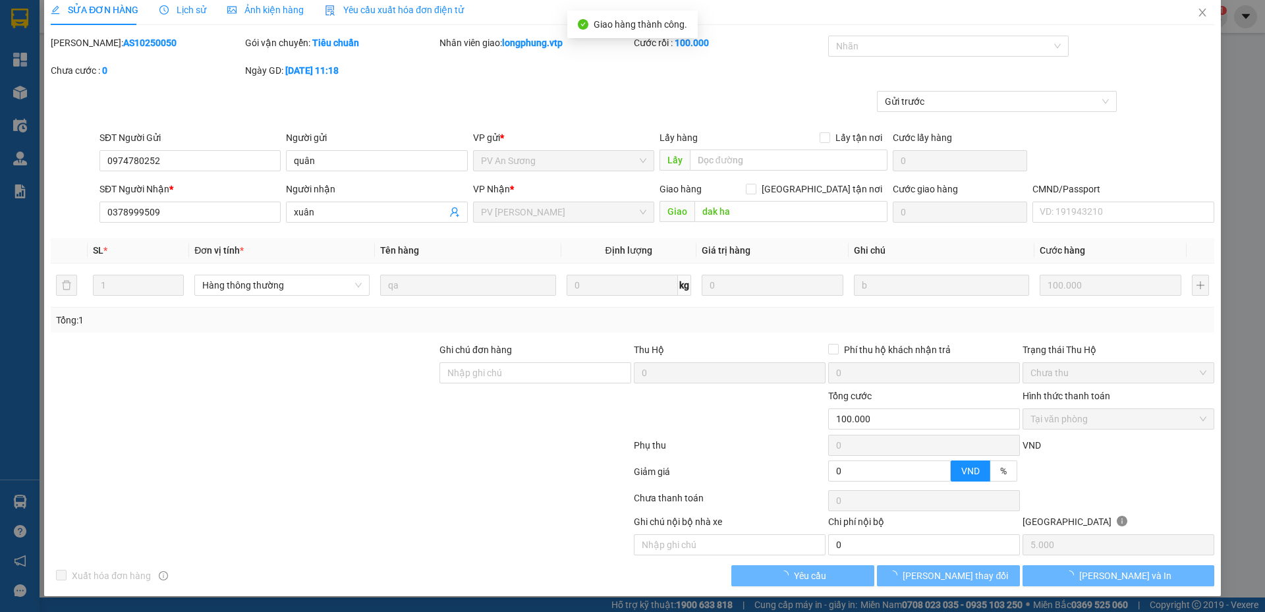
scroll to position [12, 0]
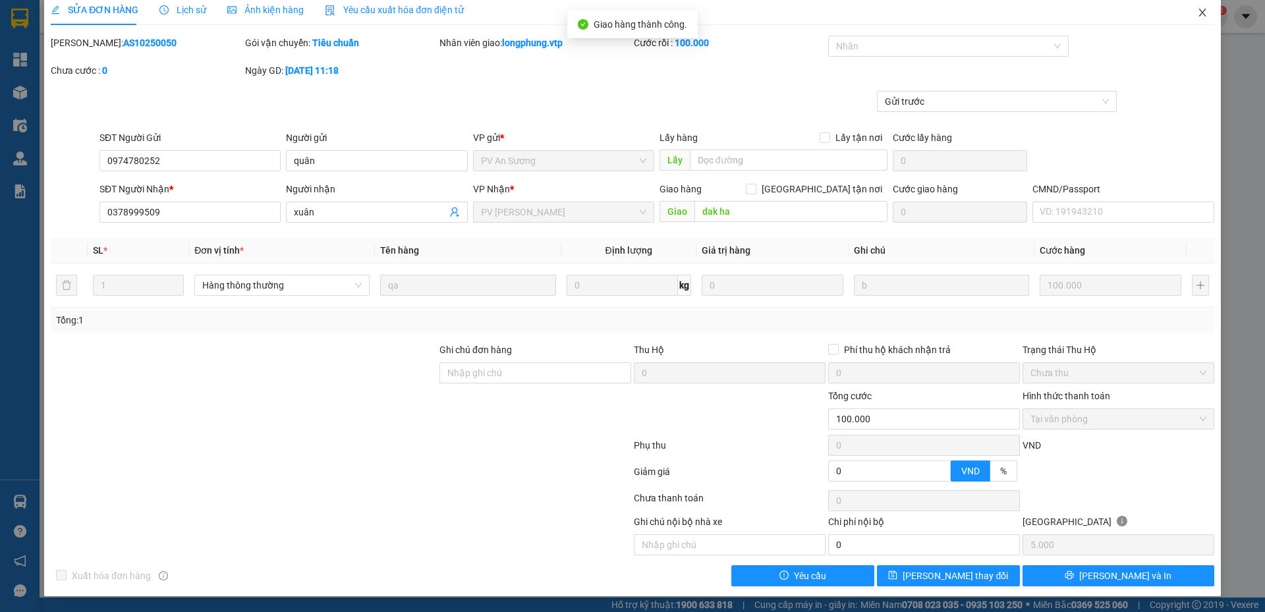
click at [1198, 14] on icon "close" at bounding box center [1203, 12] width 11 height 11
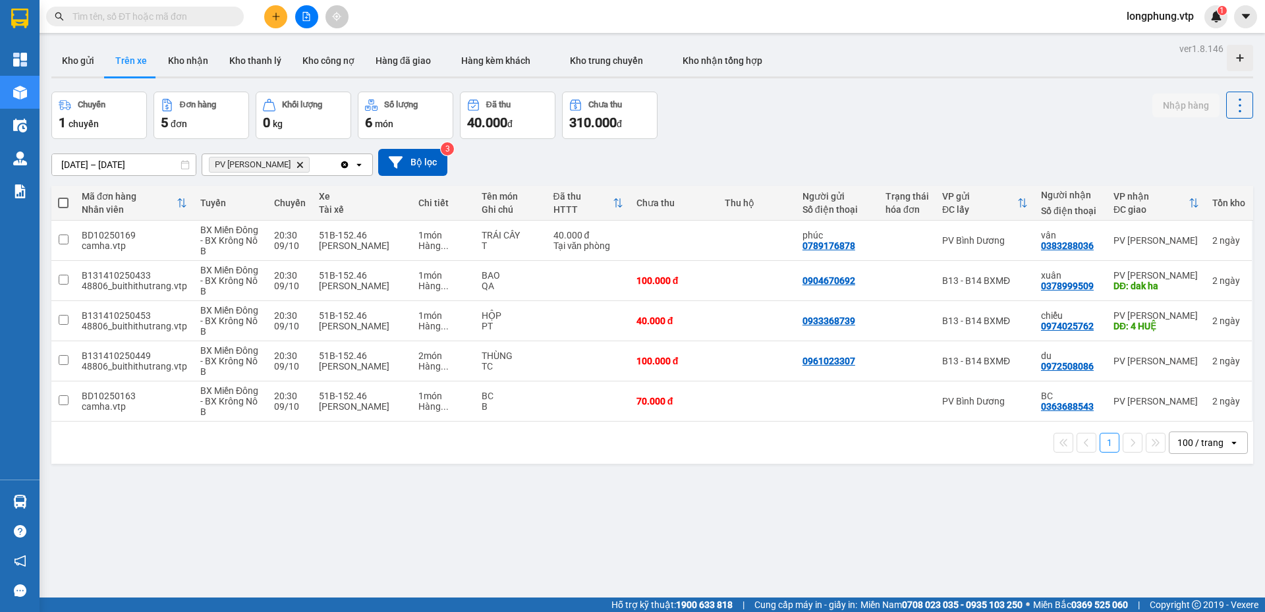
click at [65, 204] on span at bounding box center [63, 203] width 11 height 11
click at [63, 196] on input "checkbox" at bounding box center [63, 196] width 0 height 0
checkbox input "true"
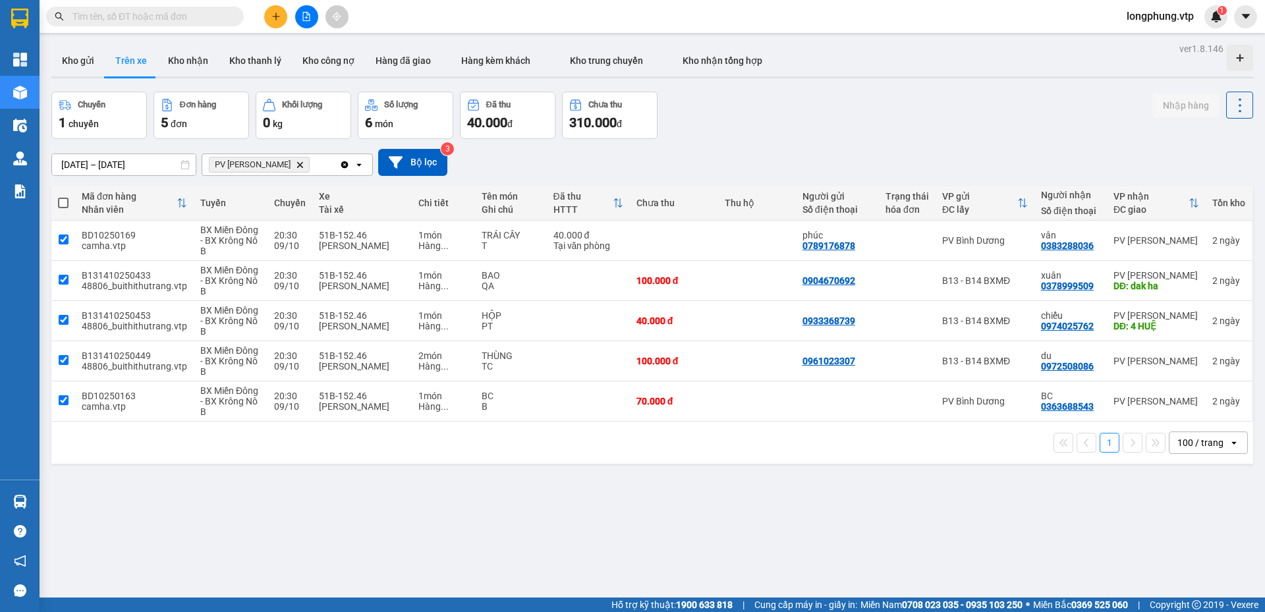
checkbox input "true"
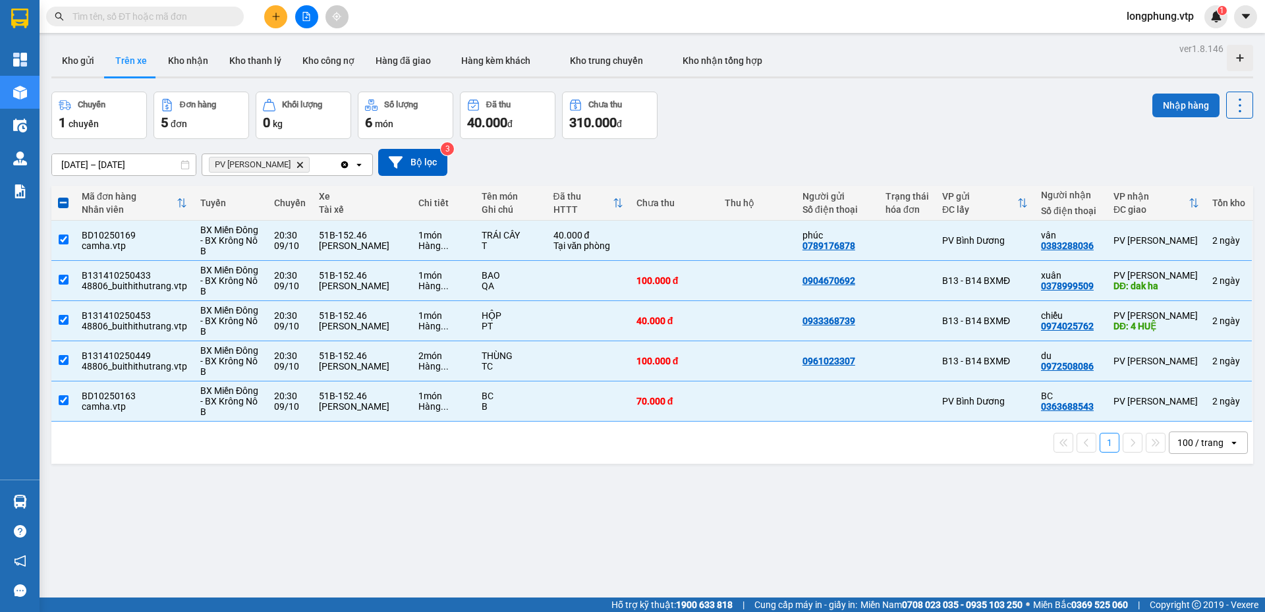
click at [1188, 94] on button "Nhập hàng" at bounding box center [1186, 106] width 67 height 24
checkbox input "false"
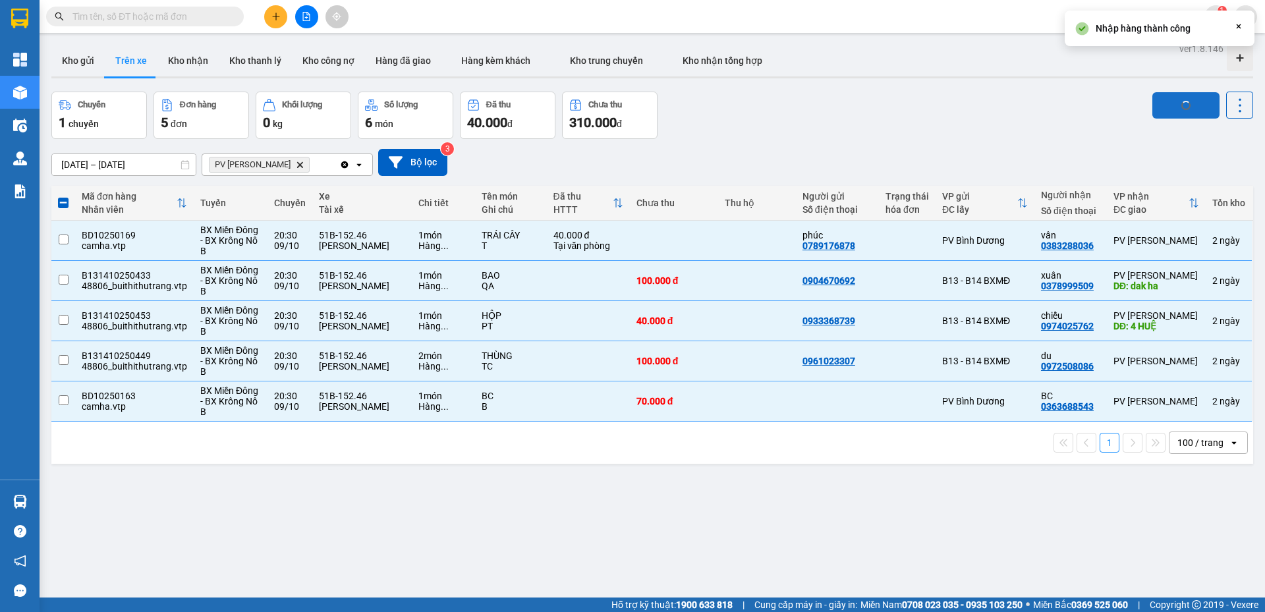
checkbox input "false"
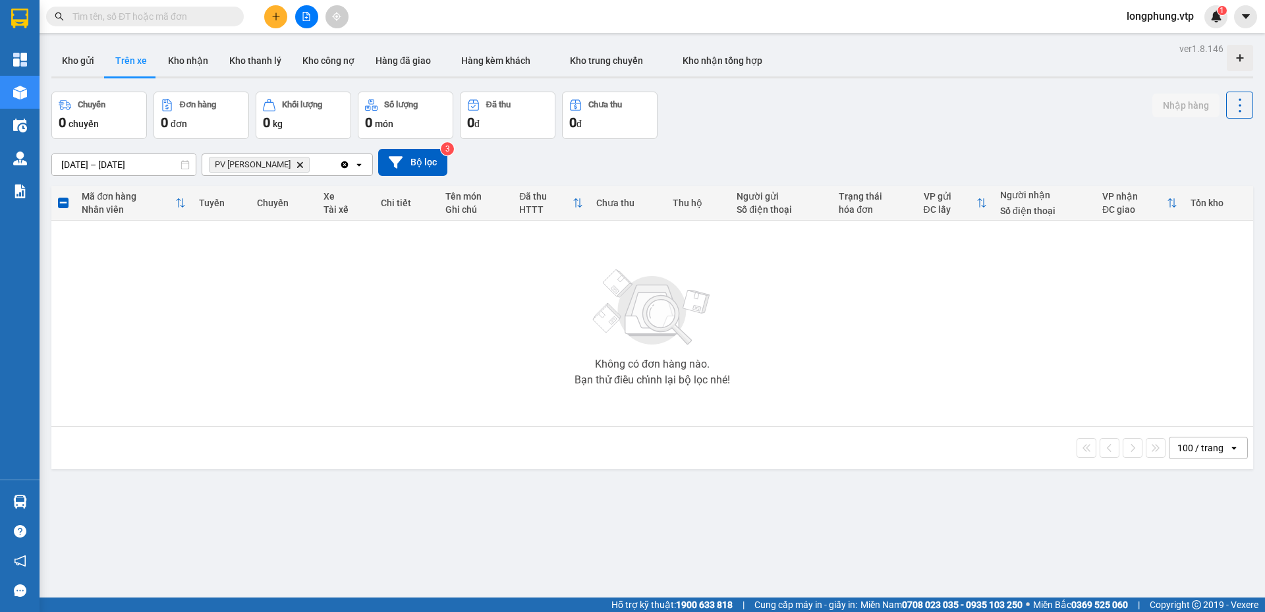
click at [344, 163] on icon "Clear all" at bounding box center [344, 164] width 7 height 7
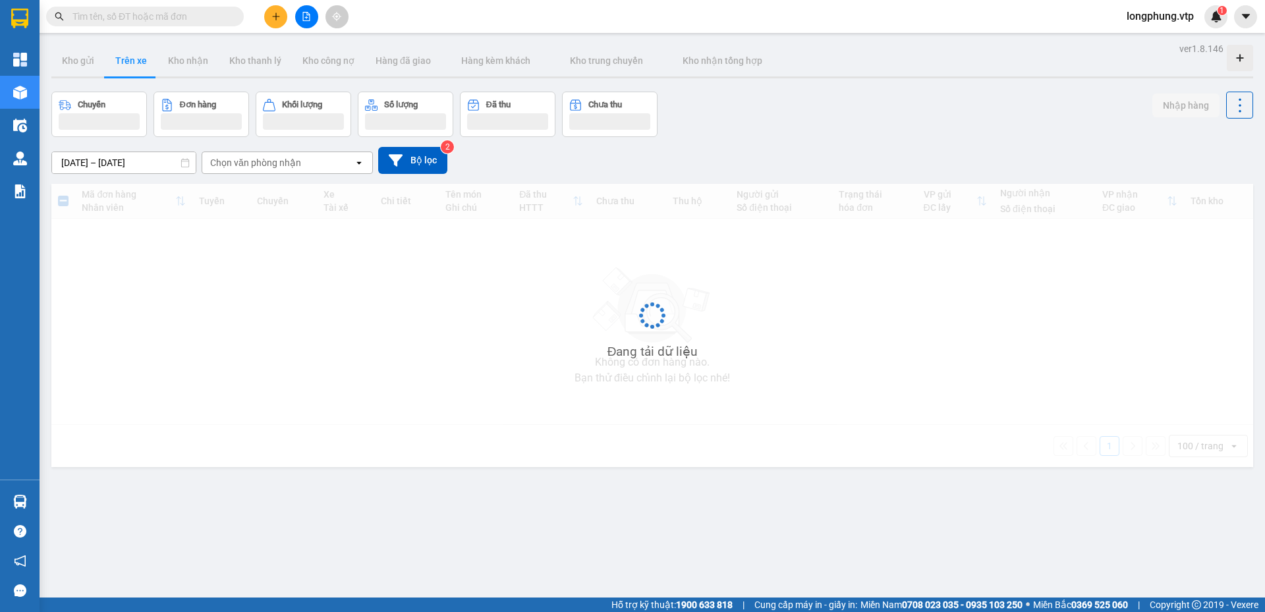
click at [309, 168] on div "Chọn văn phòng nhận" at bounding box center [278, 162] width 152 height 21
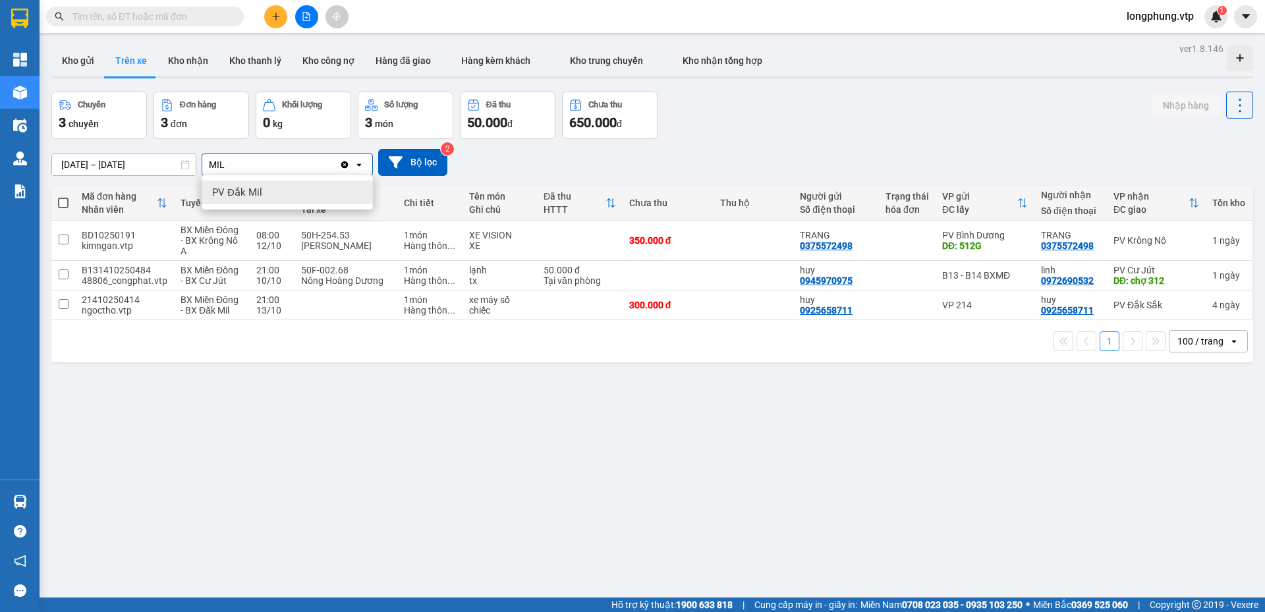
type input "MIL"
click at [284, 178] on ul "PV Đắk Mil" at bounding box center [287, 192] width 171 height 34
click at [287, 190] on div "PV Đắk Mil" at bounding box center [287, 193] width 171 height 24
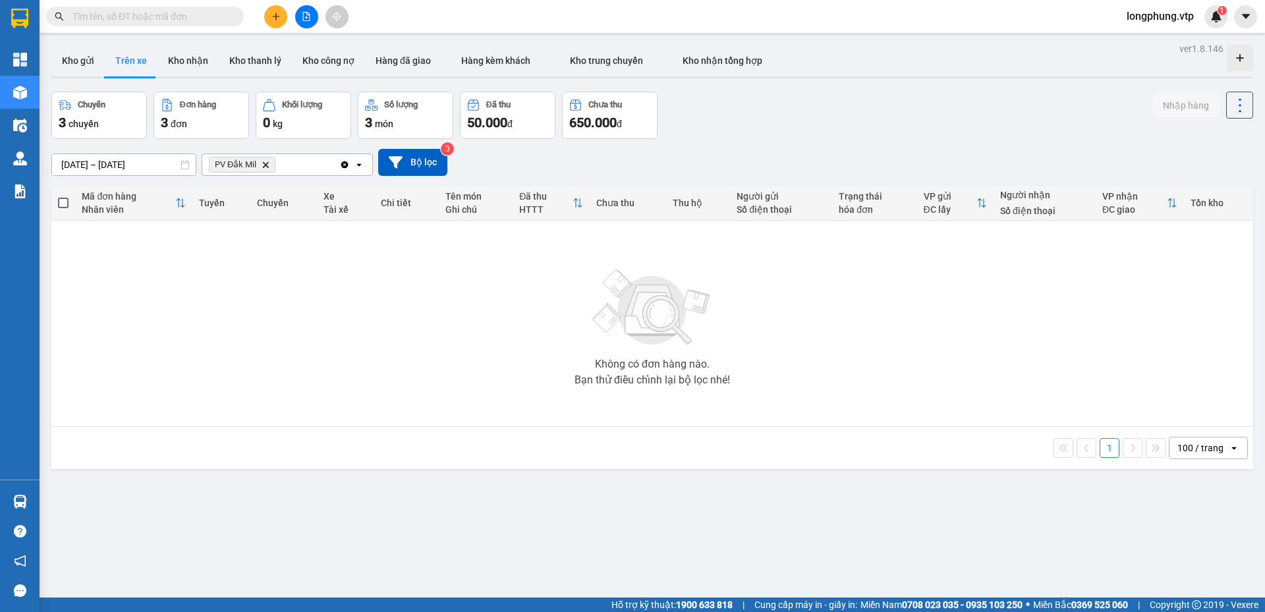
click at [343, 163] on icon "Clear all" at bounding box center [344, 164] width 7 height 7
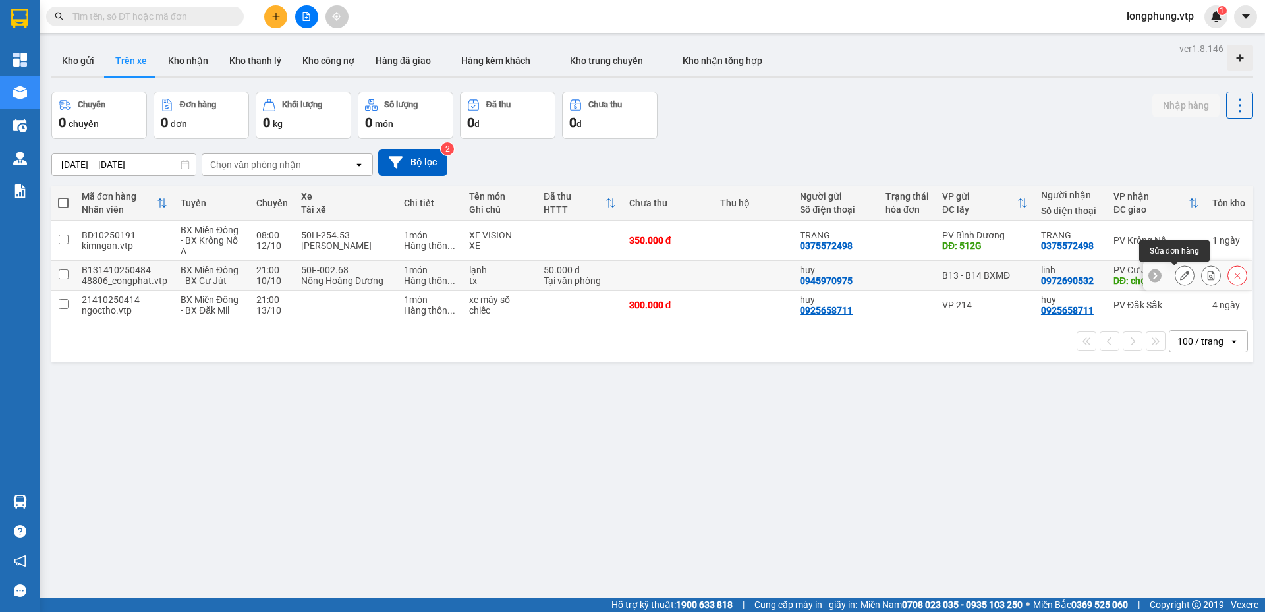
click at [1180, 274] on icon at bounding box center [1184, 275] width 9 height 9
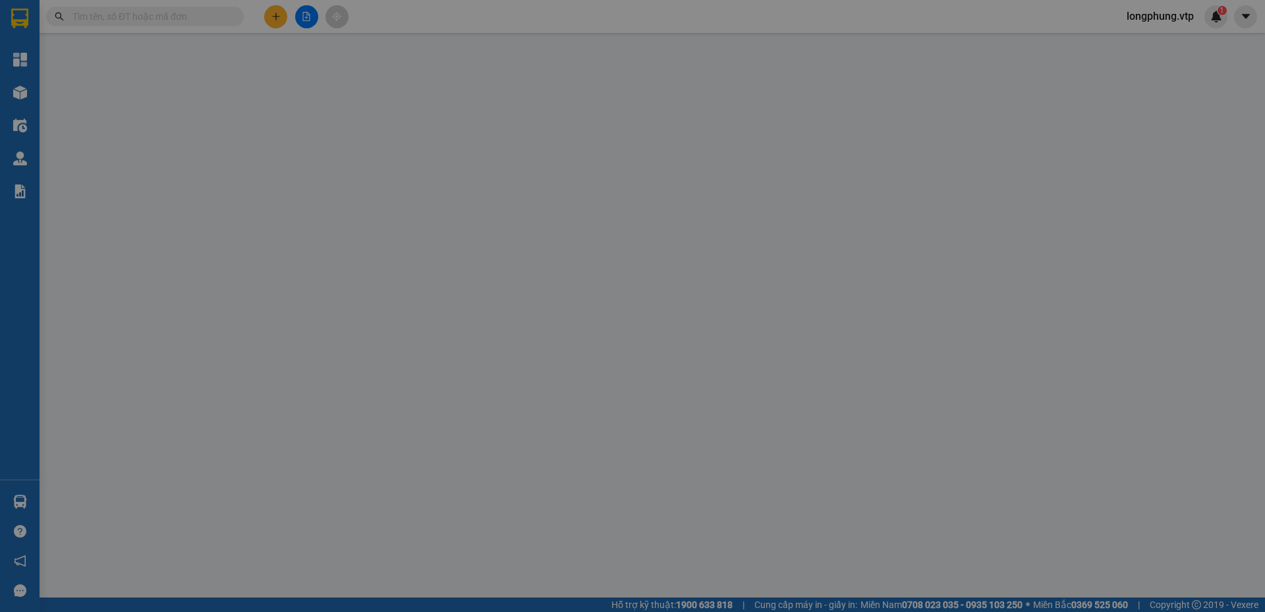
type input "0945970975"
type input "huy"
type input "0972690532"
type input "linh"
type input "chợ 312"
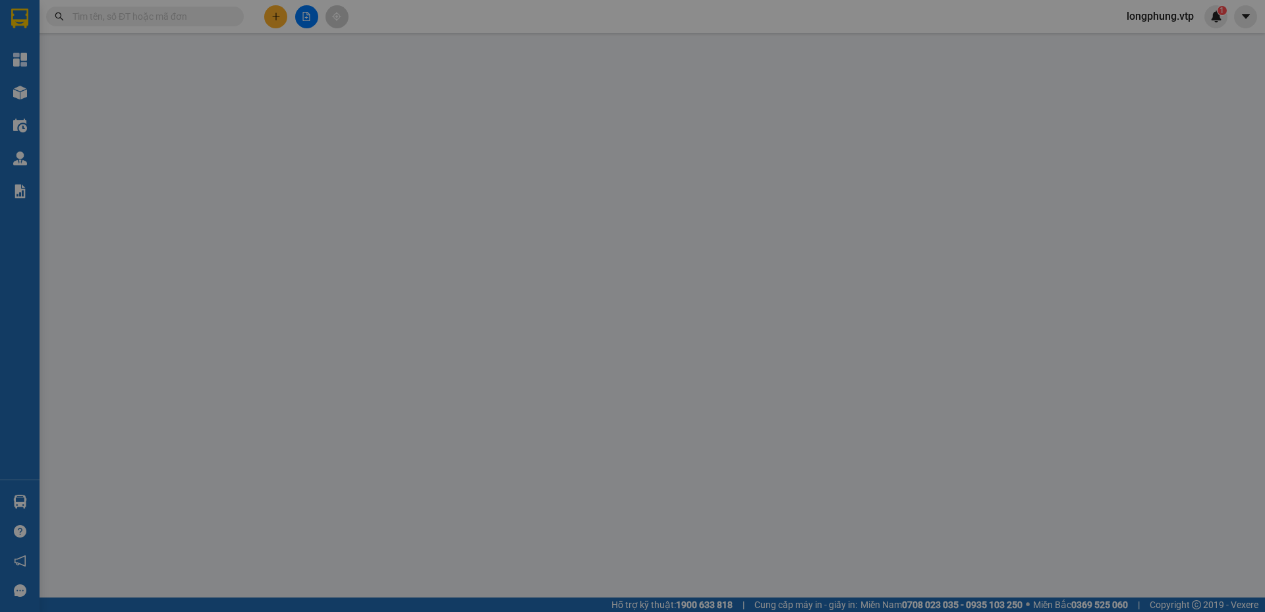
type input "0"
type input "50.000"
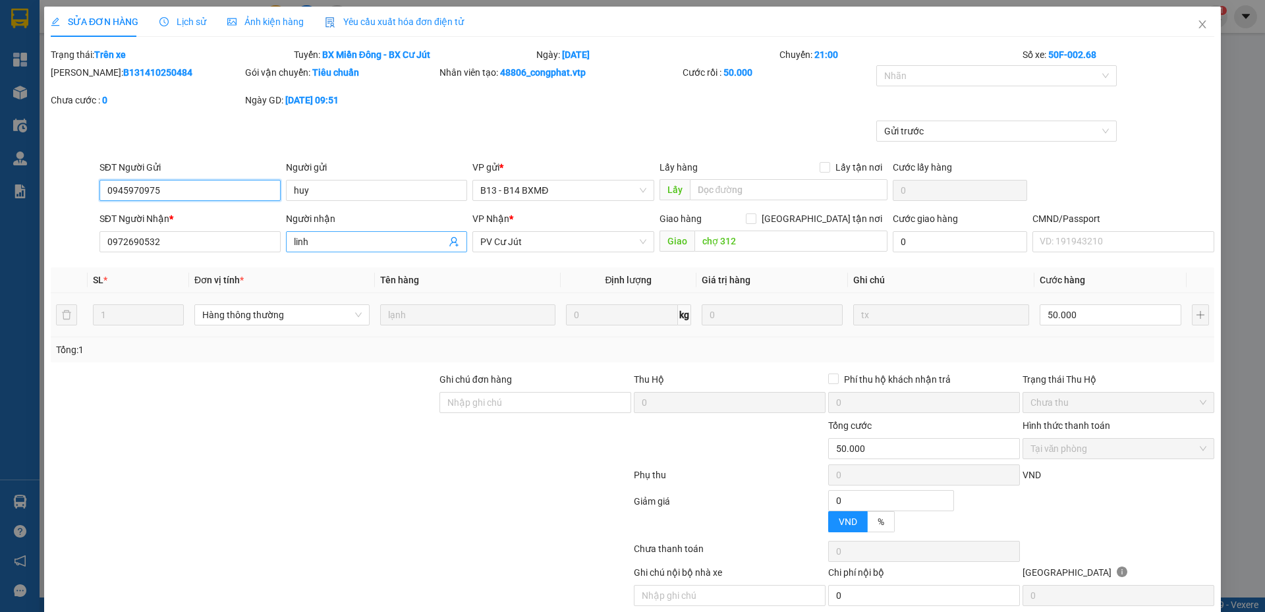
type input "2.500"
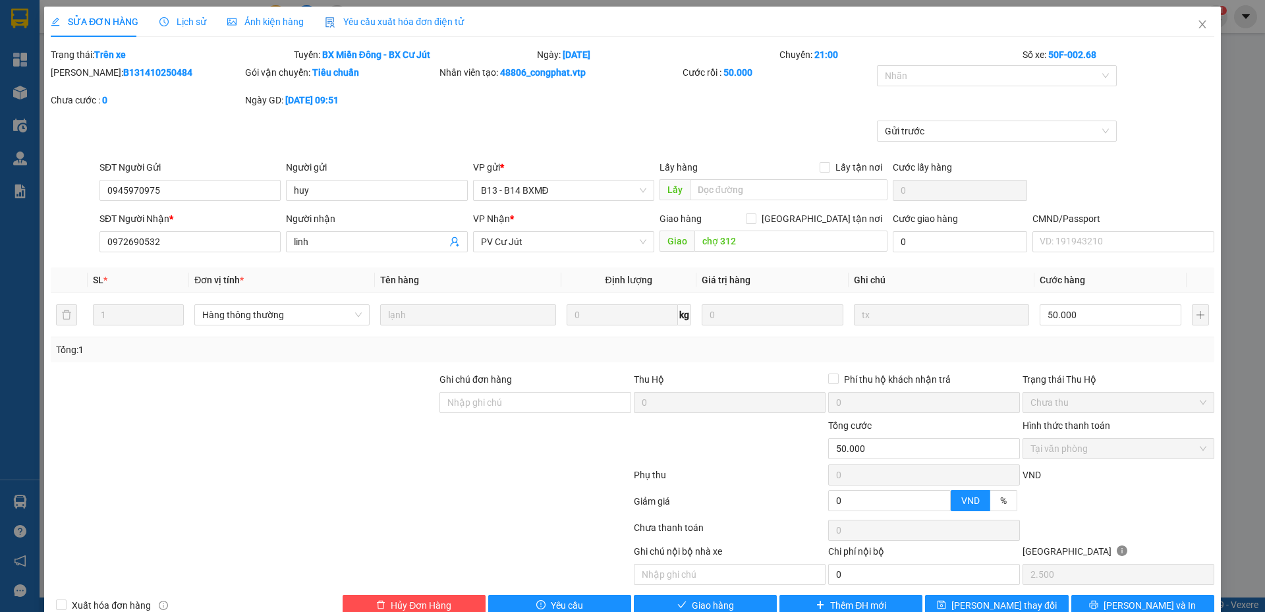
click at [179, 20] on span "Lịch sử" at bounding box center [182, 21] width 47 height 11
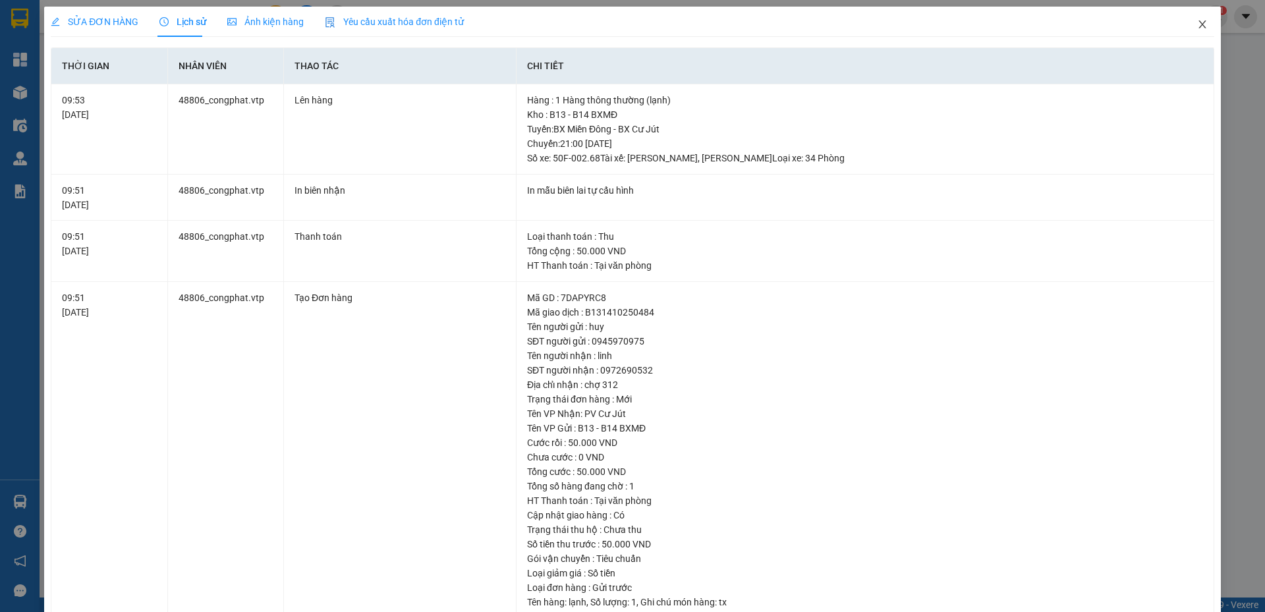
click at [1198, 29] on icon "close" at bounding box center [1203, 24] width 11 height 11
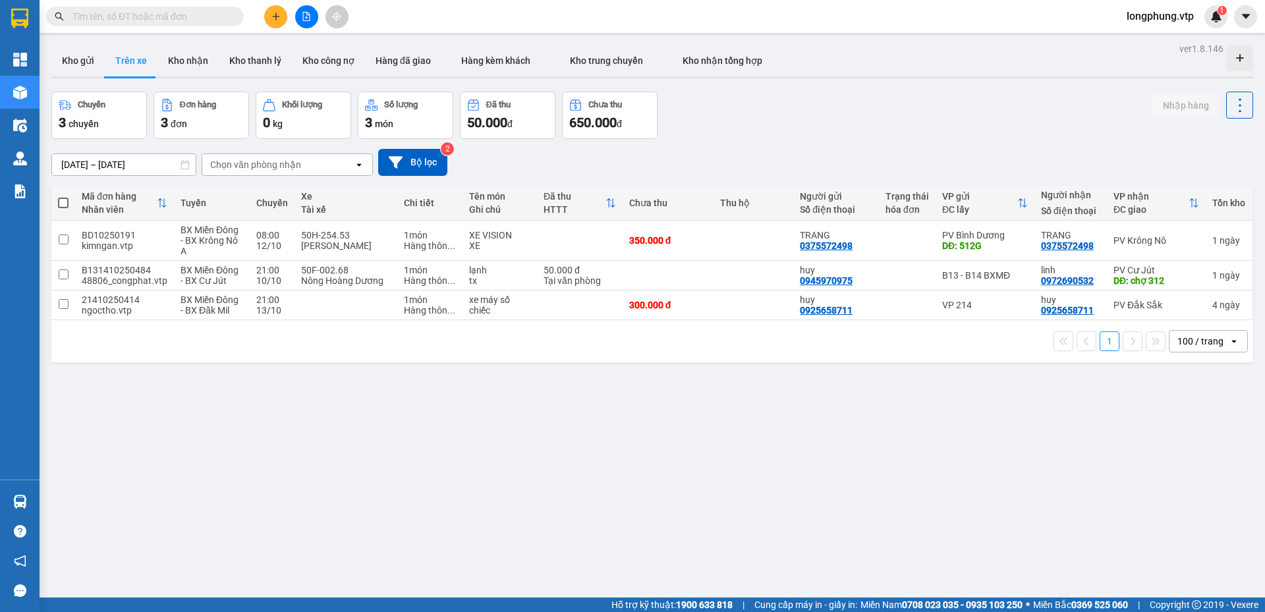
click at [1157, 16] on span "longphung.vtp" at bounding box center [1160, 16] width 88 height 16
click at [1152, 35] on span "Đăng xuất" at bounding box center [1165, 41] width 63 height 14
